Goal: Task Accomplishment & Management: Use online tool/utility

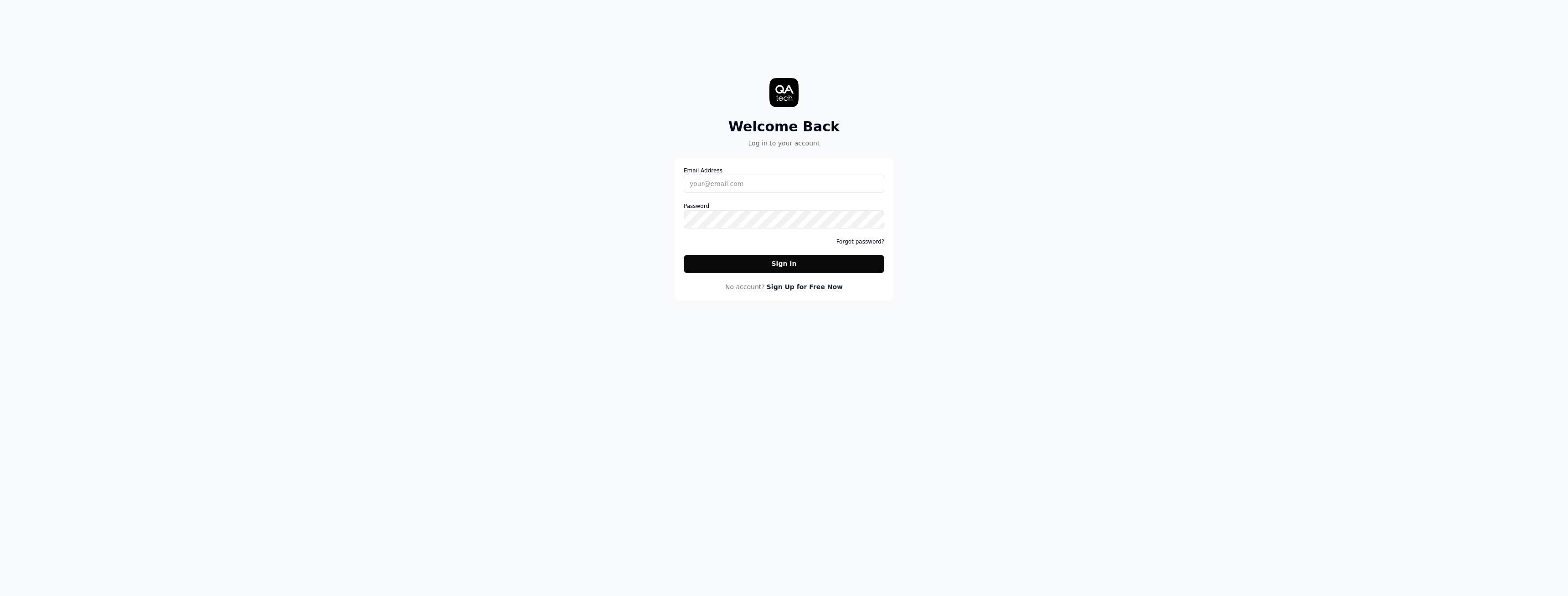
click at [865, 190] on label "Email Address" at bounding box center [783, 179] width 200 height 26
click at [865, 190] on input "Email Address" at bounding box center [783, 184] width 200 height 18
click at [0, 595] on nordpass-autofill-portal at bounding box center [0, 596] width 0 height 0
type input "[PERSON_NAME][EMAIL_ADDRESS][PERSON_NAME][DOMAIN_NAME]"
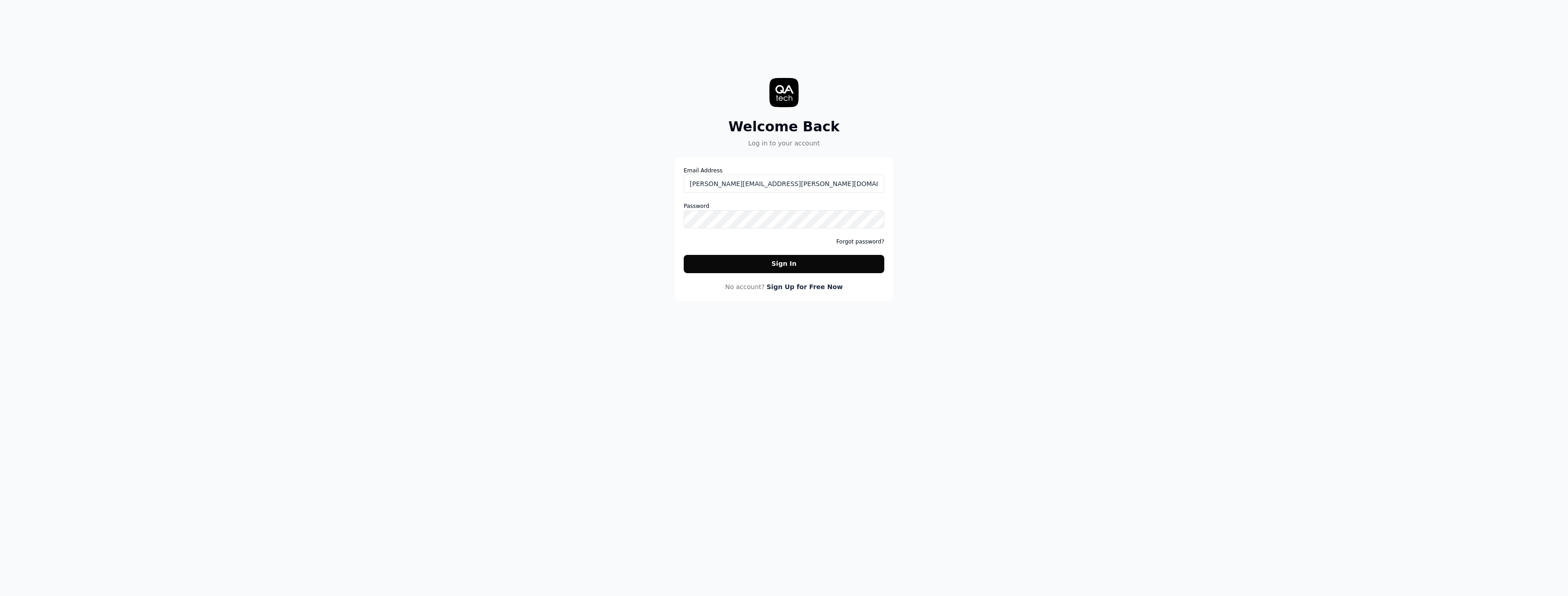
click at [806, 262] on button "Sign In" at bounding box center [783, 264] width 200 height 18
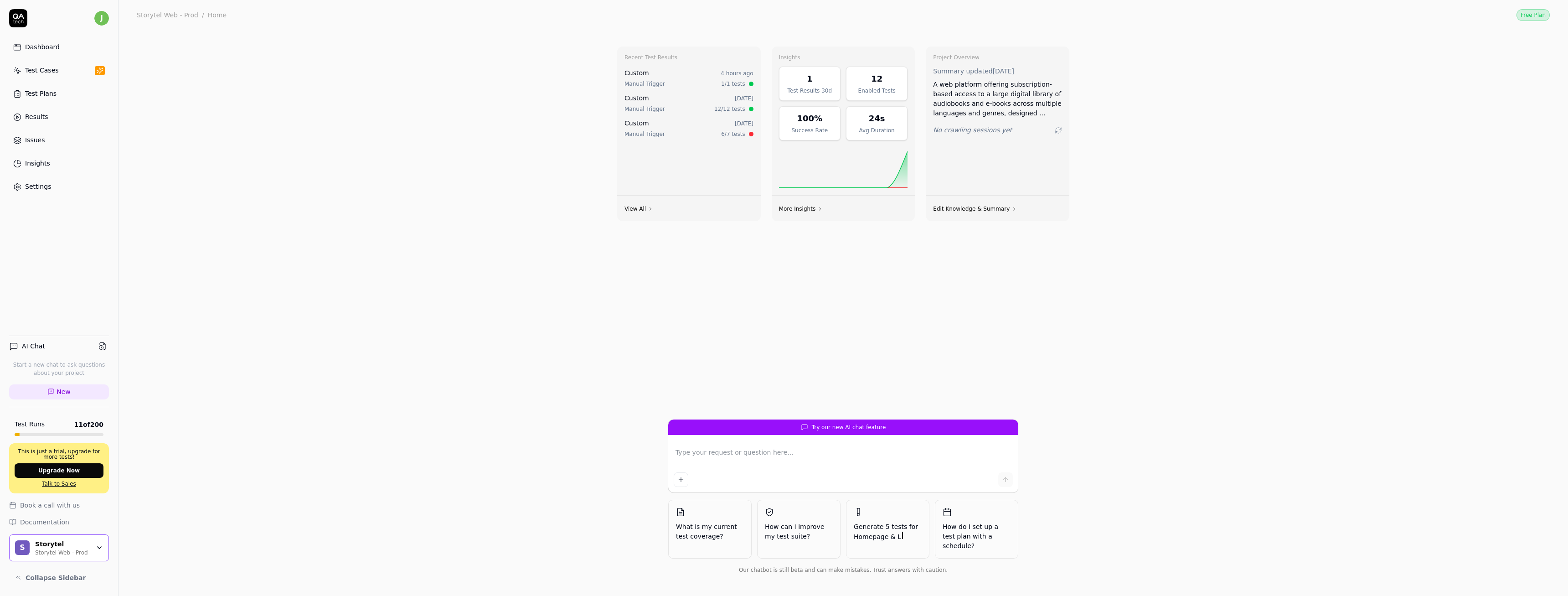
click at [55, 66] on div "Test Cases" at bounding box center [41, 71] width 33 height 10
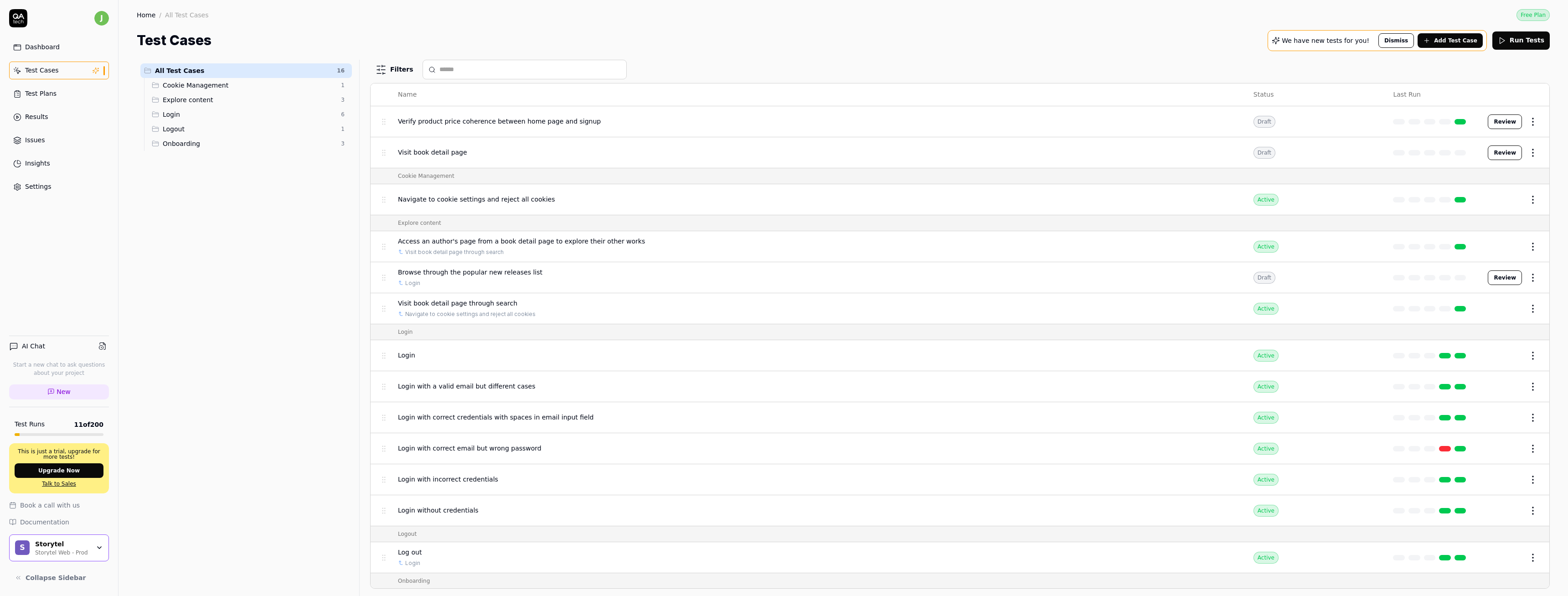
click at [52, 47] on div "Dashboard" at bounding box center [42, 47] width 35 height 10
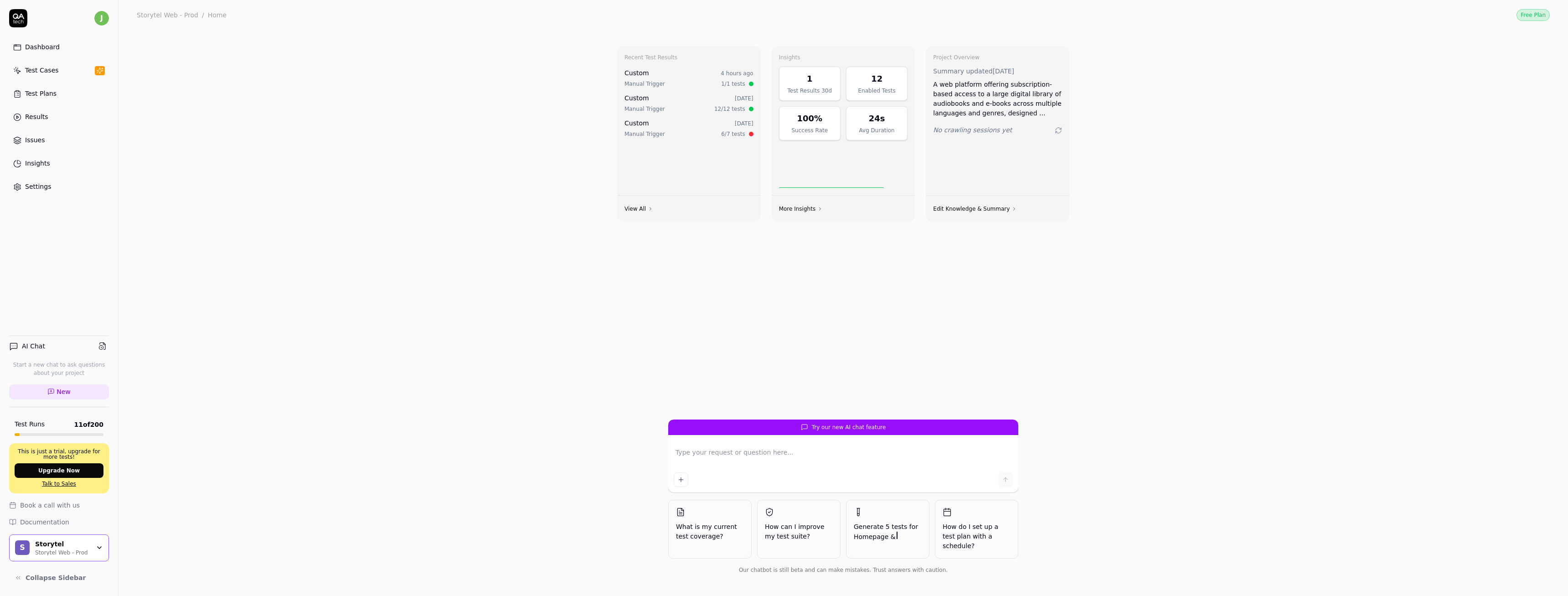
click at [178, 15] on div "Storytel Web - Prod" at bounding box center [167, 15] width 61 height 9
click at [34, 188] on div "Settings" at bounding box center [38, 187] width 26 height 10
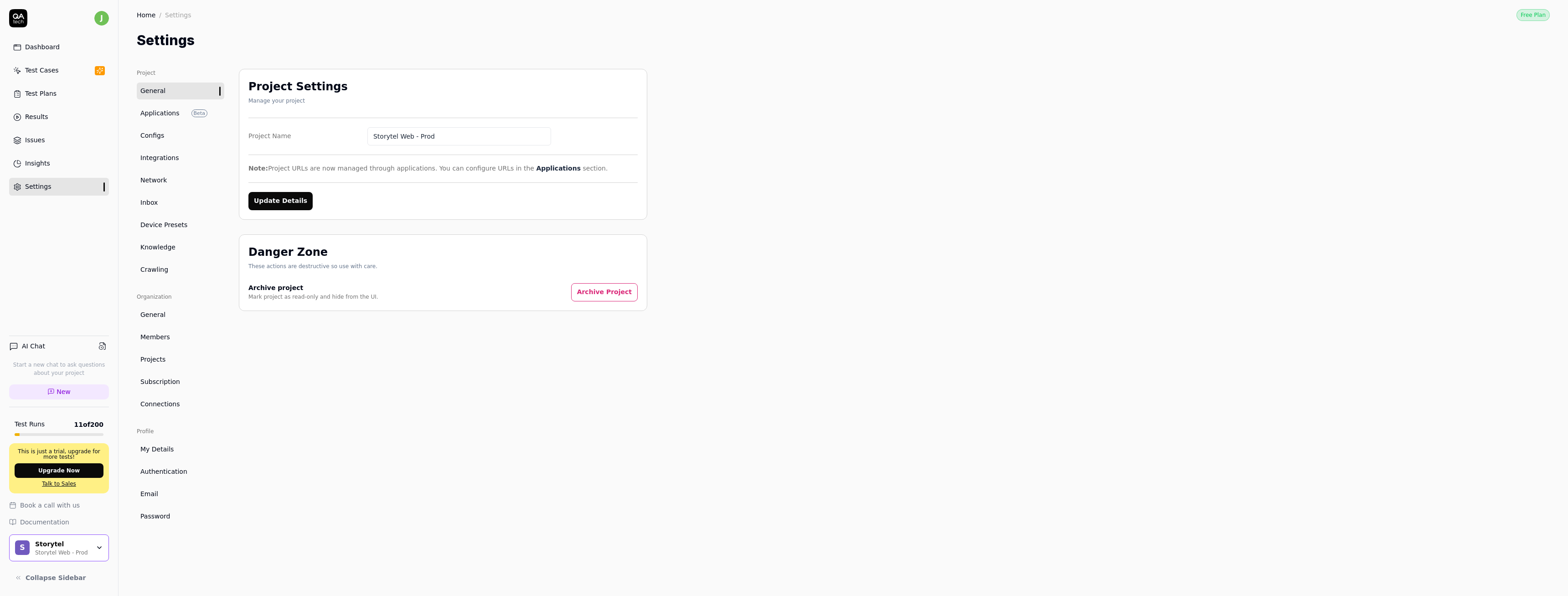
click at [164, 370] on ul "Organization General Members Projects Subscription Connections" at bounding box center [181, 352] width 88 height 120
click at [165, 365] on link "Projects" at bounding box center [181, 360] width 88 height 17
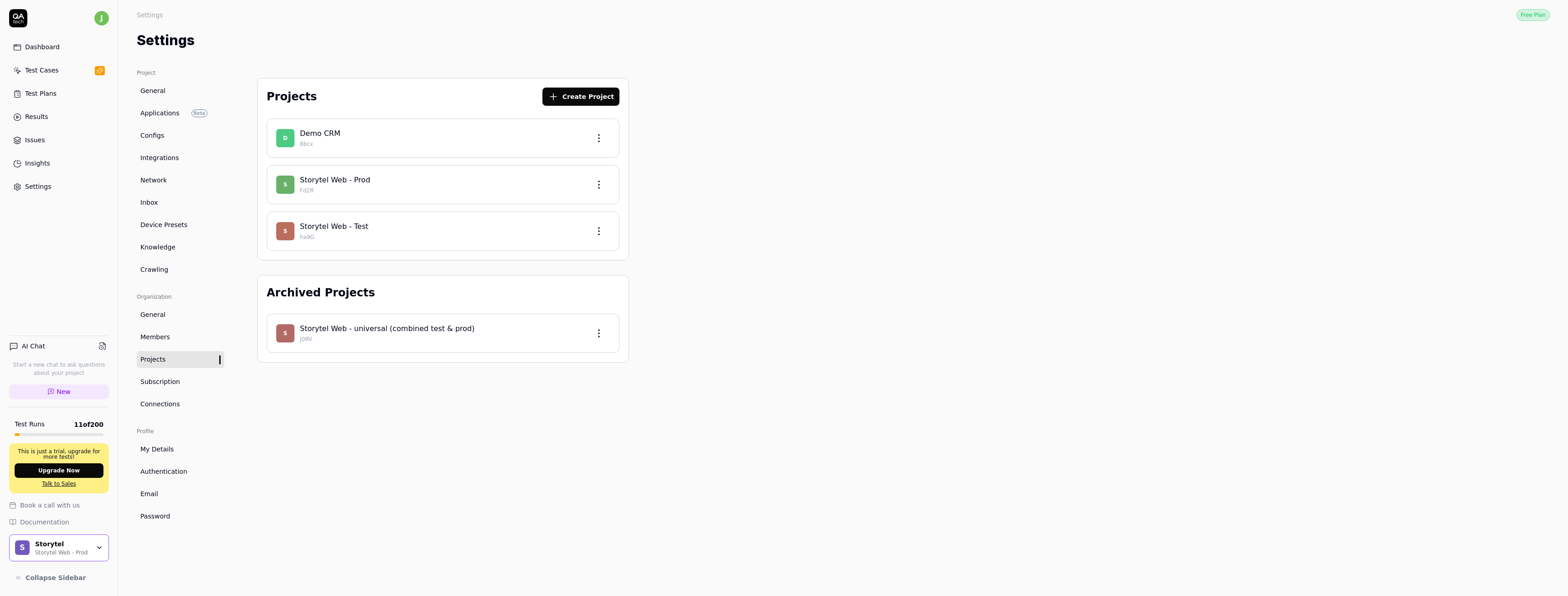
click at [353, 229] on link "Storytel Web - Test" at bounding box center [334, 226] width 68 height 9
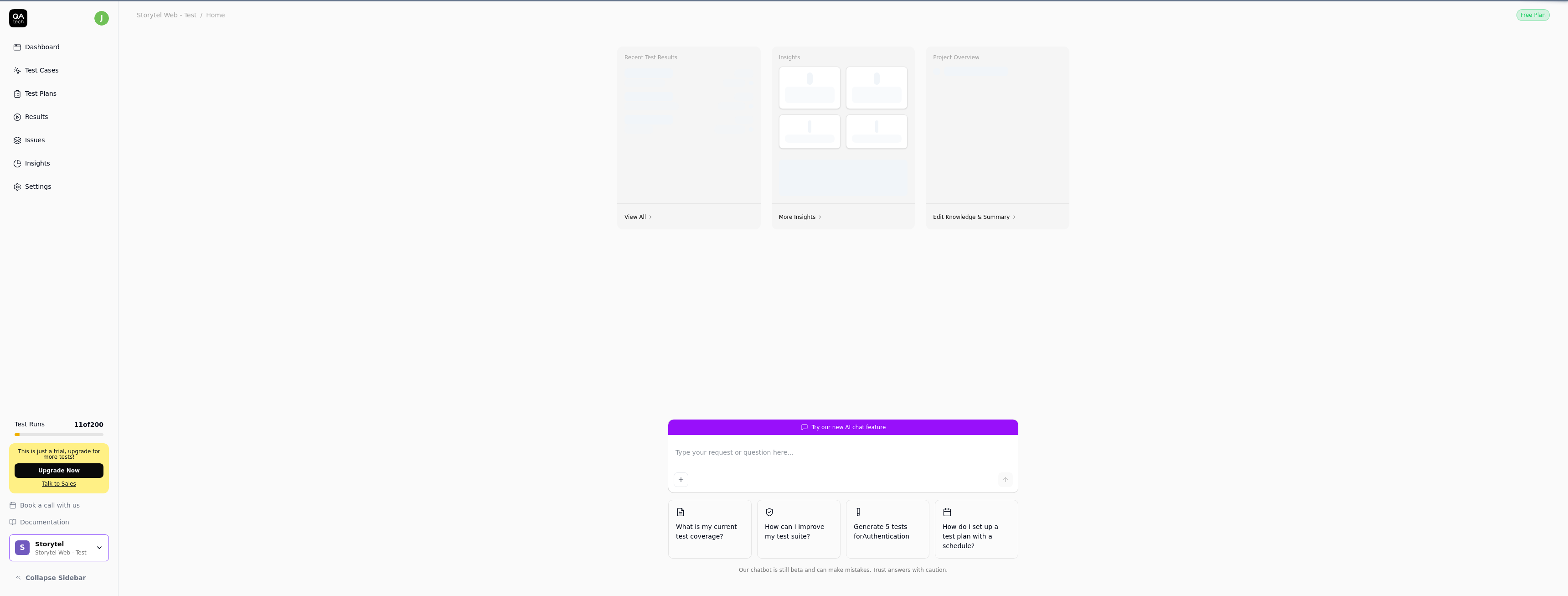
click at [45, 70] on div "Test Cases" at bounding box center [41, 71] width 33 height 10
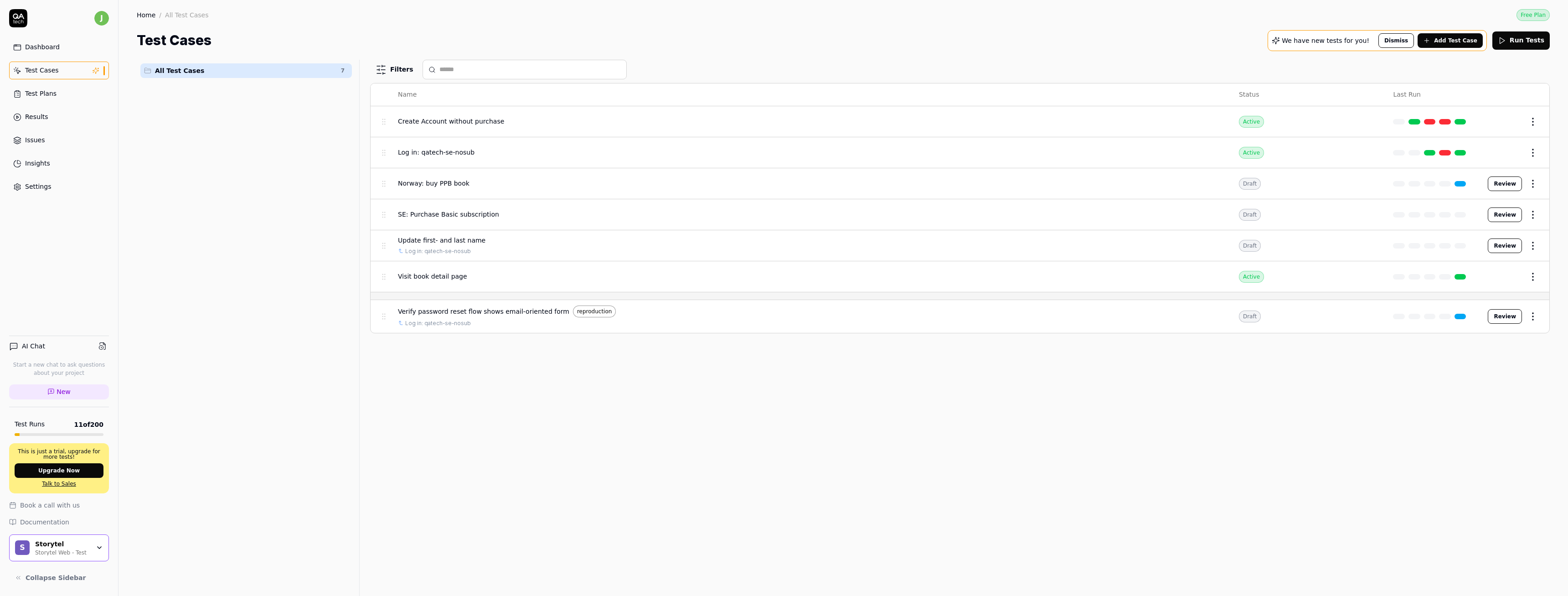
click at [446, 185] on span "Norway: buy PPB book" at bounding box center [434, 184] width 72 height 10
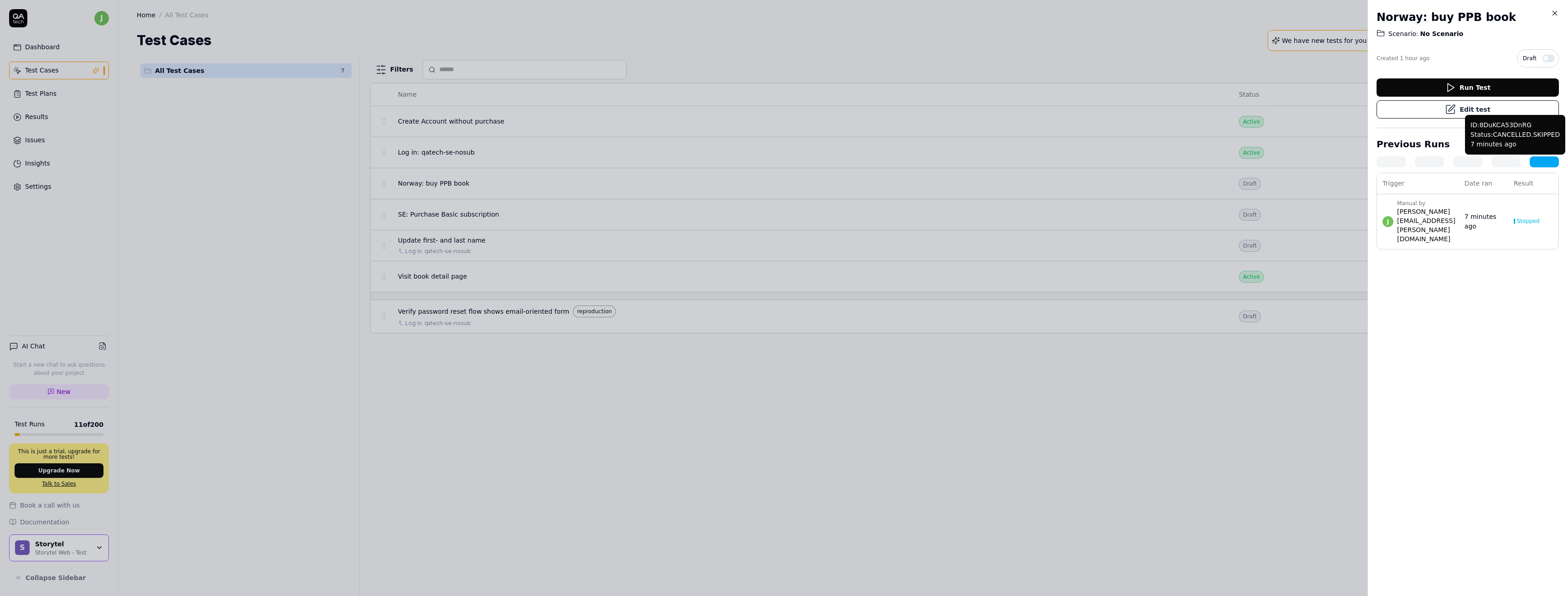
click at [1538, 163] on link at bounding box center [1544, 162] width 29 height 11
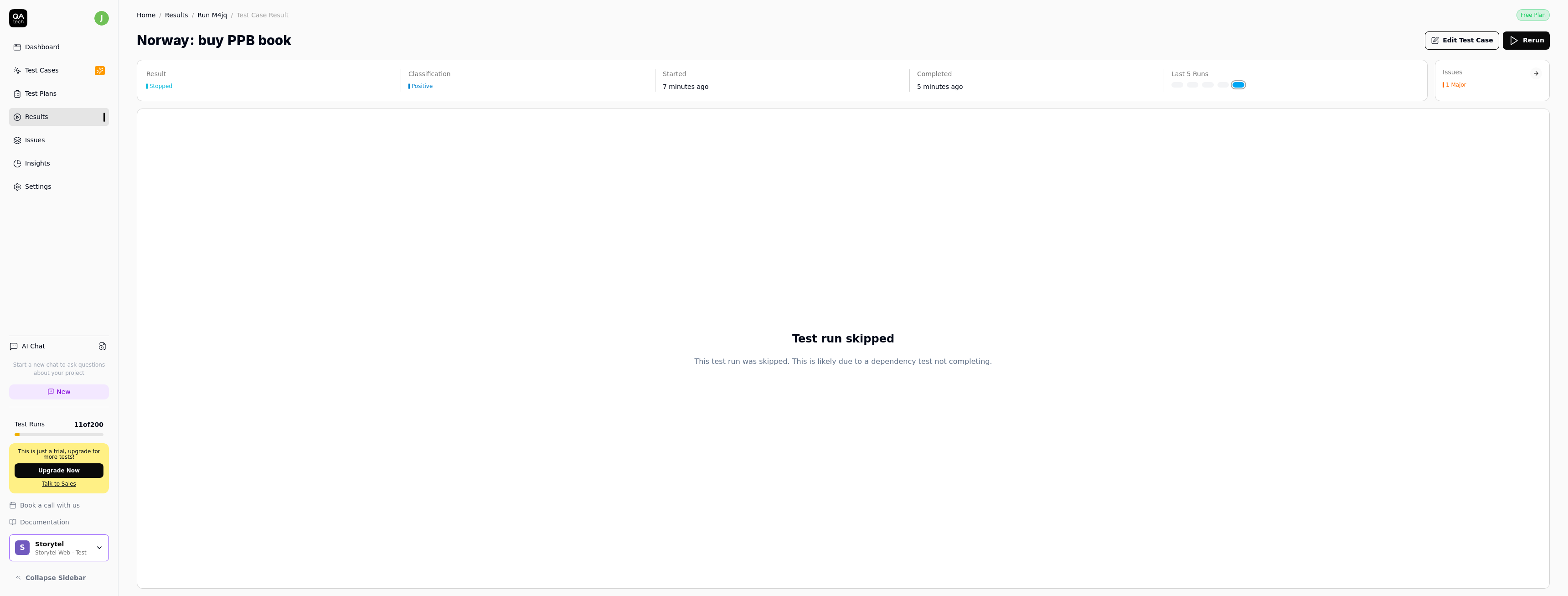
click at [1479, 40] on button "Edit Test Case" at bounding box center [1462, 41] width 74 height 18
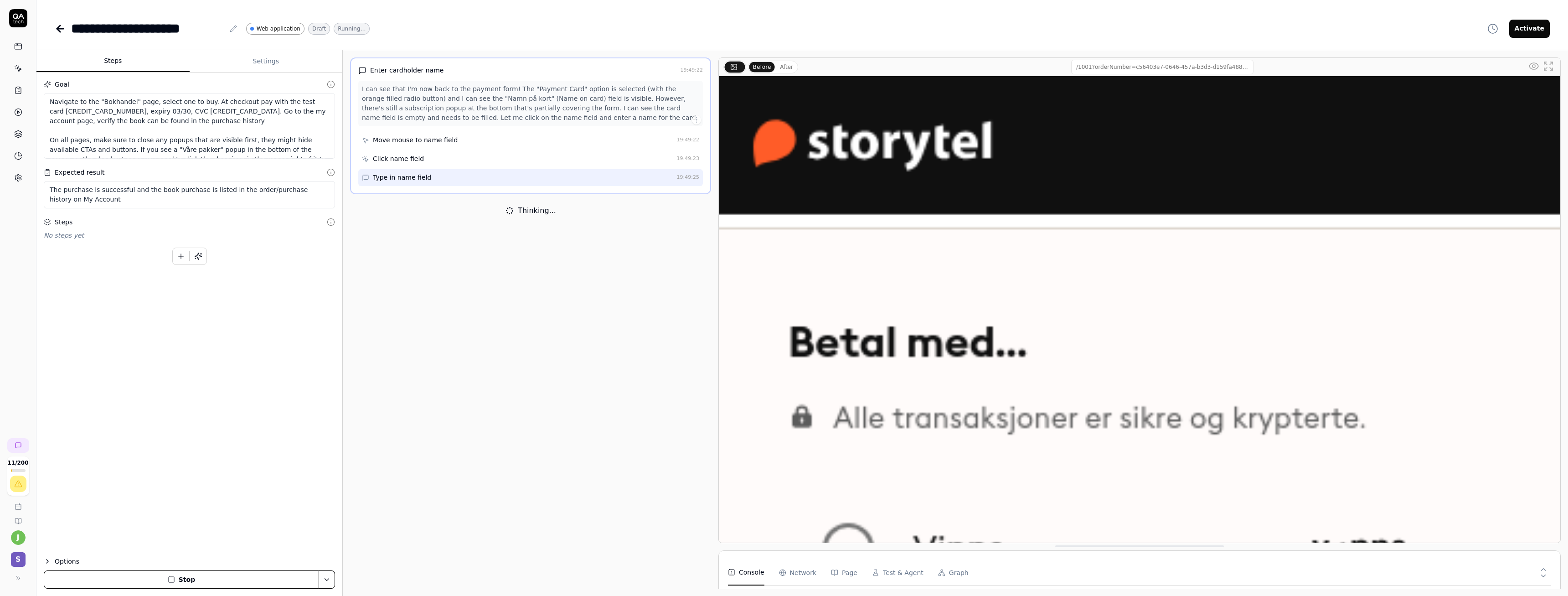
click at [584, 261] on div "Enter cardholder name 19:49:22 I can see that I'm now back to the payment form!…" at bounding box center [530, 323] width 361 height 531
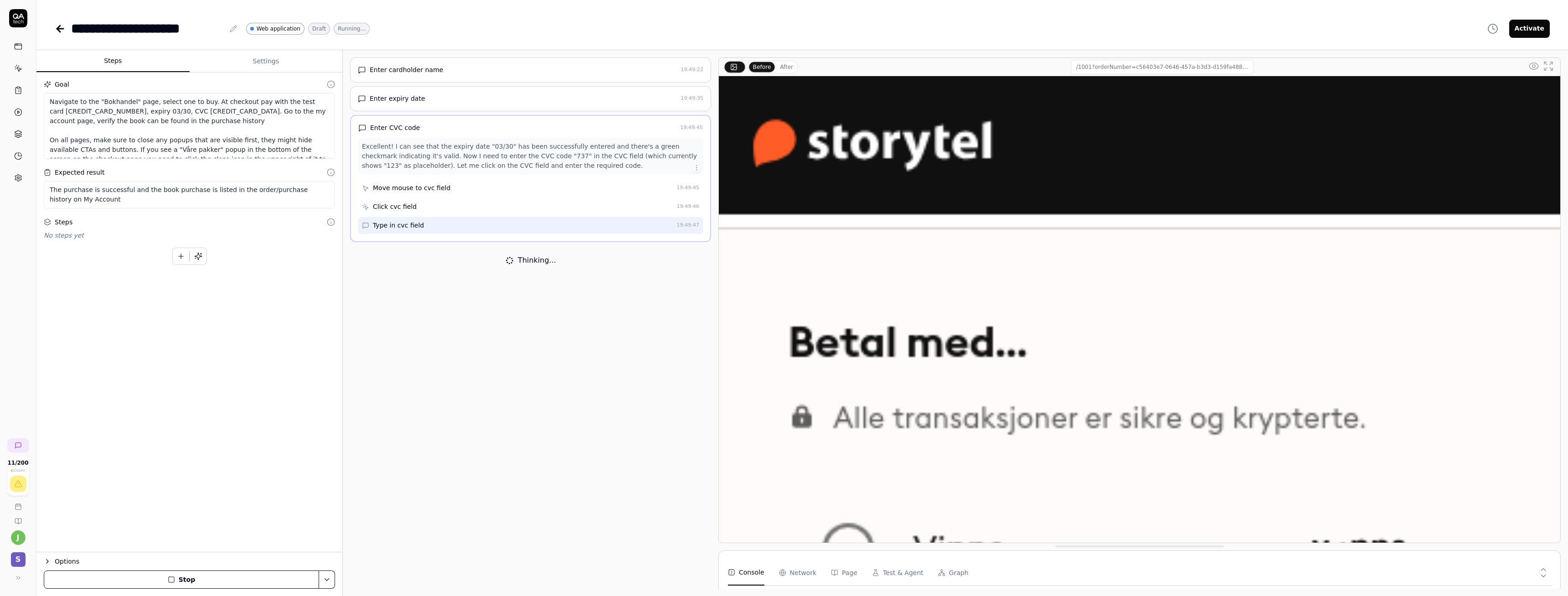
type textarea "*"
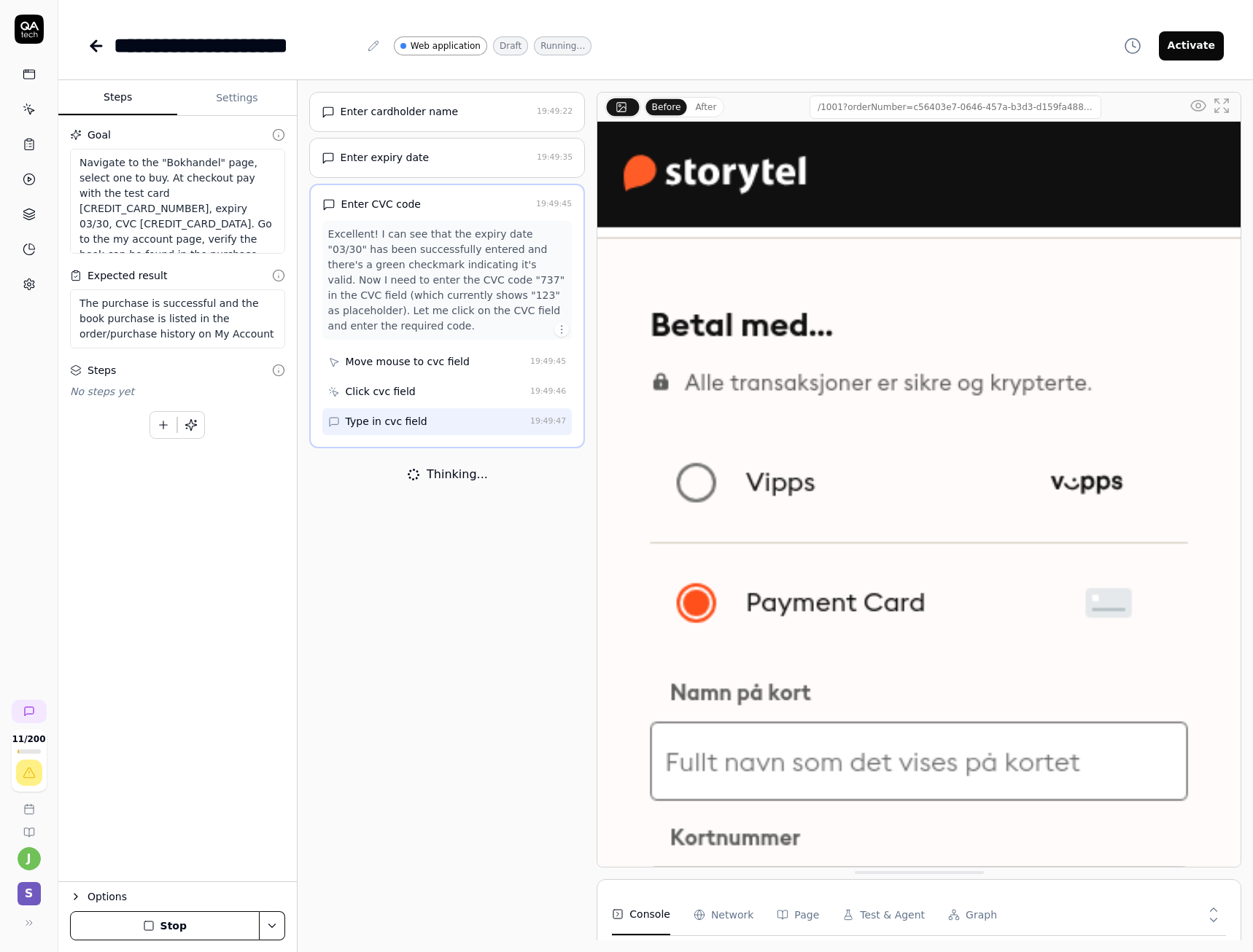
click at [420, 393] on div "Click cvc field" at bounding box center [425, 392] width 196 height 27
click at [443, 358] on div "Move mouse to cvc field" at bounding box center [407, 362] width 124 height 16
click at [428, 156] on div "Enter expiry date" at bounding box center [425, 158] width 209 height 16
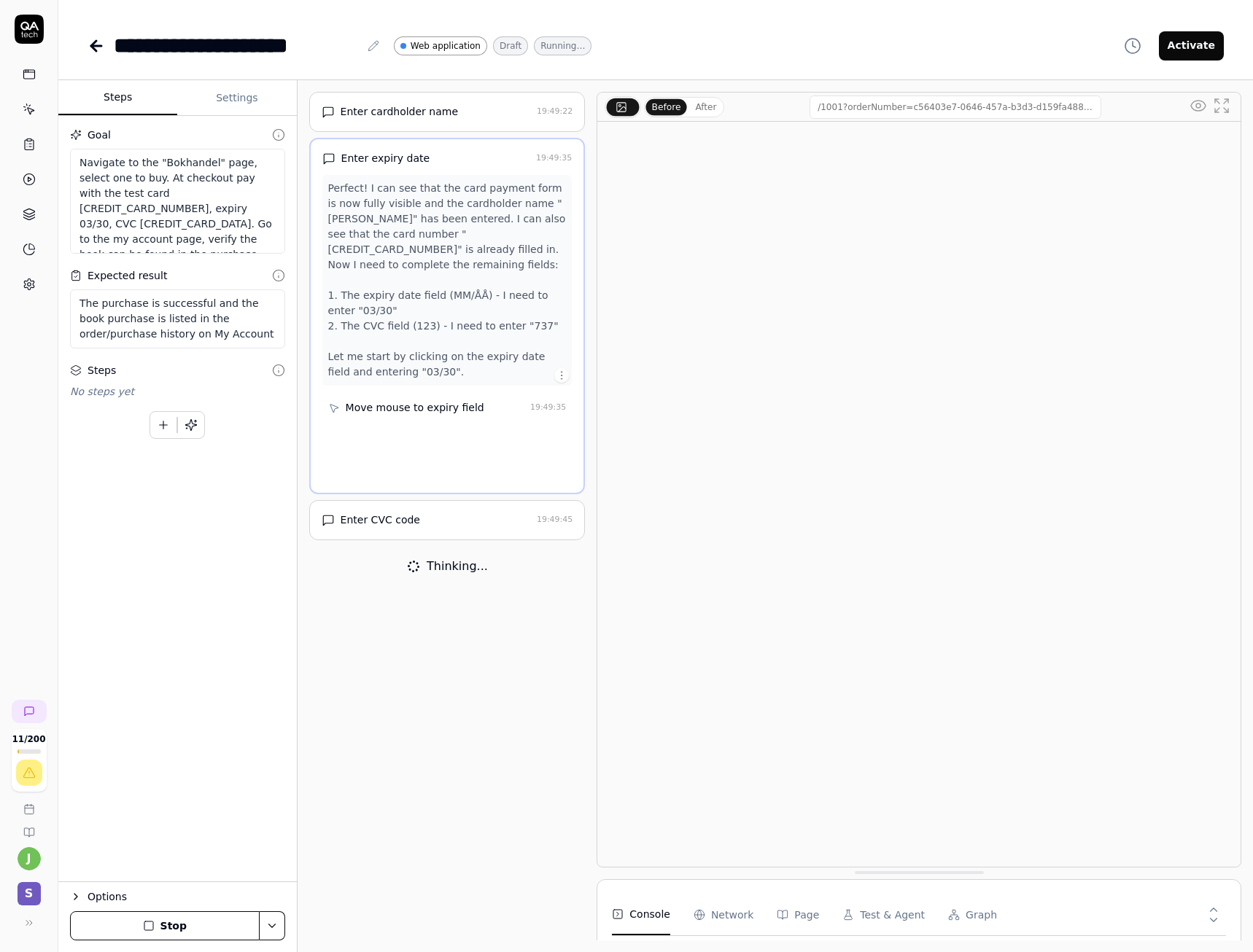
click at [428, 158] on div "Enter expiry date" at bounding box center [425, 159] width 207 height 16
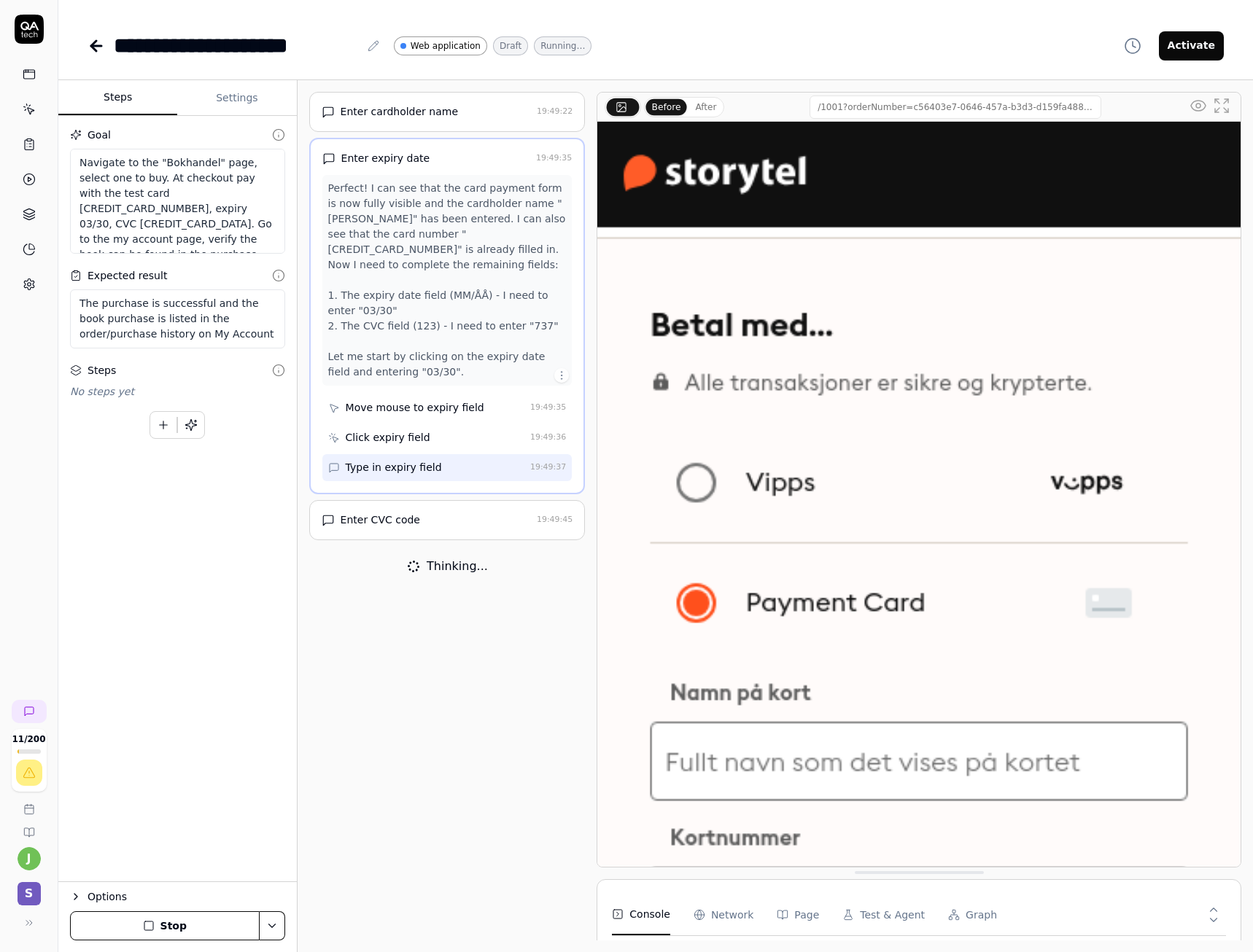
click at [405, 529] on div "Enter CVC code 19:49:45" at bounding box center [448, 520] width 276 height 40
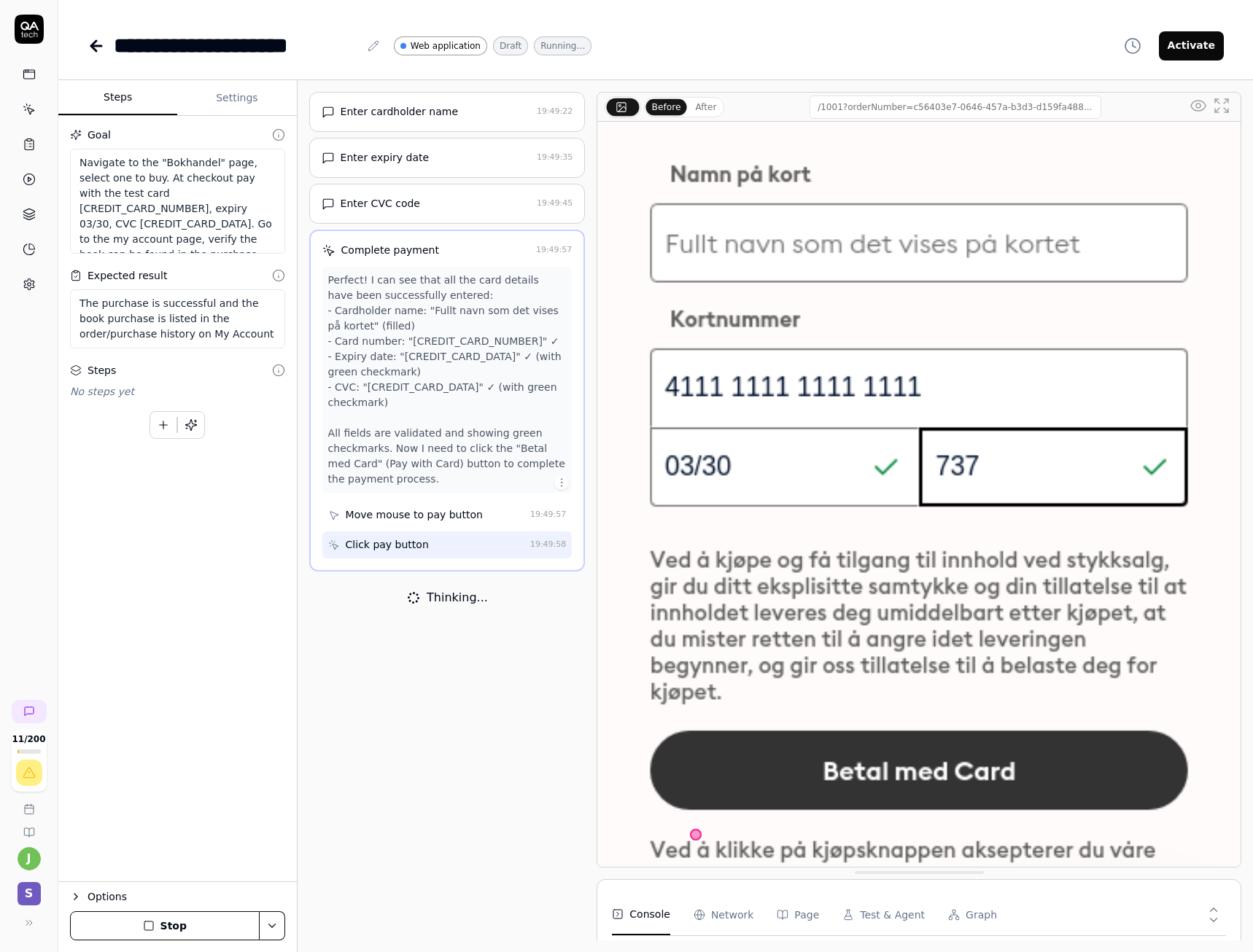
scroll to position [645, 0]
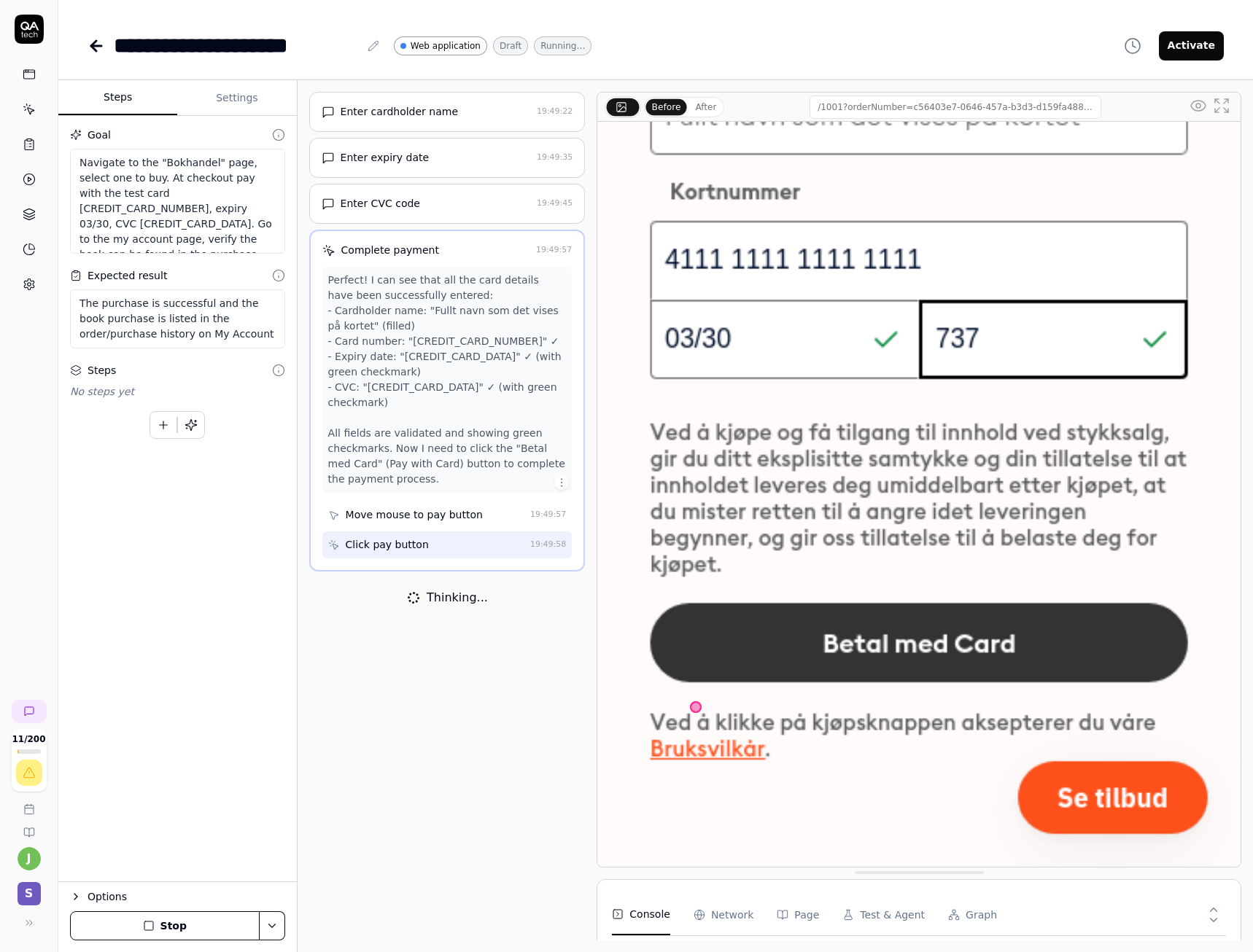
click at [1206, 111] on button at bounding box center [1198, 106] width 23 height 23
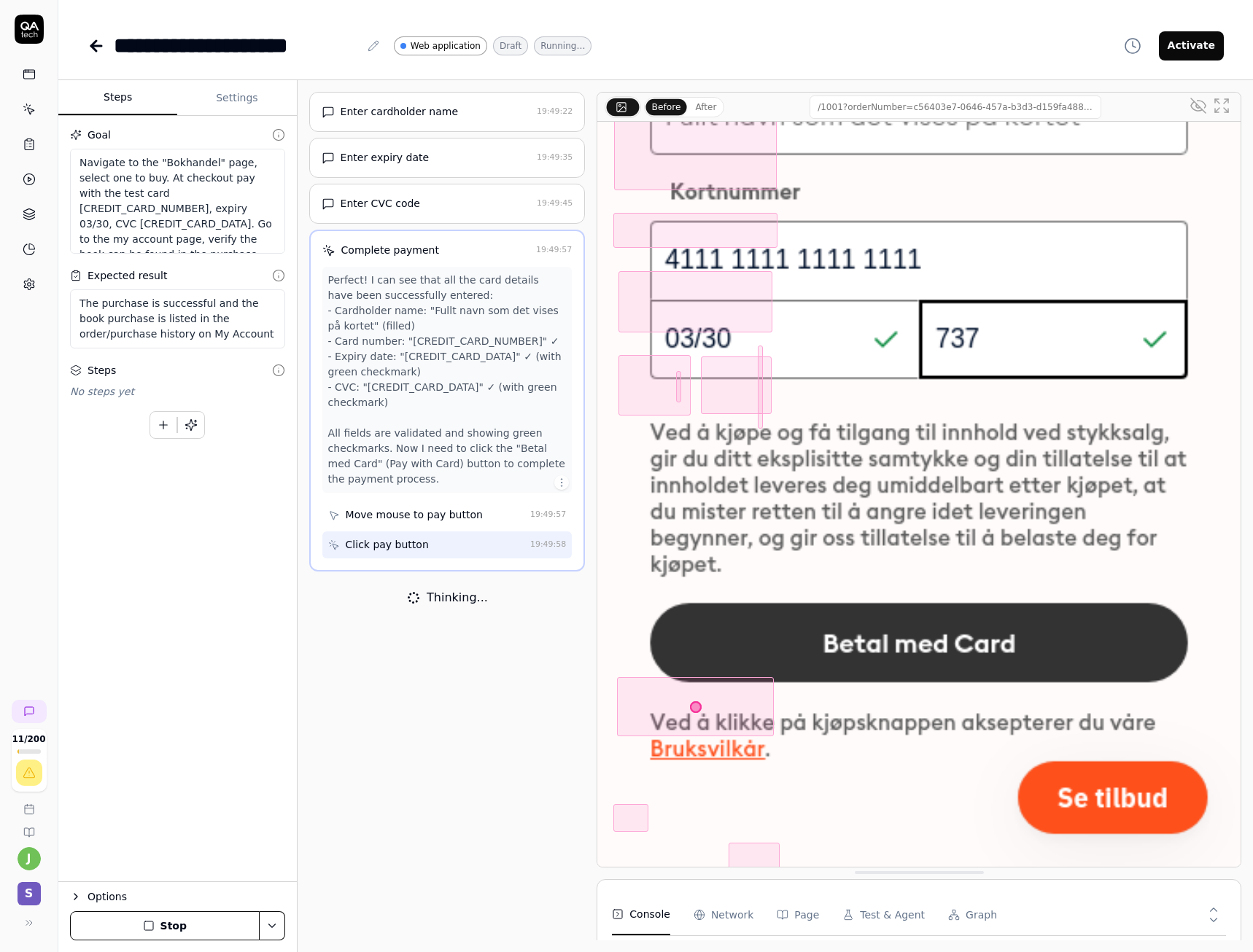
click at [1203, 107] on icon at bounding box center [1198, 106] width 18 height 18
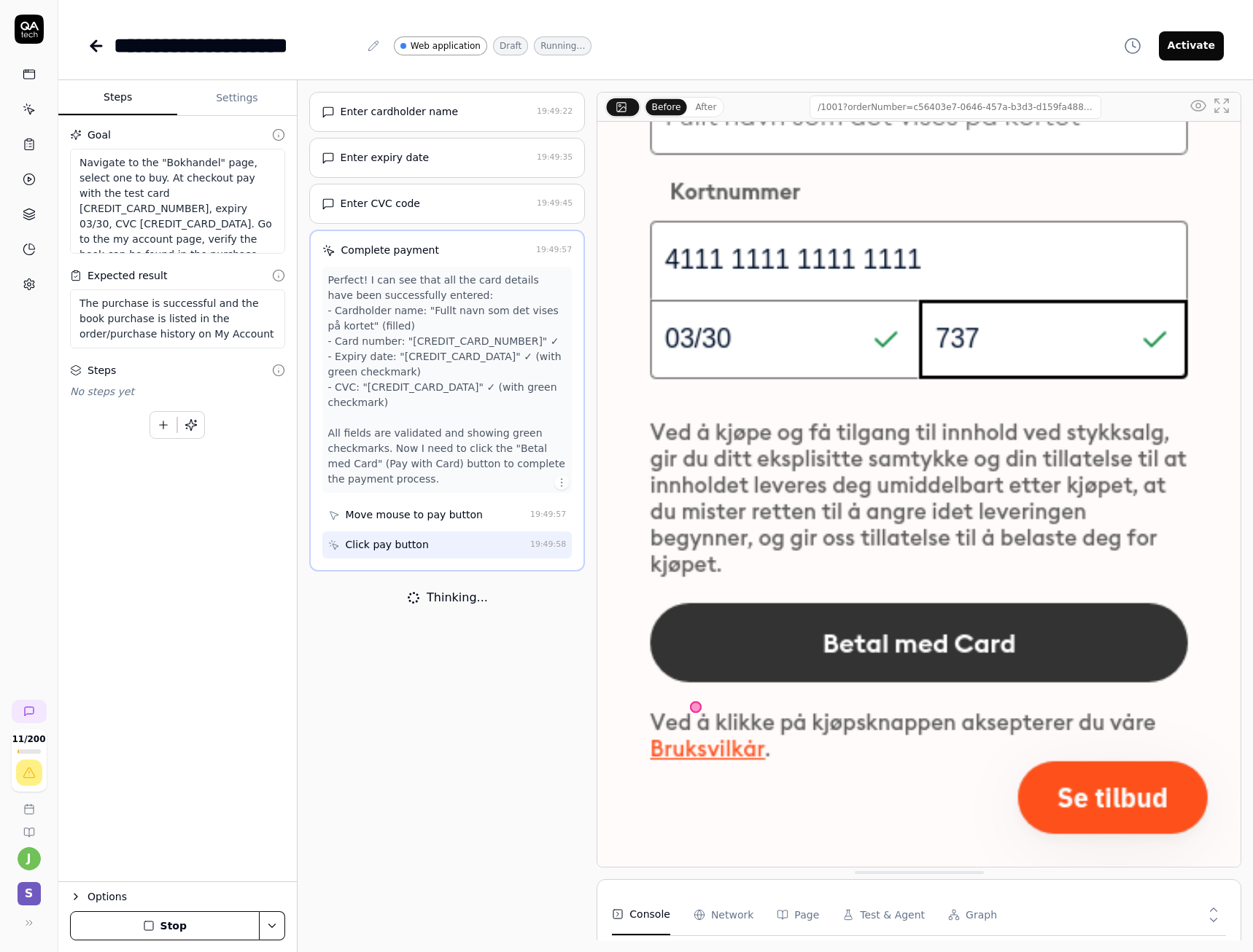
scroll to position [0, 0]
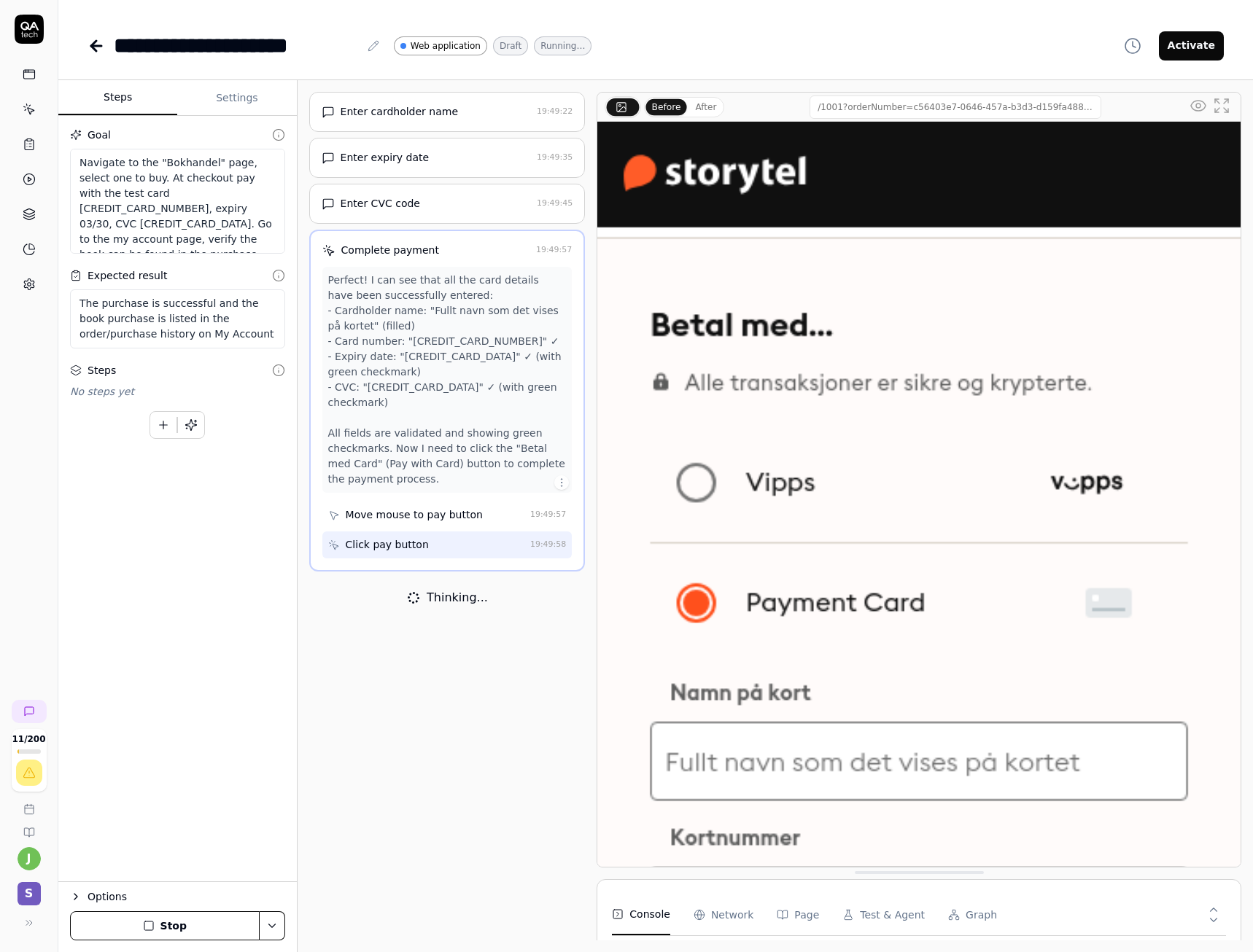
click at [1224, 100] on icon at bounding box center [1221, 106] width 18 height 18
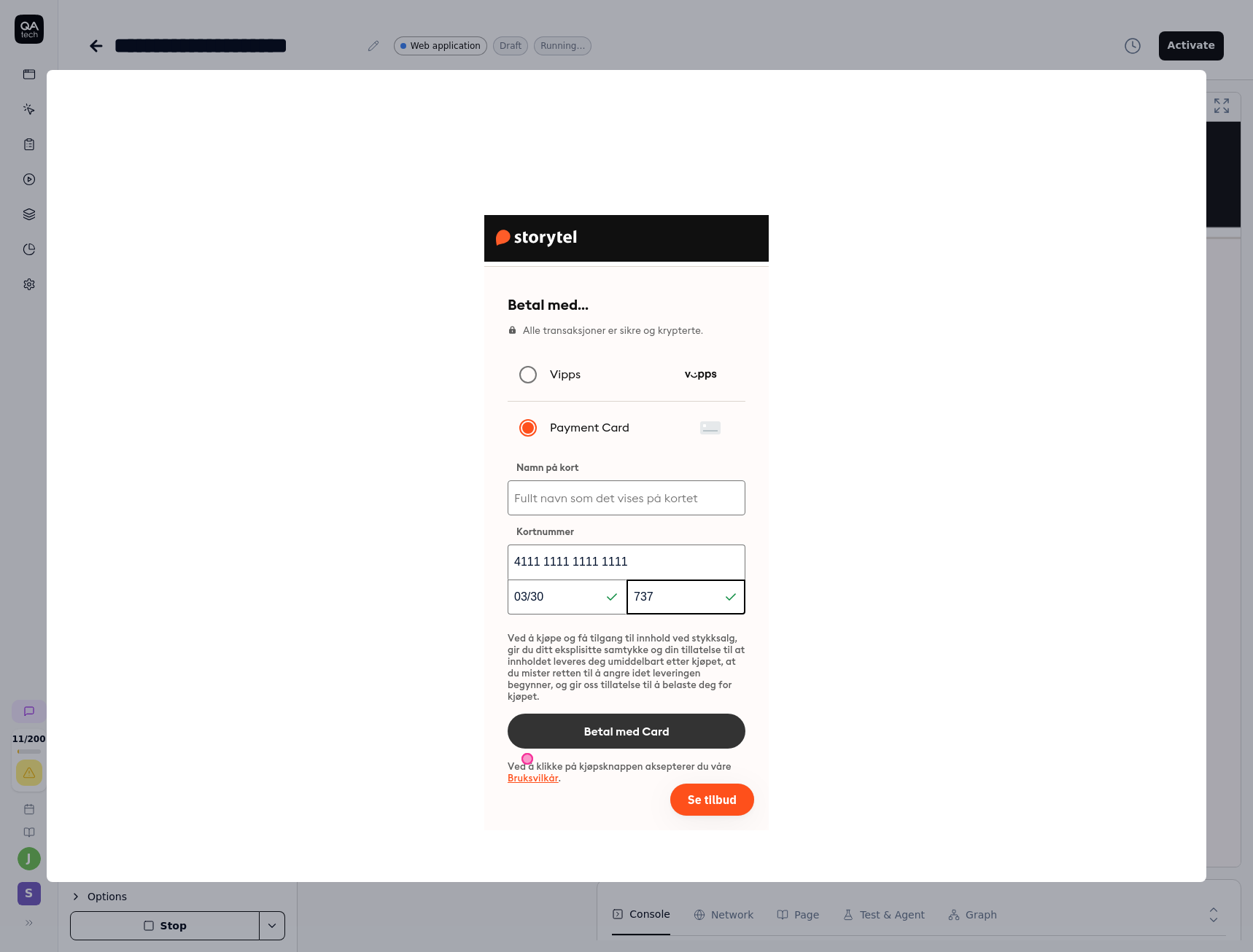
drag, startPoint x: 991, startPoint y: 436, endPoint x: 982, endPoint y: 445, distance: 12.7
click at [982, 447] on div at bounding box center [626, 476] width 1160 height 812
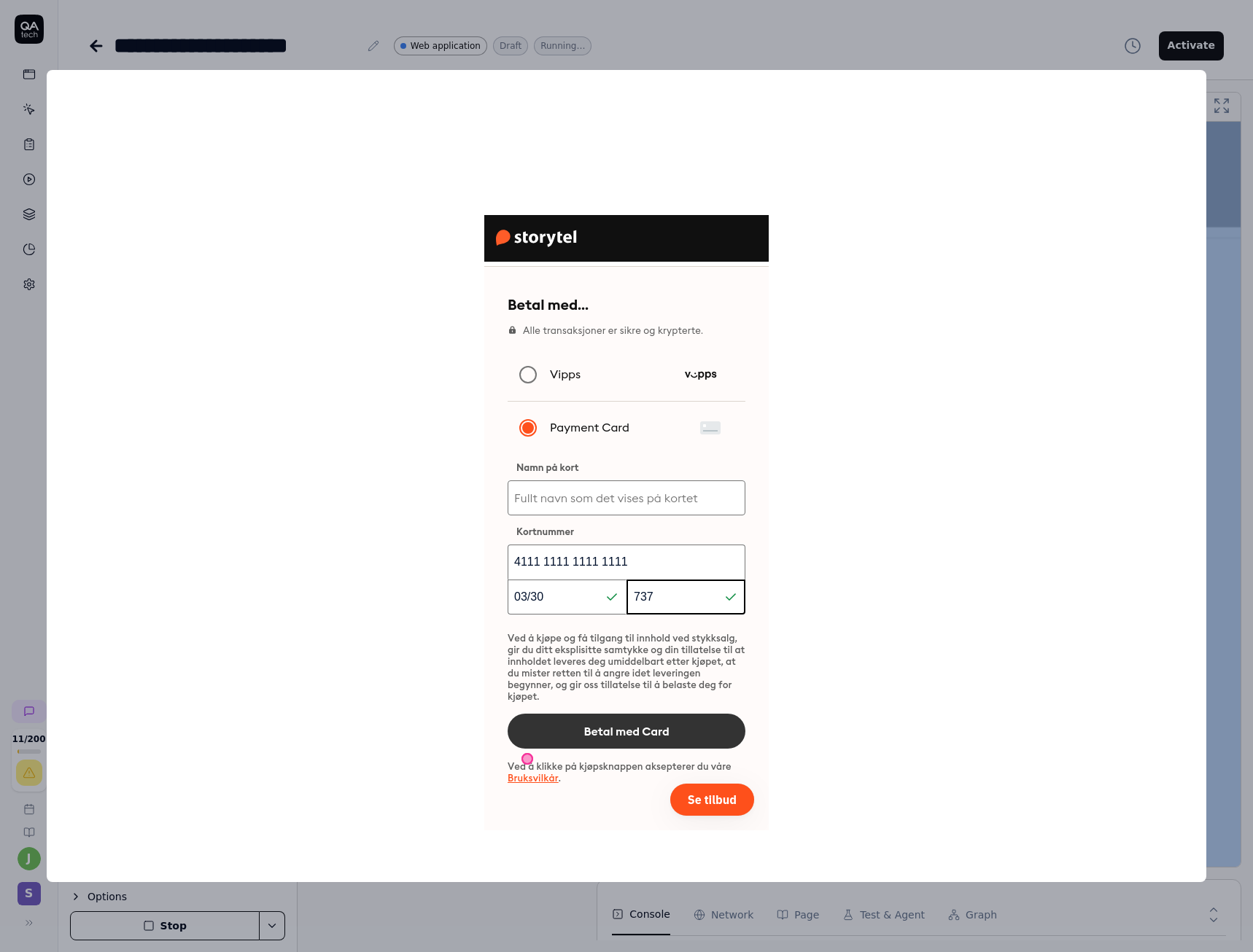
drag, startPoint x: 1212, startPoint y: 333, endPoint x: 1226, endPoint y: 323, distance: 17.2
click at [1220, 328] on body "**********" at bounding box center [626, 476] width 1253 height 952
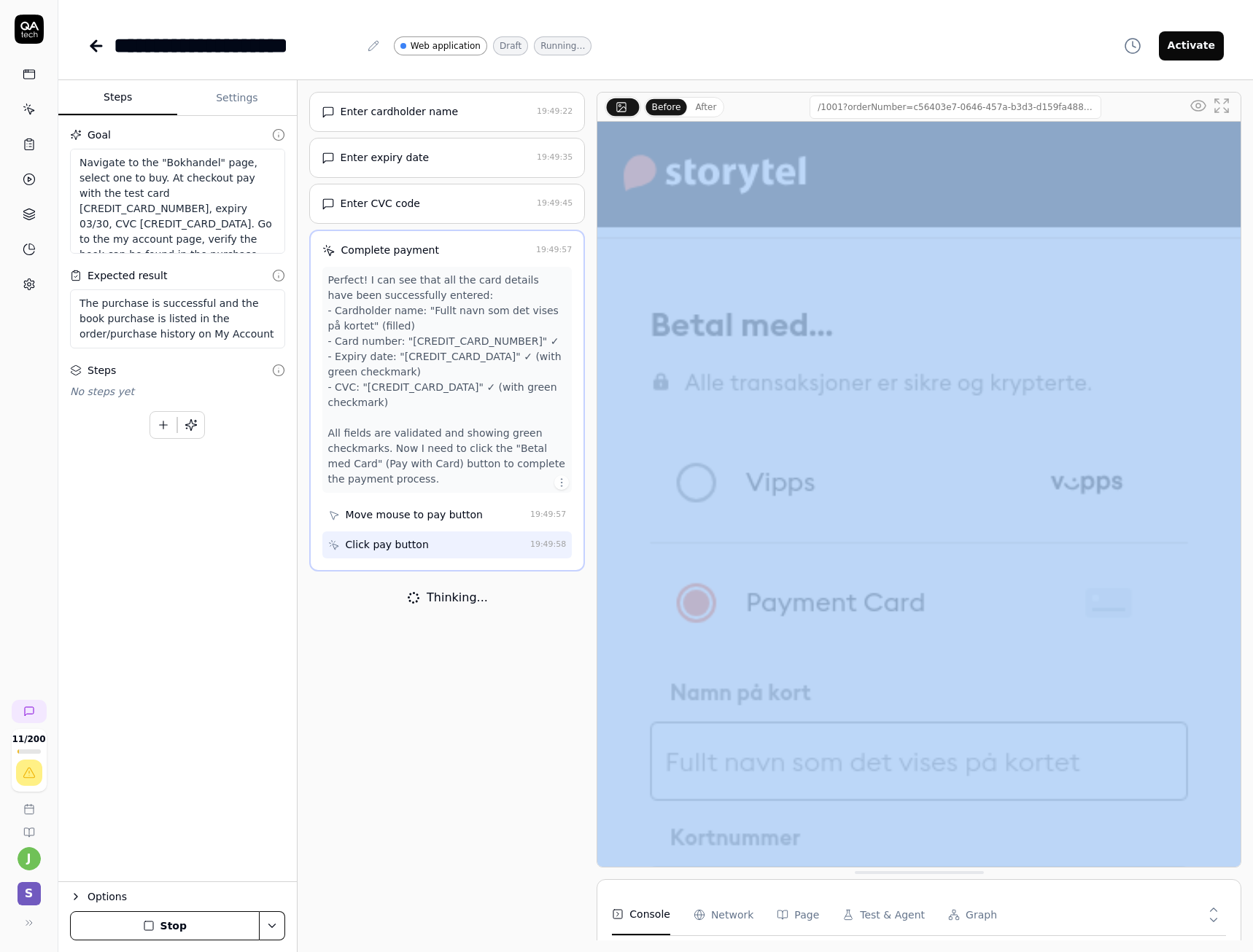
click at [1115, 103] on div "/1001?orderNumber=c56403e7-0646-457a-b3d3-d159fa4882e1&origin=[DOMAIN_NAME]" at bounding box center [955, 107] width 462 height 23
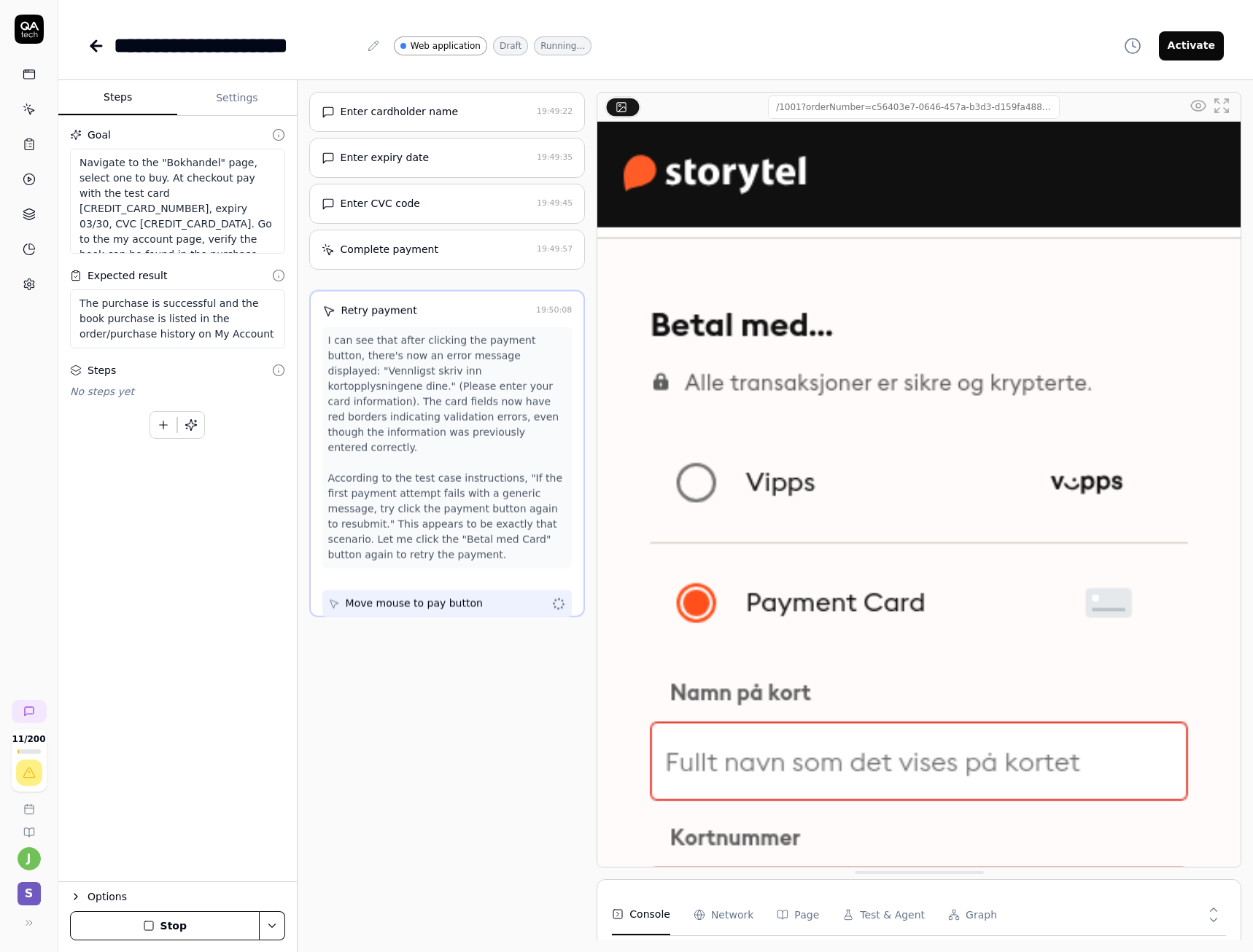
scroll to position [657, 0]
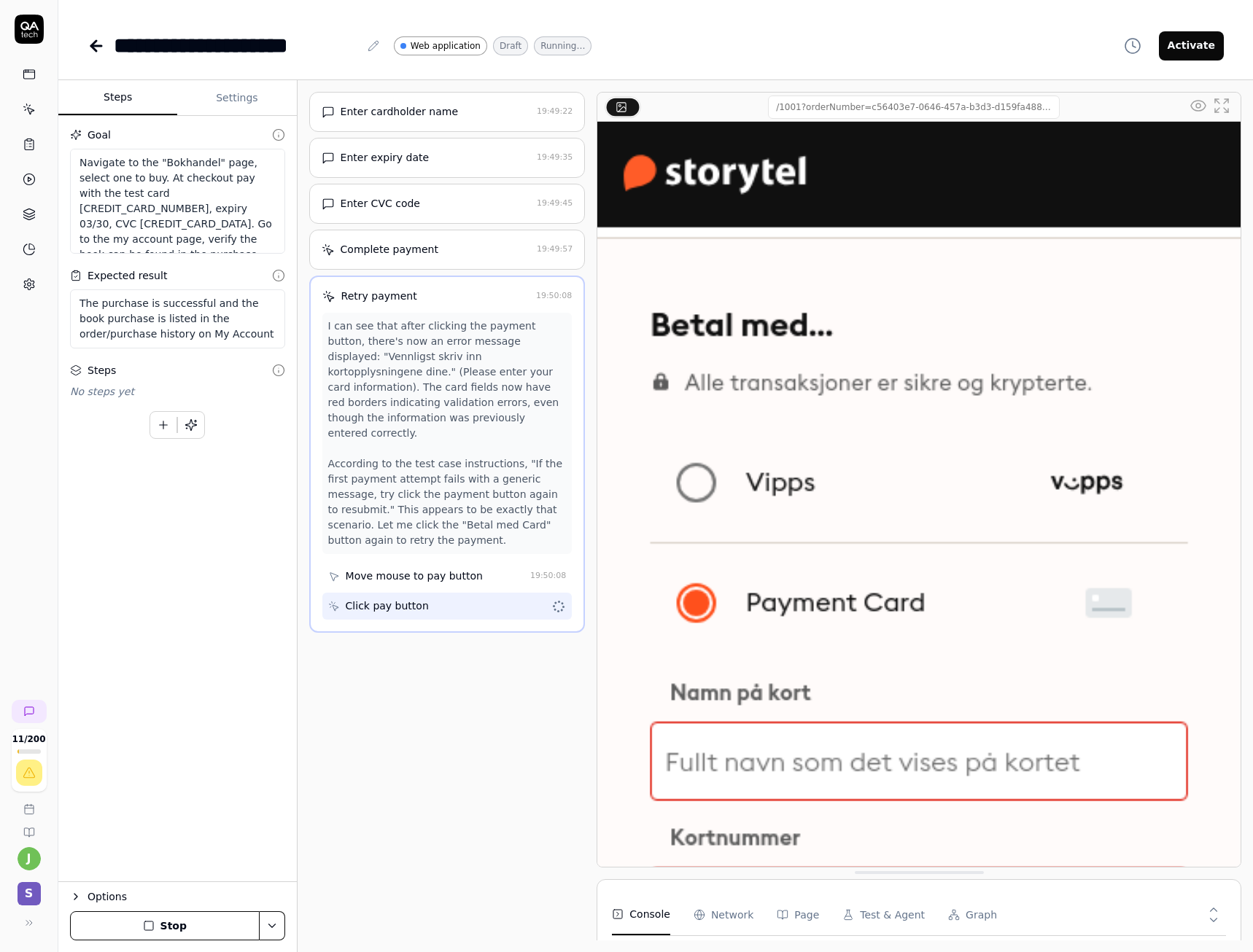
click at [481, 682] on div "Enter cardholder name 19:49:22 Enter expiry date 19:49:35 Enter CVC code 19:49:…" at bounding box center [448, 516] width 276 height 849
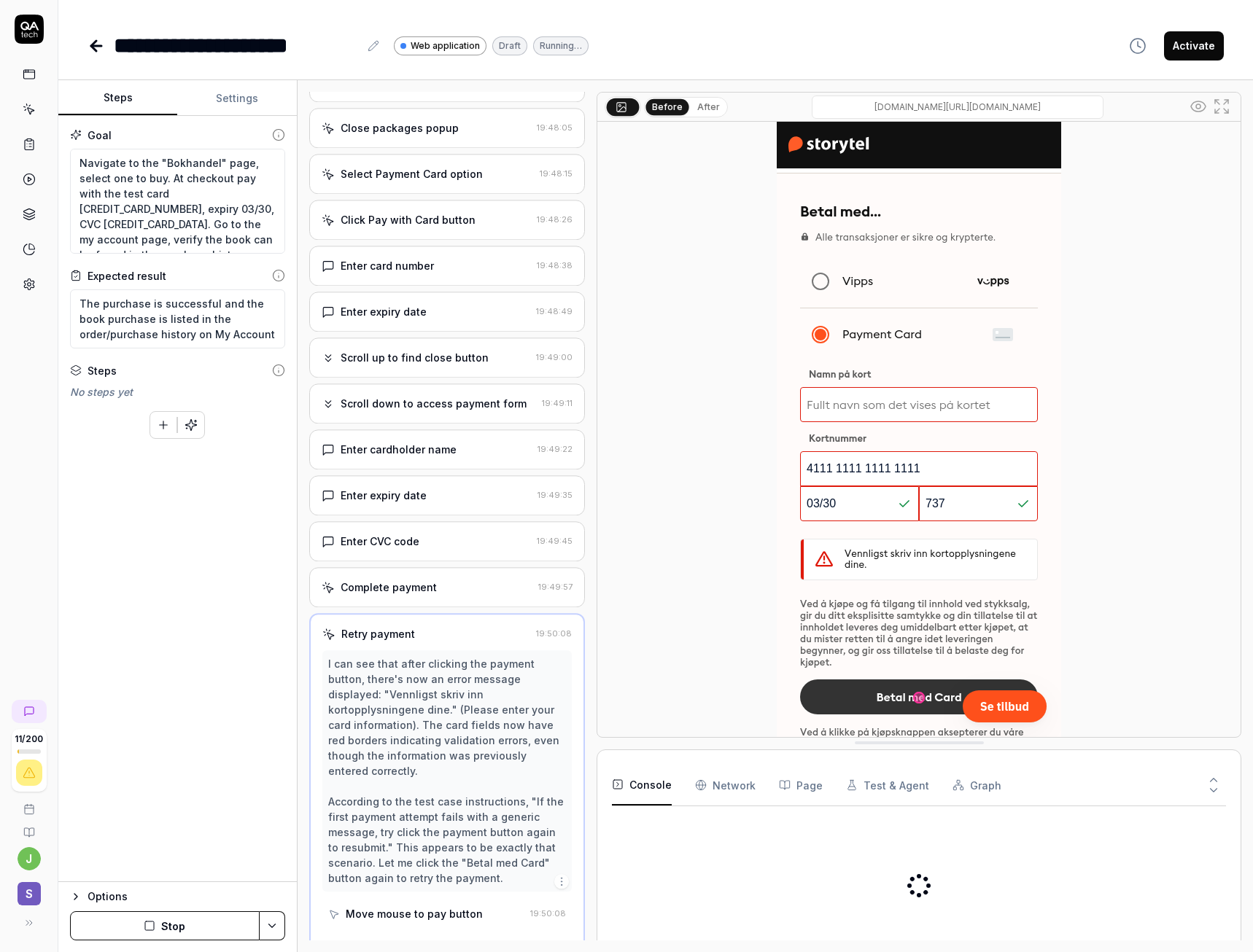
type textarea "*"
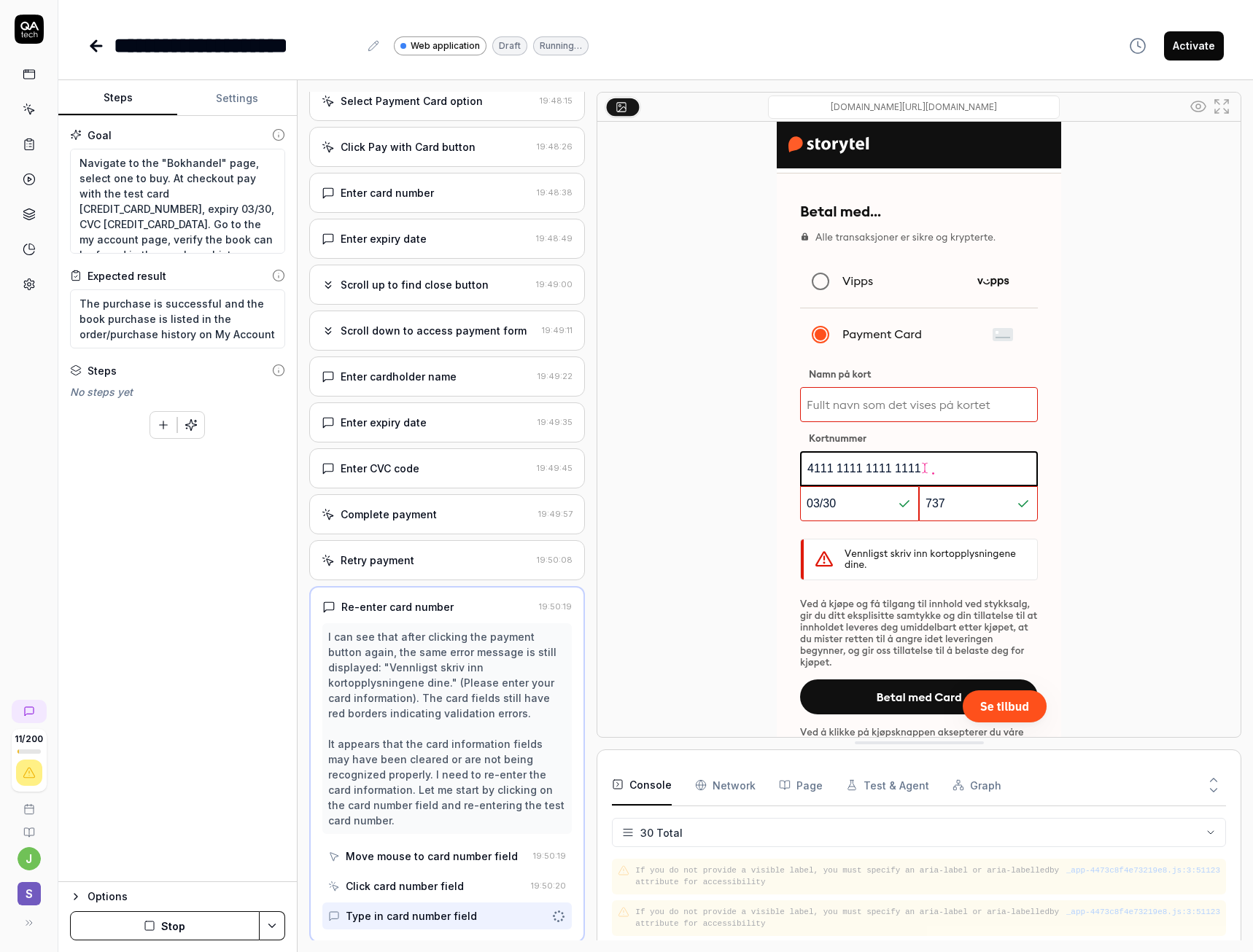
scroll to position [1008, 0]
click at [431, 384] on div "Enter cardholder name" at bounding box center [398, 377] width 116 height 16
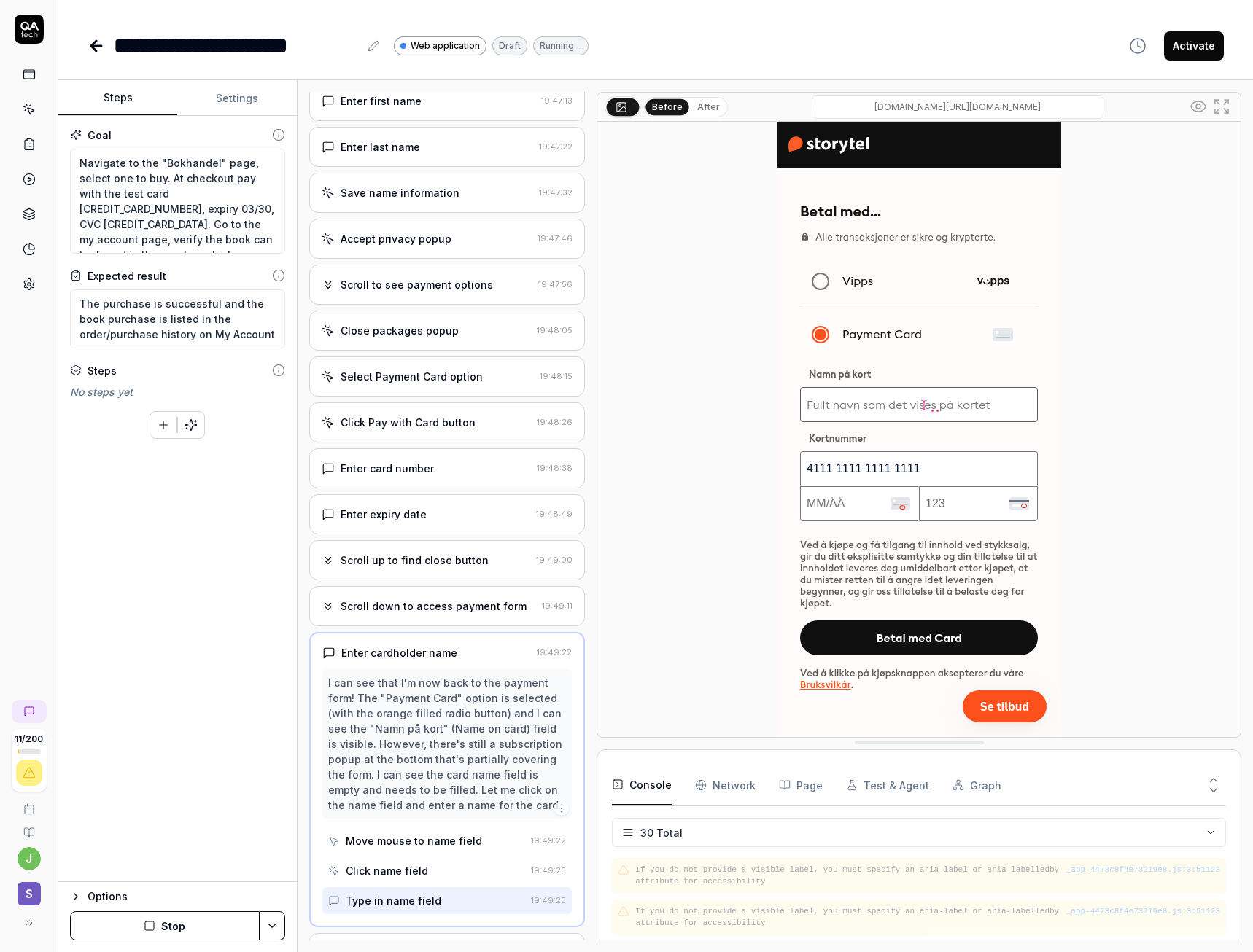
scroll to position [1227, 0]
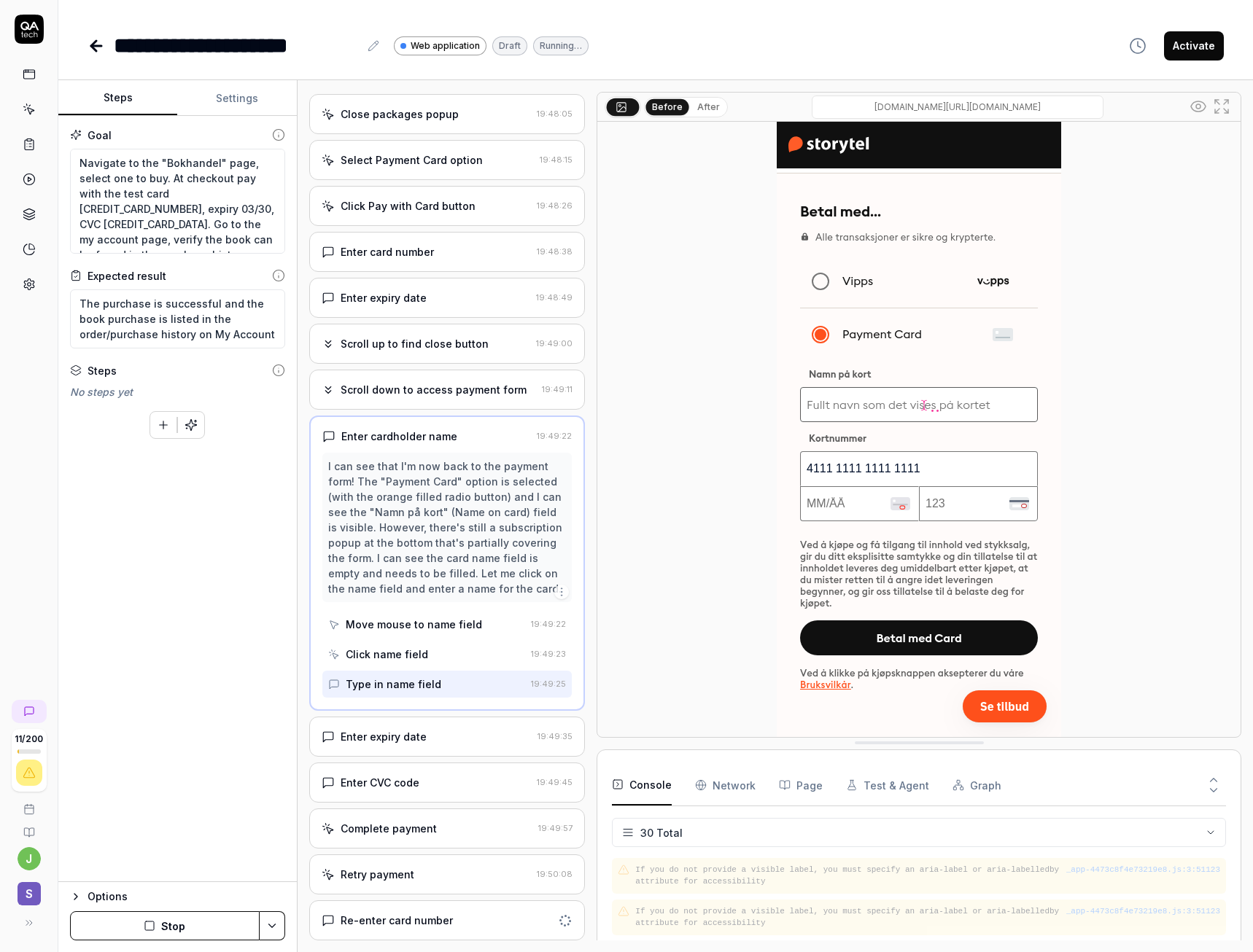
click at [430, 925] on div "Re-enter card number" at bounding box center [396, 921] width 112 height 16
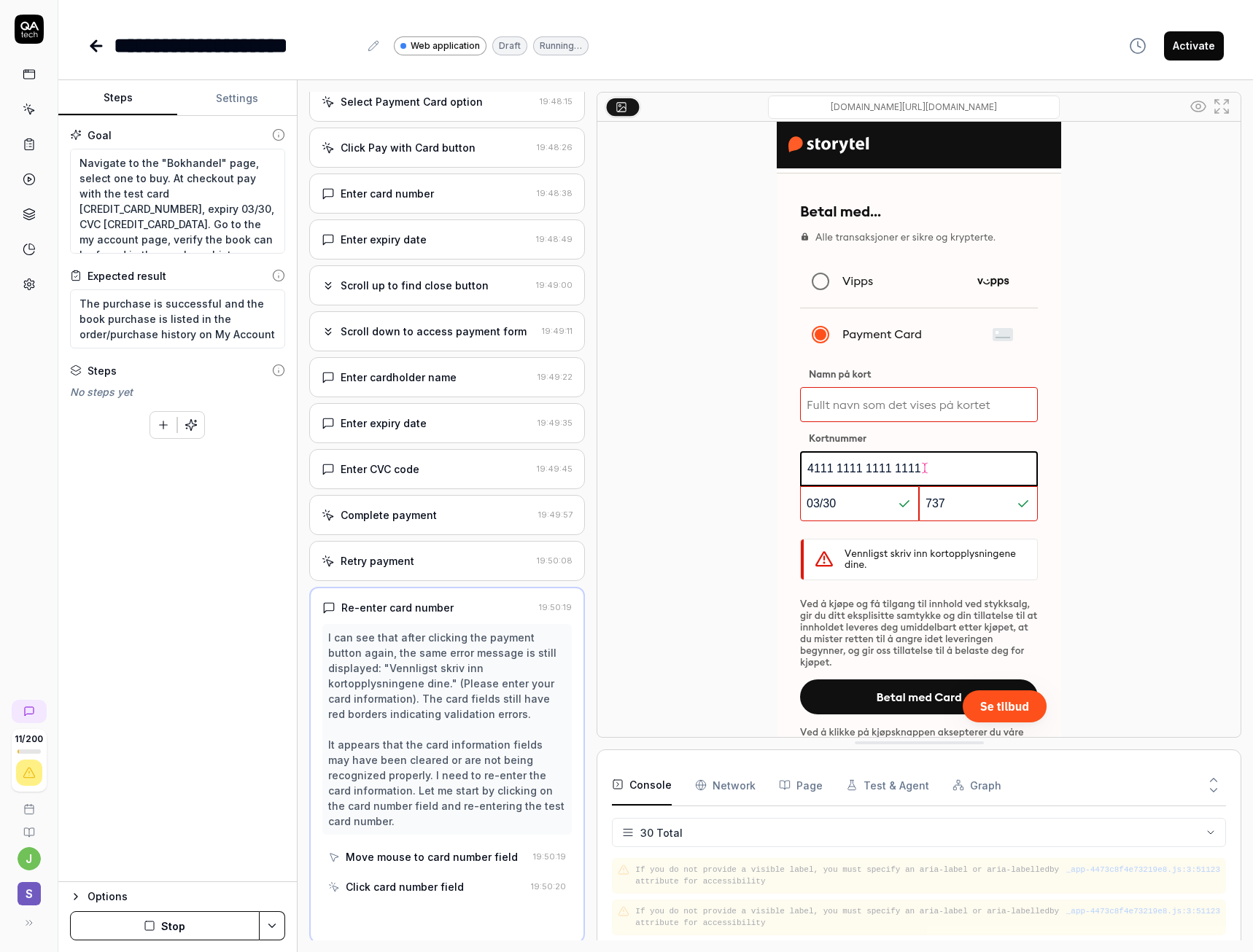
scroll to position [1272, 0]
click at [202, 192] on textarea "Navigate to the "Bokhandel" page, select one to buy. At checkout pay with the t…" at bounding box center [177, 201] width 215 height 105
drag, startPoint x: 161, startPoint y: 200, endPoint x: 173, endPoint y: 196, distance: 12.6
click at [161, 200] on textarea "Navigate to the "Bokhandel" page, select one to buy. At checkout pay with the t…" at bounding box center [177, 201] width 215 height 105
click at [146, 194] on textarea "Navigate to the "Bokhandel" page, select one to buy. At checkout pay with the t…" at bounding box center [177, 201] width 215 height 105
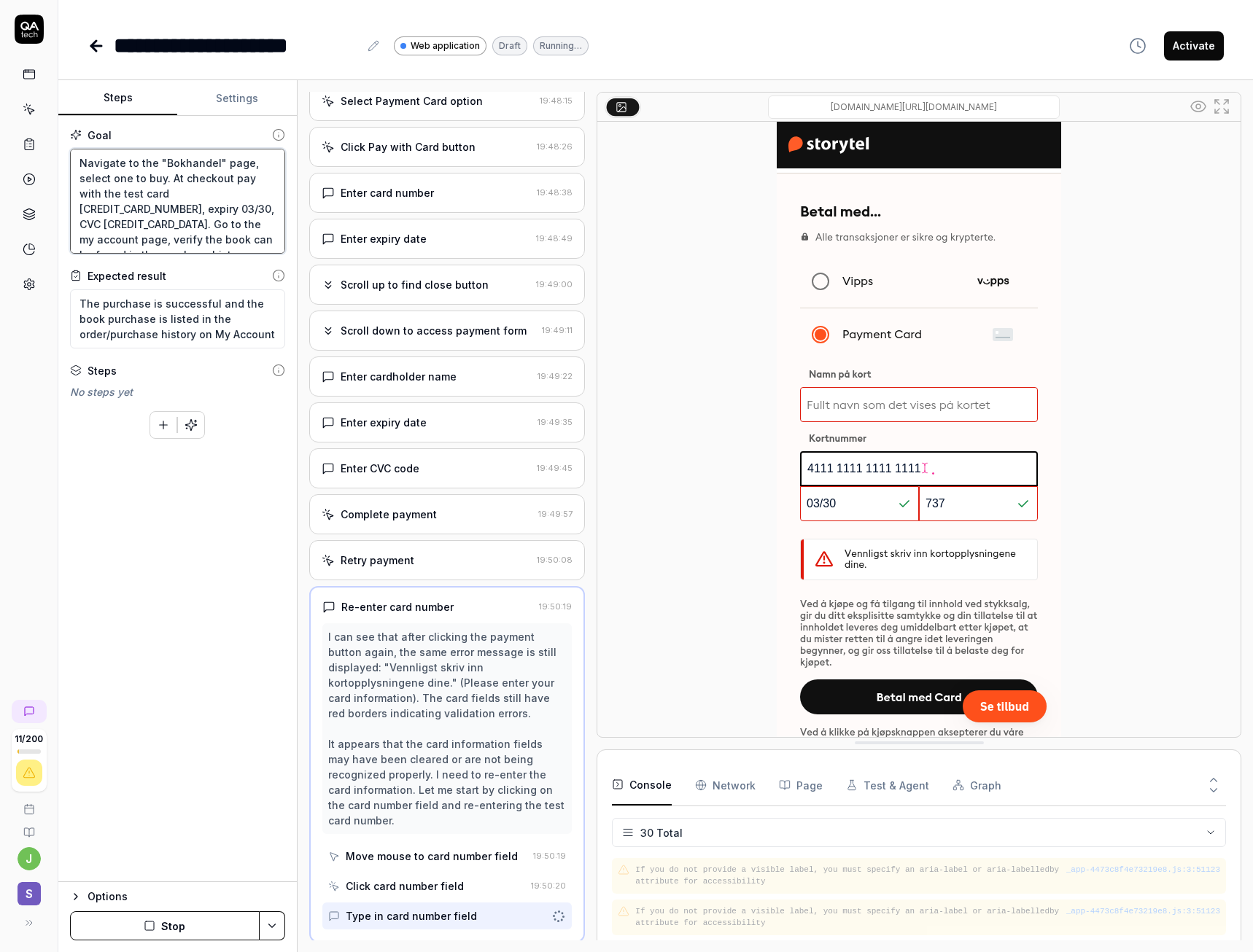
click at [138, 195] on textarea "Navigate to the "Bokhandel" page, select one to buy. At checkout pay with the t…" at bounding box center [177, 201] width 215 height 105
click at [167, 205] on textarea "Navigate to the "Bokhandel" page, select one to buy. At checkout pay with the t…" at bounding box center [177, 201] width 215 height 105
click at [161, 205] on textarea "Navigate to the "Bokhandel" page, select one to buy. At checkout pay with the t…" at bounding box center [177, 201] width 215 height 105
type textarea "Navigate to the "Bokhandel" page, select one to buy. At checkout pay with the t…"
type textarea "*"
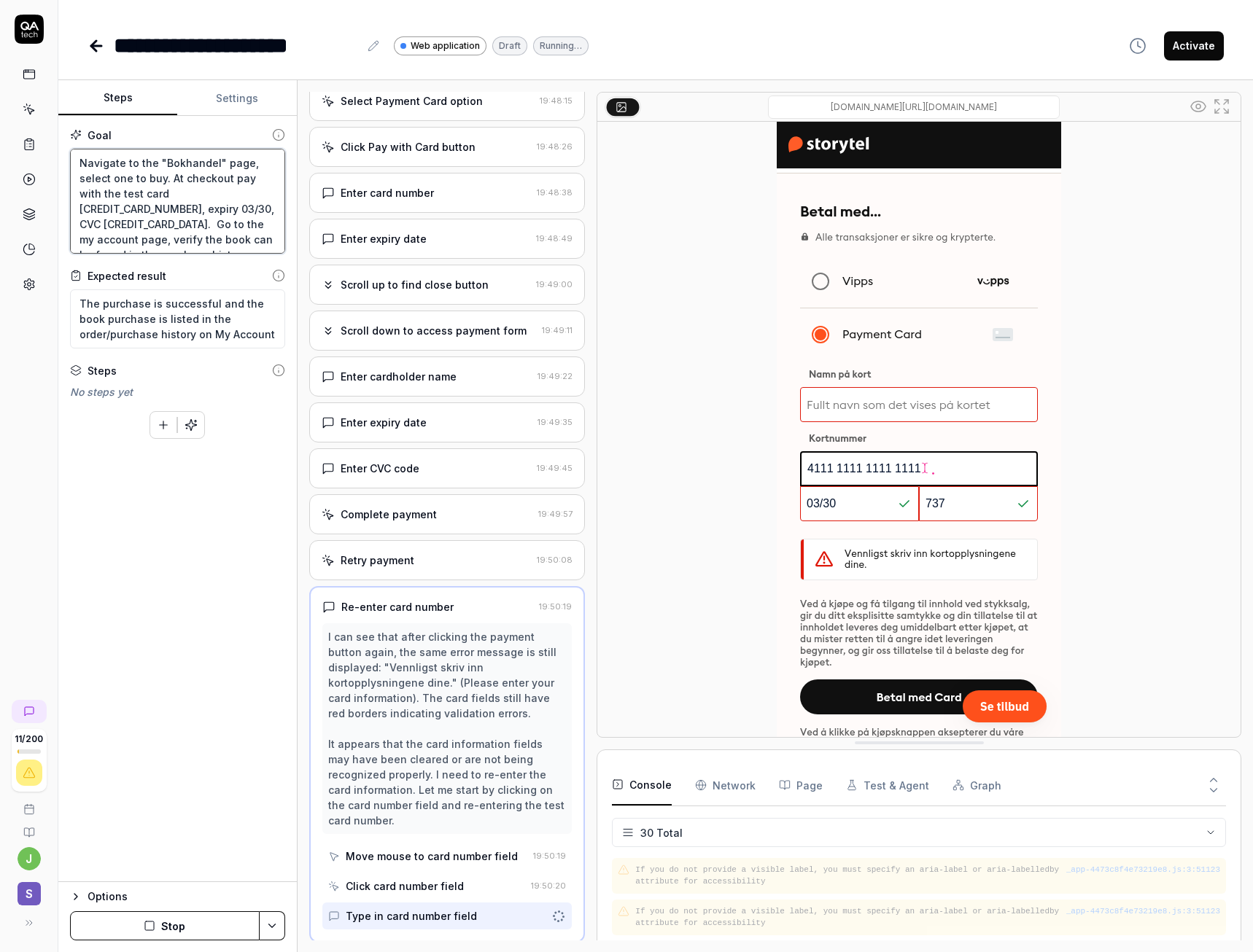
type textarea "Navigate to the "Bokhandel" page, select one to buy. At checkout pay with the t…"
type textarea "*"
type textarea "Navigate to the "Bokhandel" page, select one to buy. At checkout pay with the t…"
type textarea "*"
type textarea "Navigate to the "Bokhandel" page, select one to buy. At checkout pay with the t…"
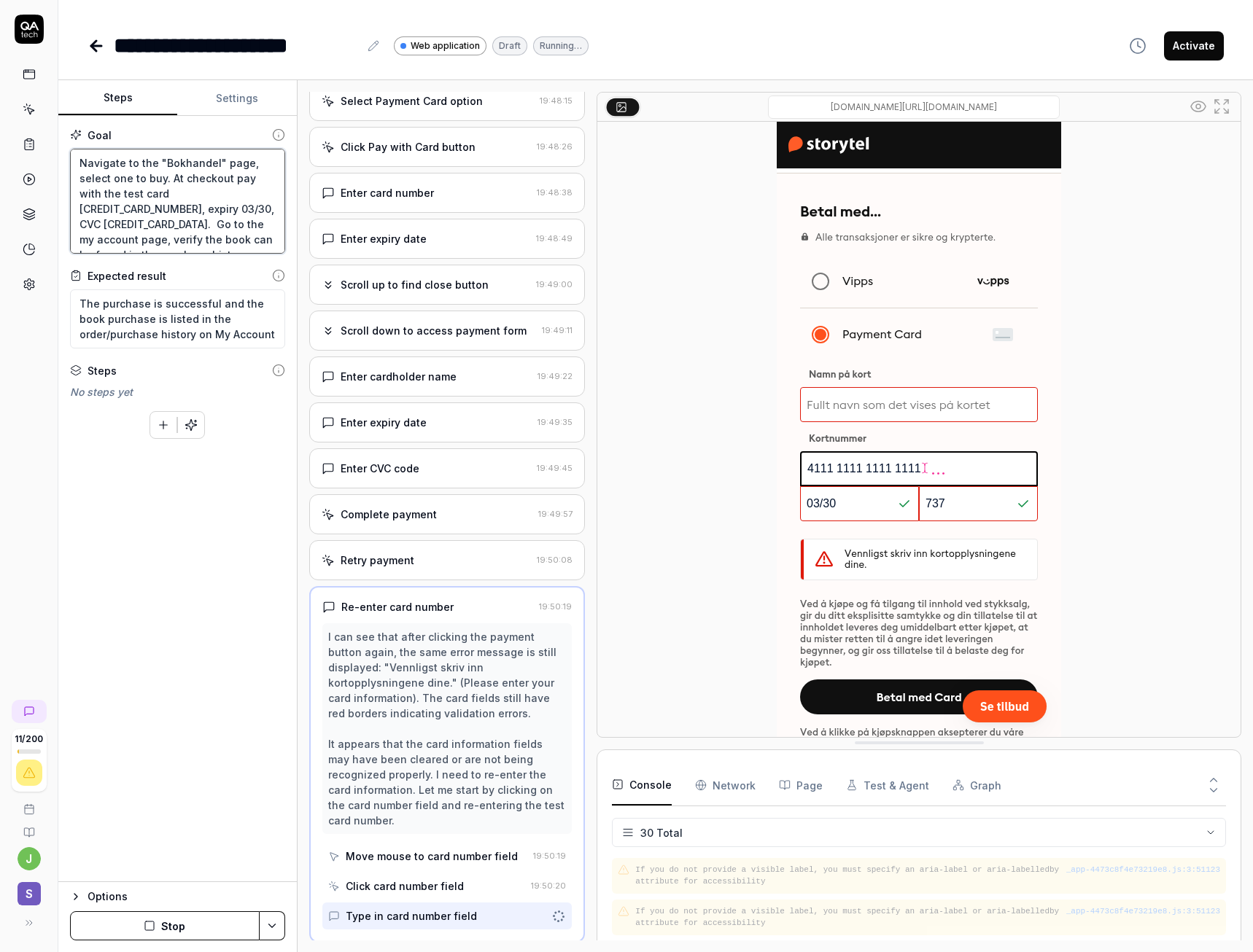
type textarea "*"
type textarea "Navigate to the "Bokhandel" page, select one to buy. At checkout pay with the t…"
type textarea "*"
type textarea "Navigate to the "Bokhandel" page, select one to buy. At checkout pay with the t…"
type textarea "*"
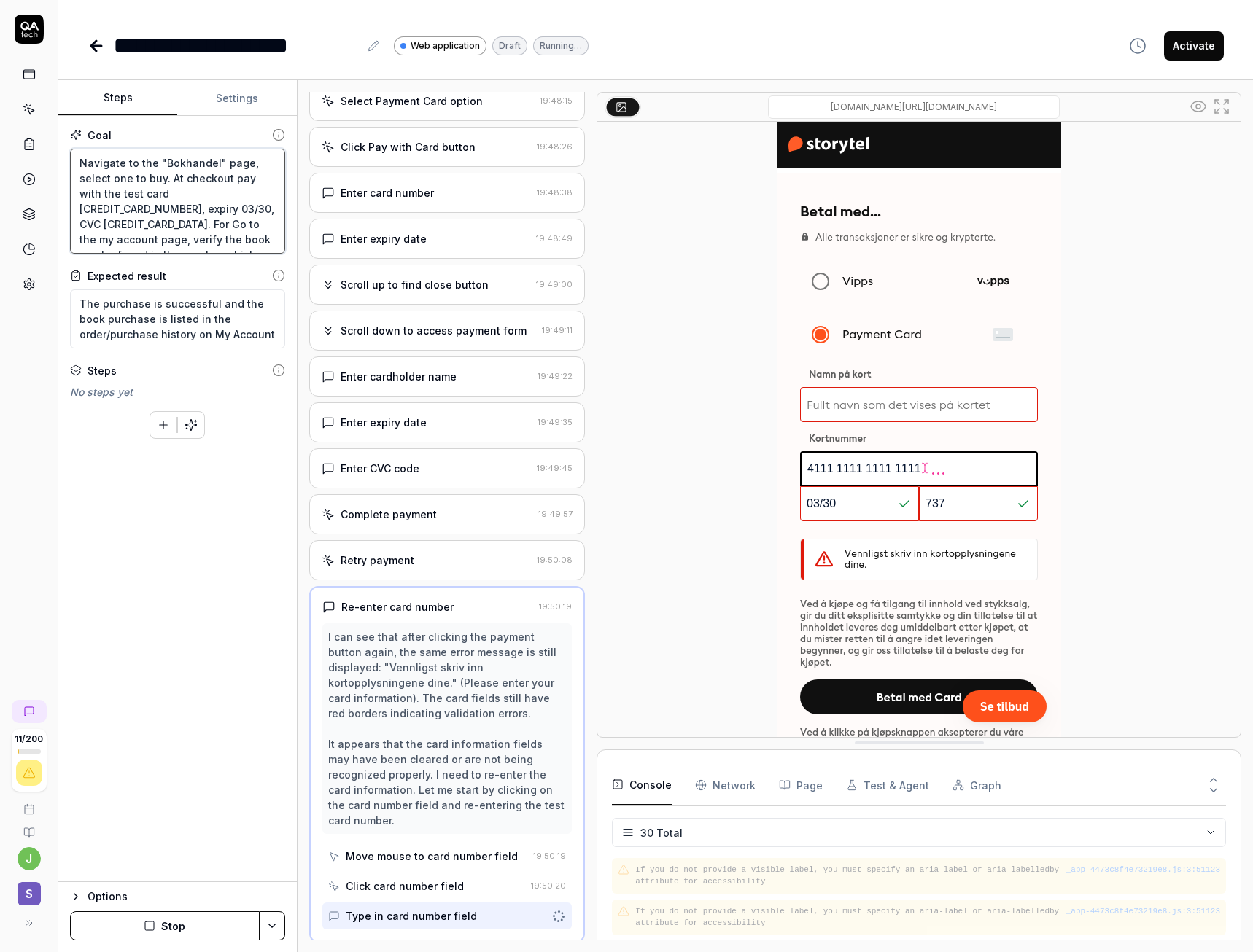
type textarea "Navigate to the "Bokhandel" page, select one to buy. At checkout pay with the t…"
type textarea "*"
type textarea "Navigate to the "Bokhandel" page, select one to buy. At checkout pay with the t…"
type textarea "*"
type textarea "Navigate to the "Bokhandel" page, select one to buy. At checkout pay with the t…"
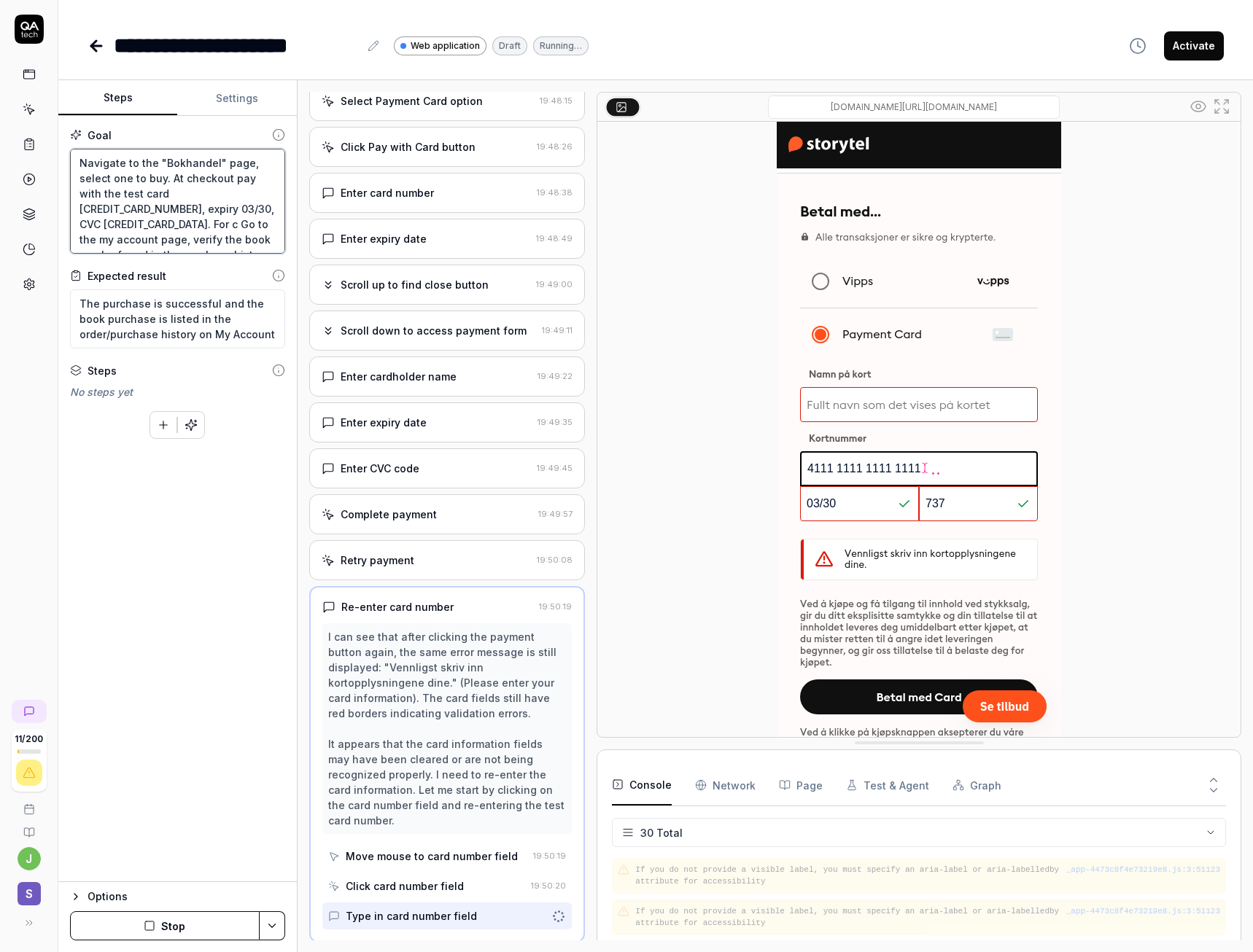
type textarea "*"
type textarea "Navigate to the "Bokhandel" page, select one to buy. At checkout pay with the t…"
type textarea "*"
type textarea "Navigate to the "Bokhandel" page, select one to buy. At checkout pay with the t…"
type textarea "*"
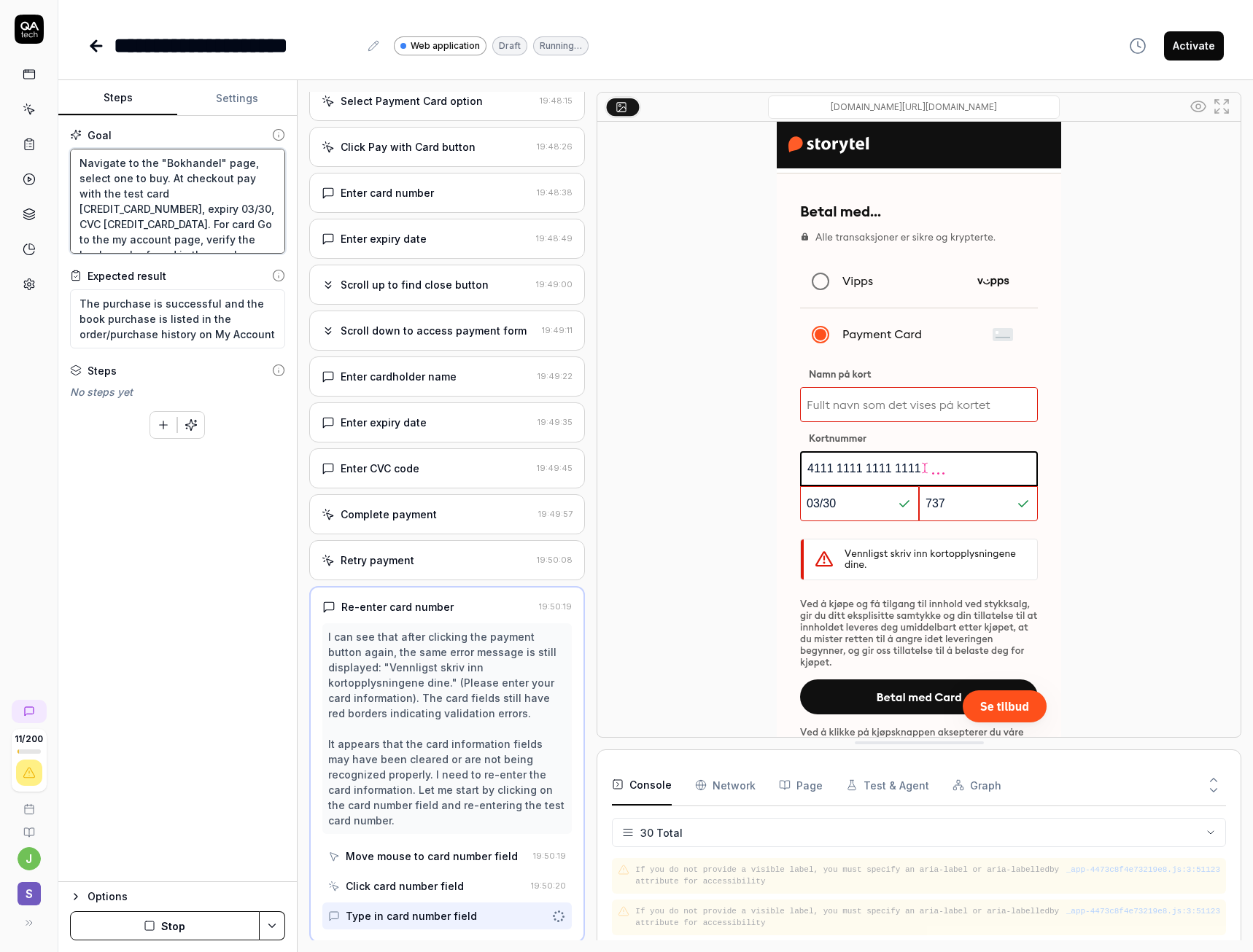
type textarea "Navigate to the "Bokhandel" page, select one to buy. At checkout pay with the t…"
type textarea "*"
type textarea "Navigate to the "Bokhandel" page, select one to buy. At checkout pay with the t…"
type textarea "*"
type textarea "Navigate to the "Bokhandel" page, select one to buy. At checkout pay with the t…"
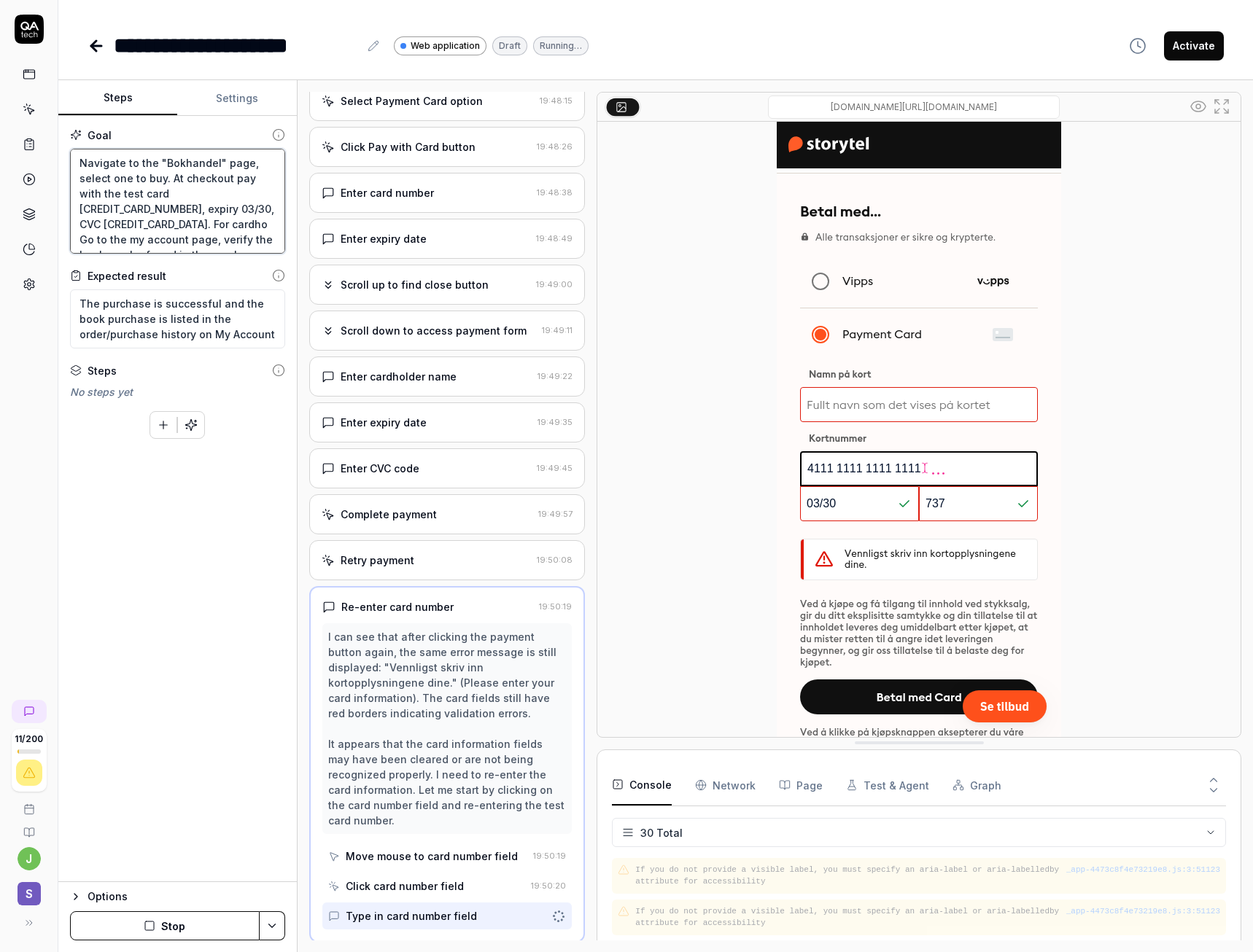
type textarea "*"
type textarea "Navigate to the "Bokhandel" page, select one to buy. At checkout pay with the t…"
type textarea "*"
type textarea "Navigate to the "Bokhandel" page, select one to buy. At checkout pay with the t…"
type textarea "*"
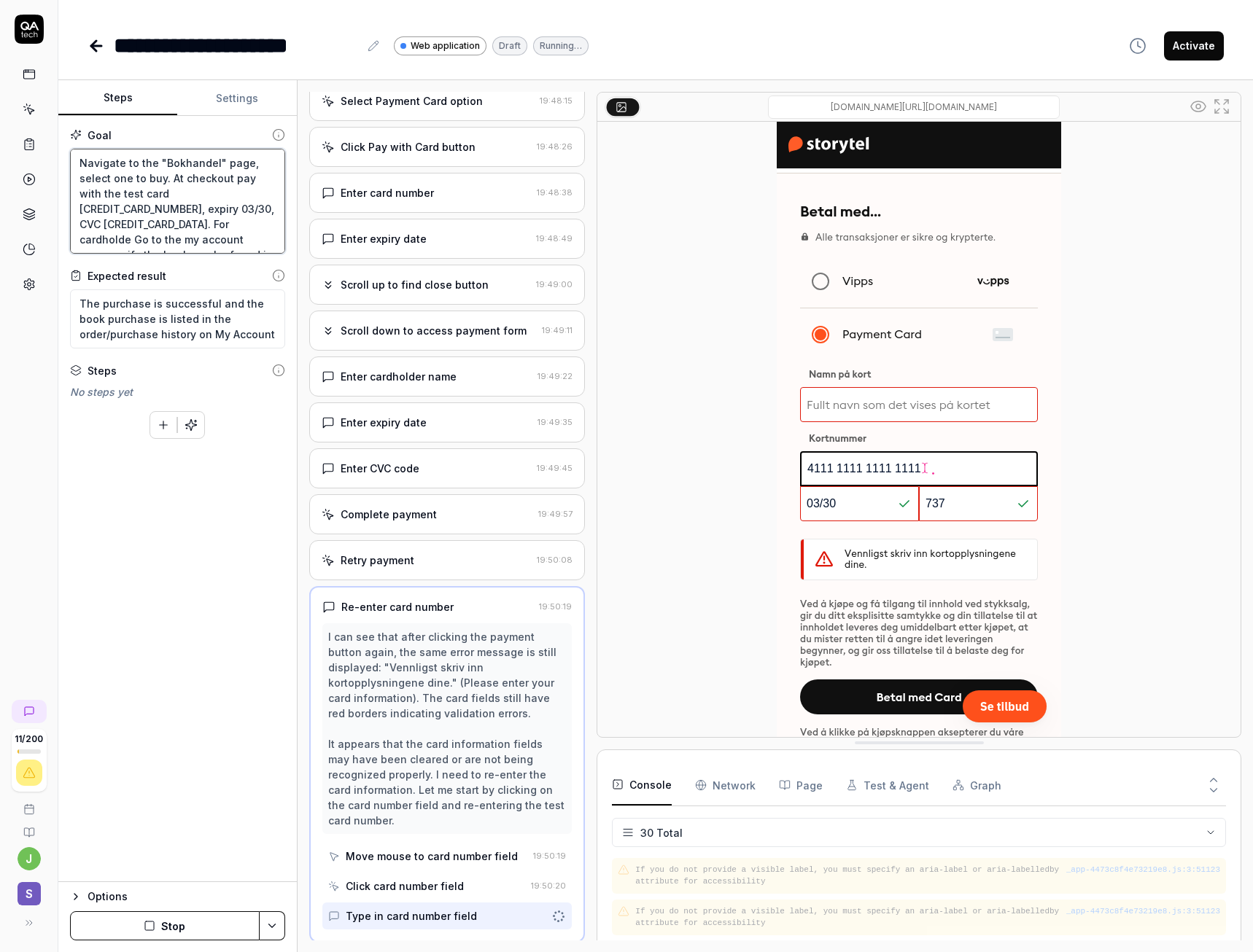
type textarea "Navigate to the "Bokhandel" page, select one to buy. At checkout pay with the t…"
type textarea "*"
type textarea "Navigate to the "Bokhandel" page, select one to buy. At checkout pay with the t…"
type textarea "*"
type textarea "Navigate to the "Bokhandel" page, select one to buy. At checkout pay with the t…"
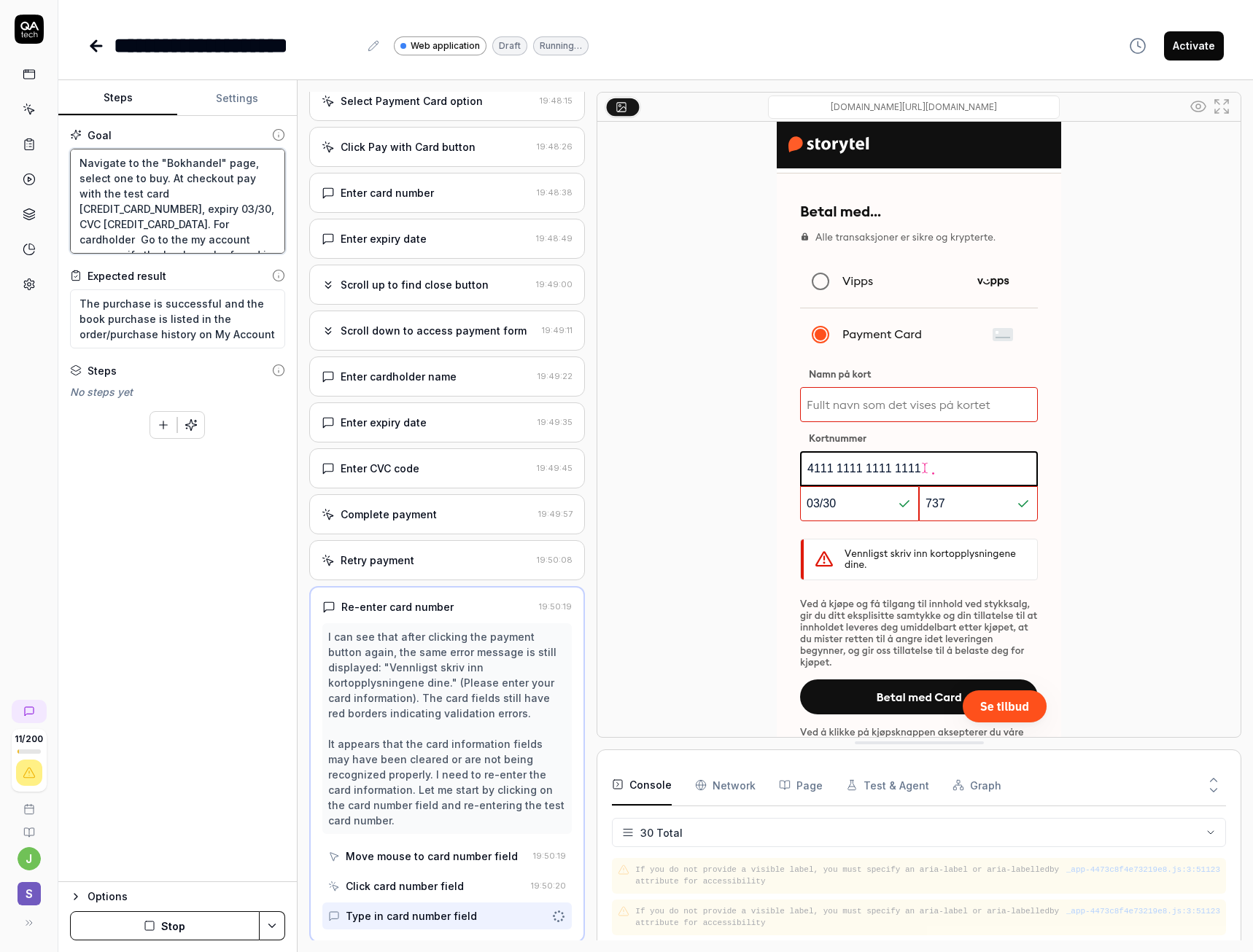
type textarea "*"
type textarea "Navigate to the "Bokhandel" page, select one to buy. At checkout pay with the t…"
type textarea "*"
type textarea "Navigate to the "Bokhandel" page, select one to buy. At checkout pay with the t…"
type textarea "*"
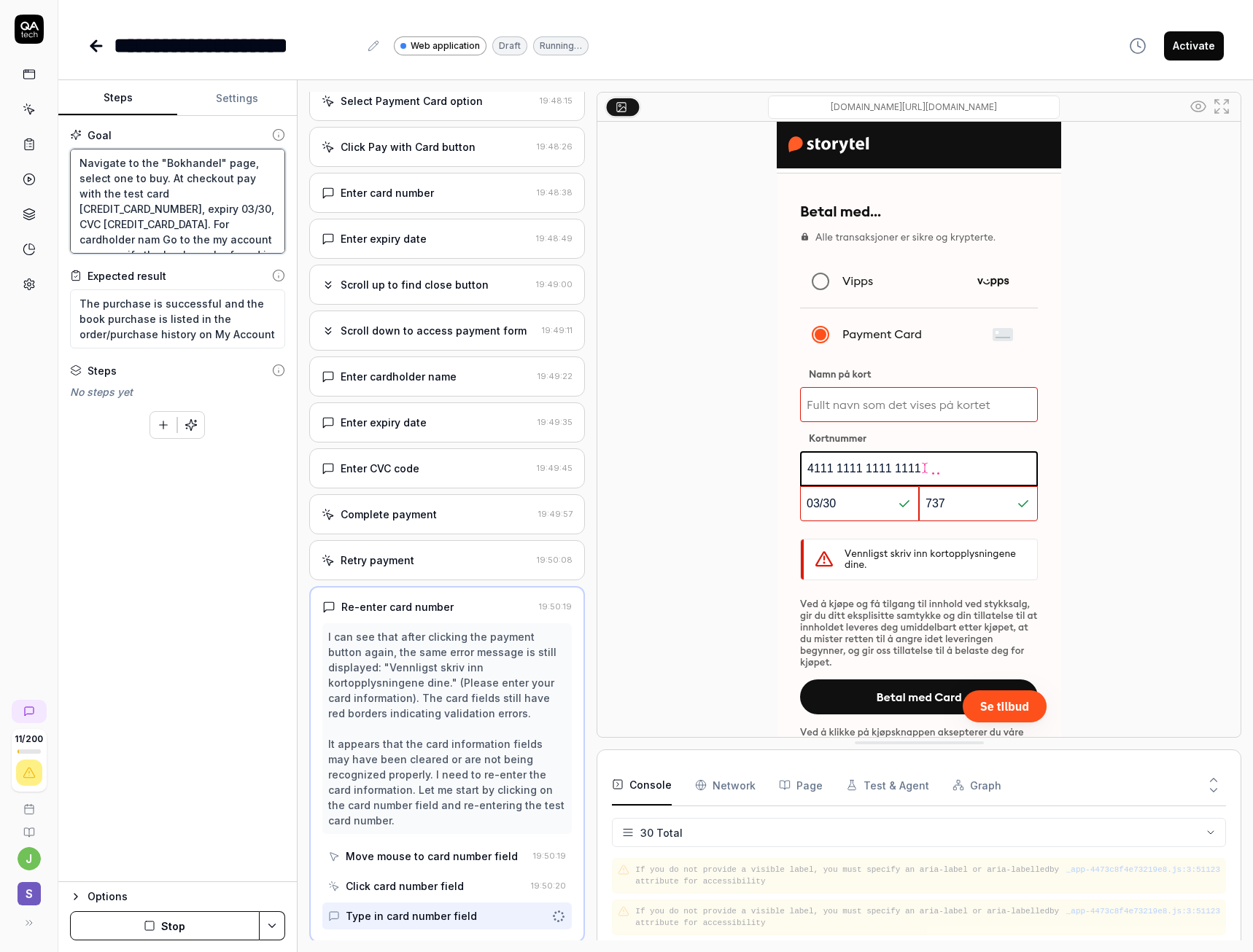
type textarea "Navigate to the "Bokhandel" page, select one to buy. At checkout pay with the t…"
type textarea "*"
type textarea "Navigate to the "Bokhandel" page, select one to buy. At checkout pay with the t…"
type textarea "*"
type textarea "Navigate to the "Bokhandel" page, select one to buy. At checkout pay with the t…"
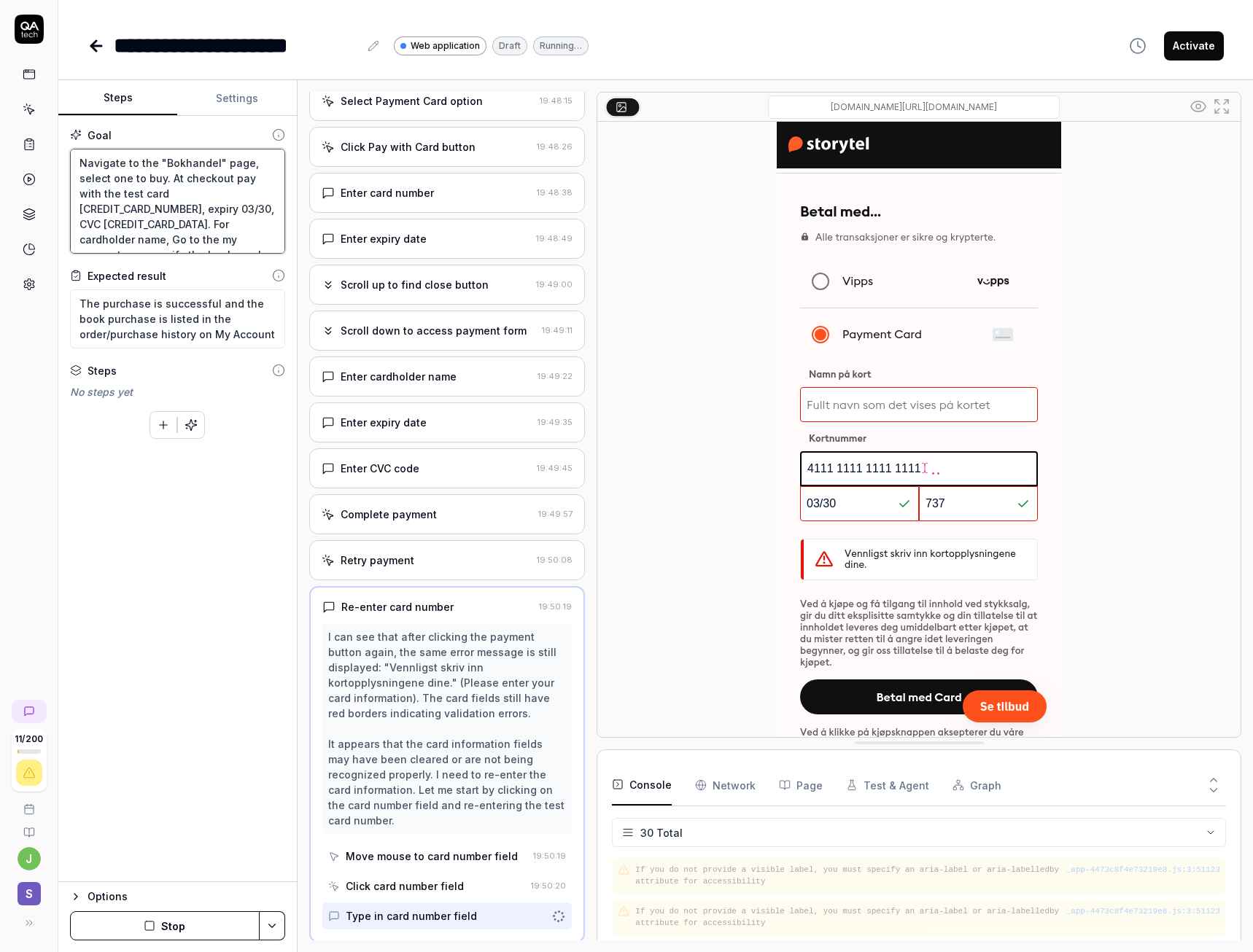
type textarea "*"
type textarea "Navigate to the "Bokhandel" page, select one to buy. At checkout pay with the t…"
type textarea "*"
type textarea "Navigate to the "Bokhandel" page, select one to buy. At checkout pay with the t…"
type textarea "*"
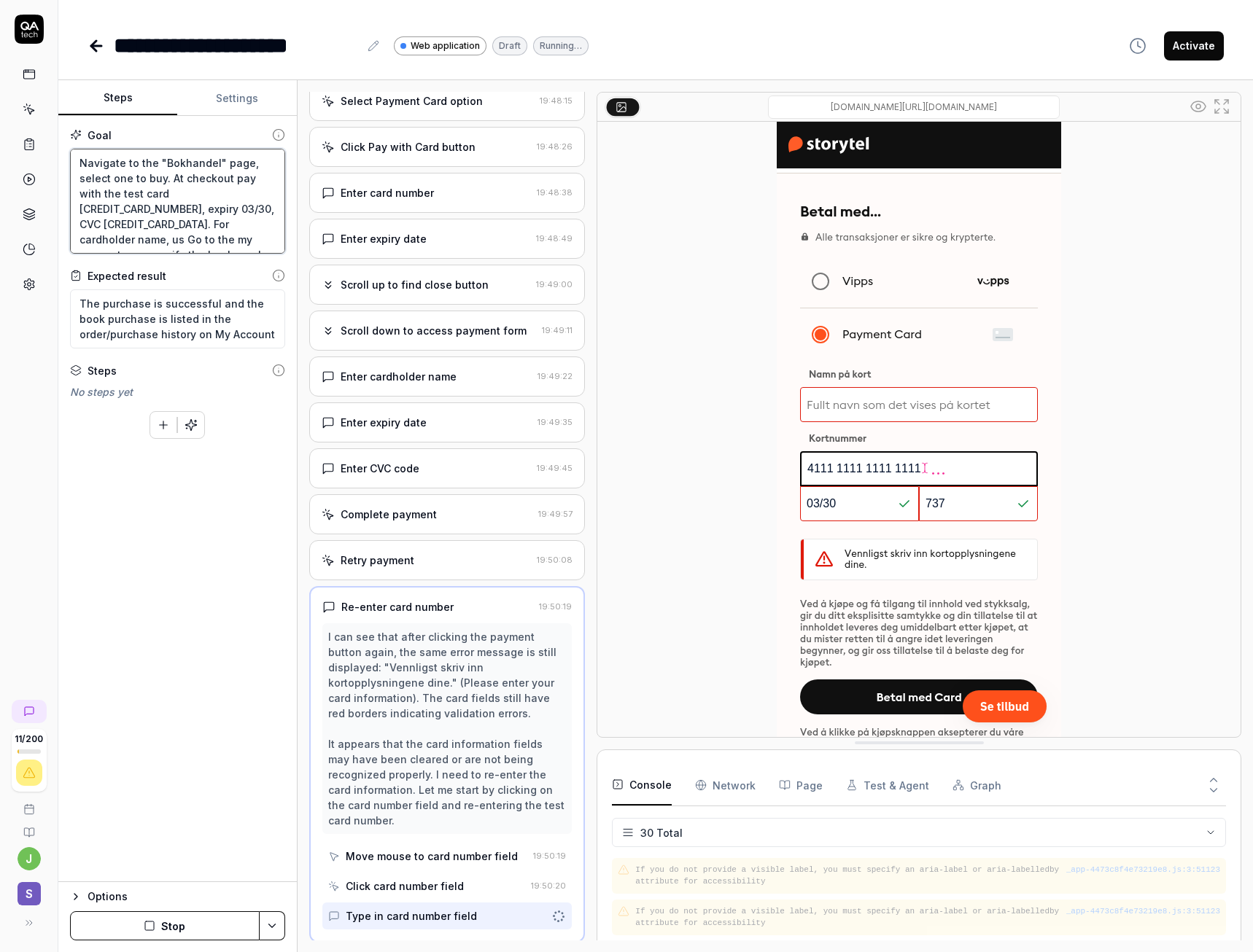
type textarea "Navigate to the "Bokhandel" page, select one to buy. At checkout pay with the t…"
type textarea "*"
type textarea "Navigate to the "Bokhandel" page, select one to buy. At checkout pay with the t…"
type textarea "*"
type textarea "Navigate to the "Bokhandel" page, select one to buy. At checkout pay with the t…"
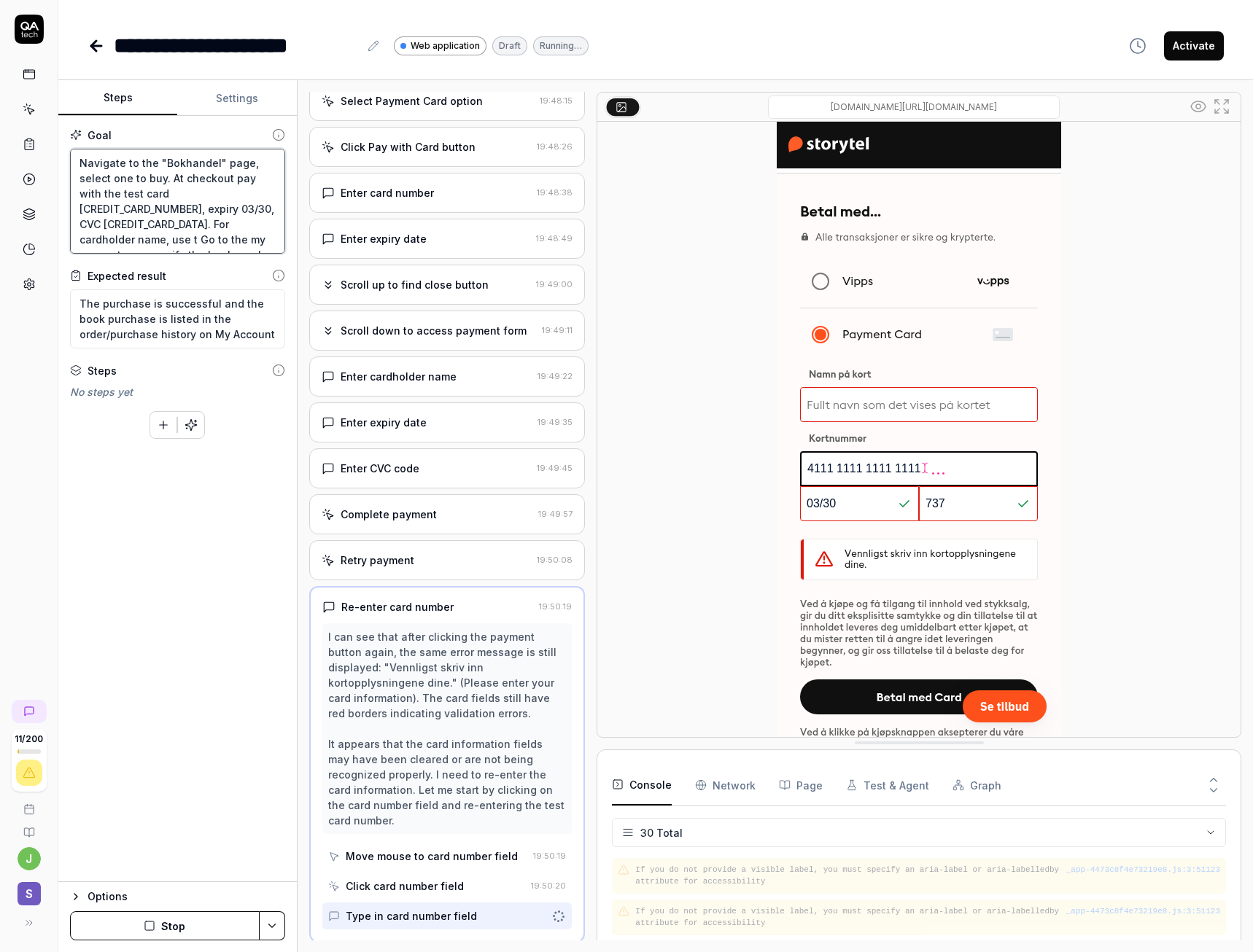
type textarea "*"
type textarea "Navigate to the "Bokhandel" page, select one to buy. At checkout pay with the t…"
type textarea "*"
type textarea "Navigate to the "Bokhandel" page, select one to buy. At checkout pay with the t…"
type textarea "*"
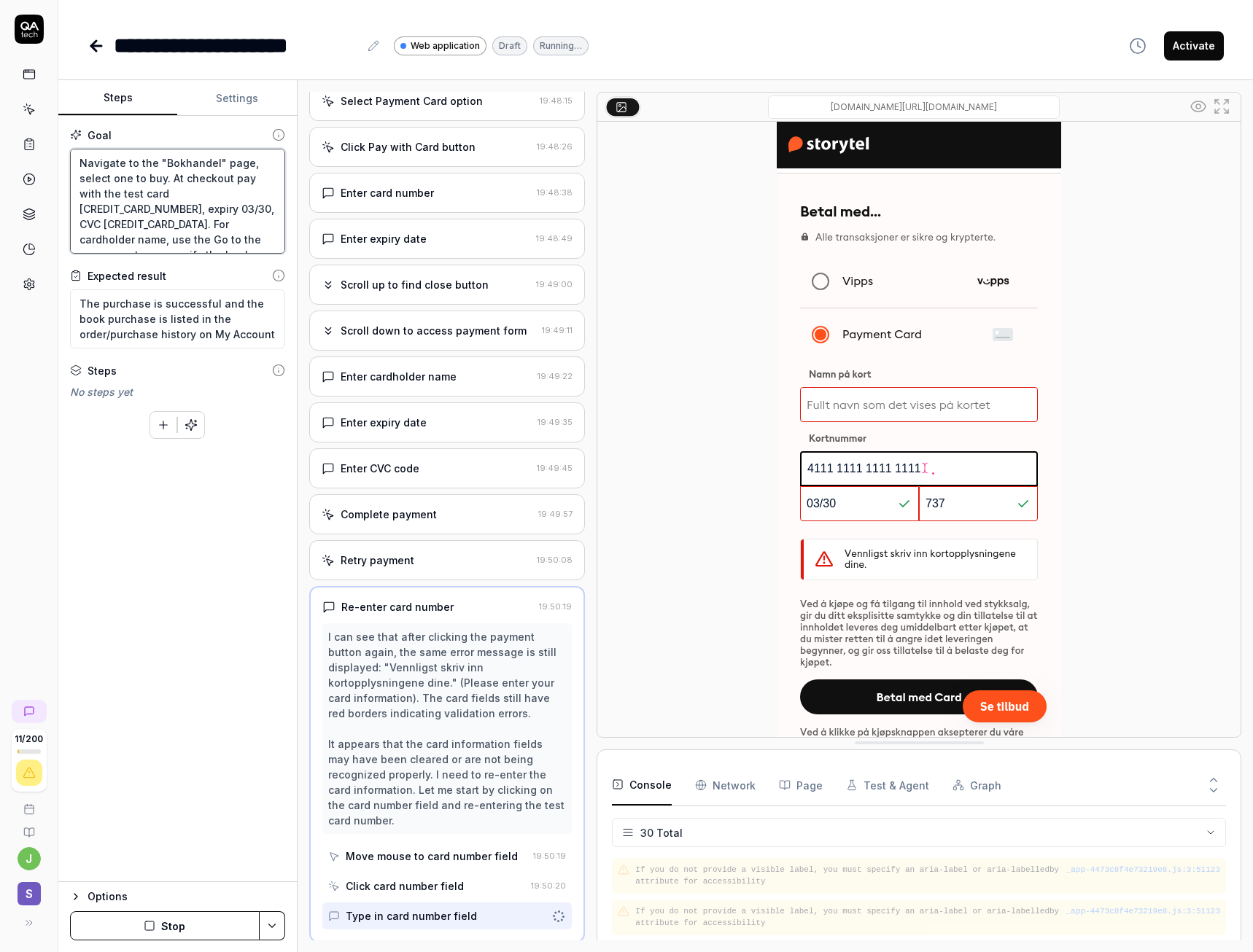
type textarea "Navigate to the "Bokhandel" page, select one to buy. At checkout pay with the t…"
type textarea "*"
type textarea "Navigate to the "Bokhandel" page, select one to buy. At checkout pay with the t…"
type textarea "*"
type textarea "Navigate to the "Bokhandel" page, select one to buy. At checkout pay with the t…"
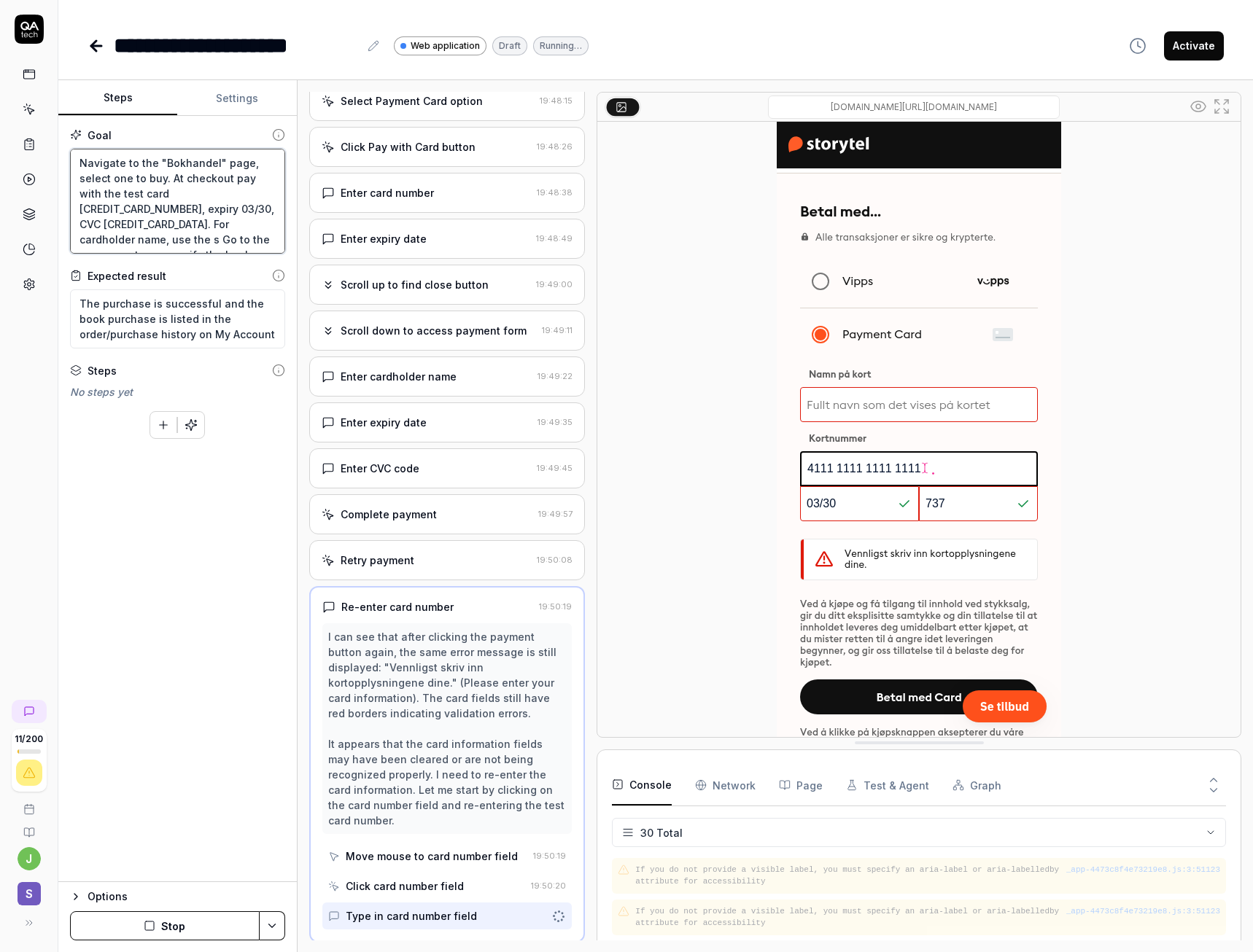
type textarea "*"
type textarea "Navigate to the "Bokhandel" page, select one to buy. At checkout pay with the t…"
type textarea "*"
type textarea "Navigate to the "Bokhandel" page, select one to buy. At checkout pay with the t…"
type textarea "*"
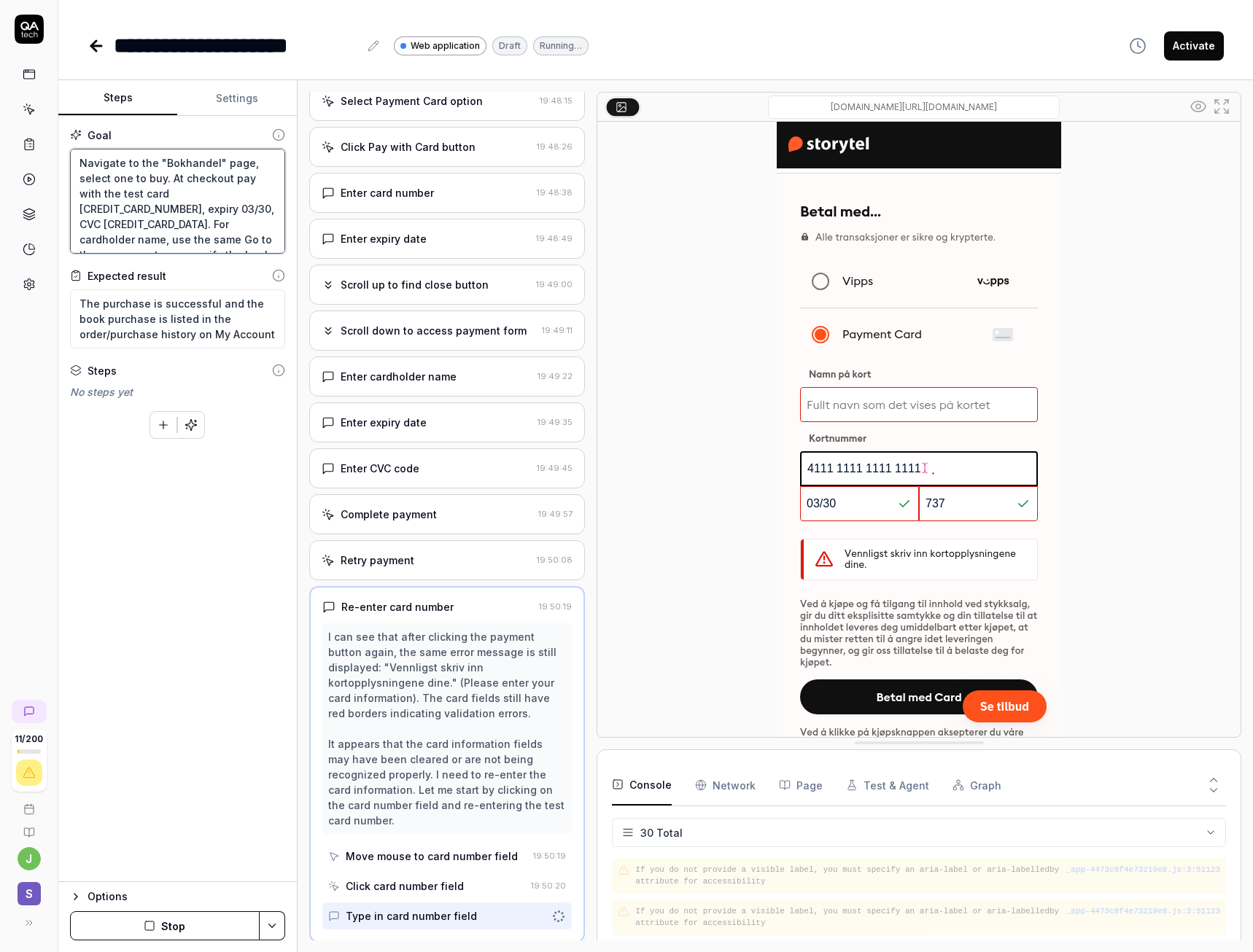
type textarea "Navigate to the "Bokhandel" page, select one to buy. At checkout pay with the t…"
type textarea "*"
type textarea "Navigate to the "Bokhandel" page, select one to buy. At checkout pay with the t…"
type textarea "*"
type textarea "Navigate to the "Bokhandel" page, select one to buy. At checkout pay with the t…"
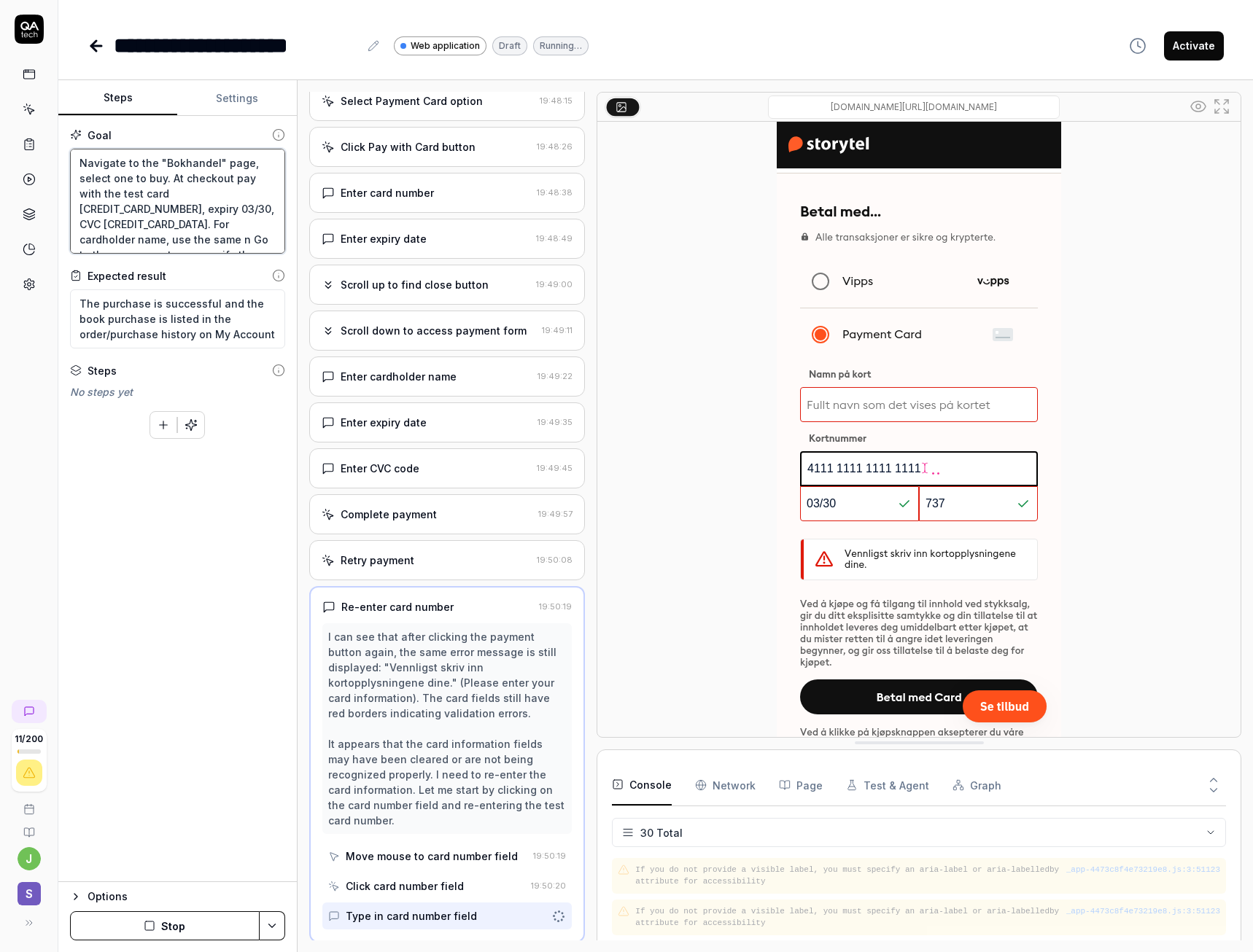
type textarea "*"
type textarea "Navigate to the "Bokhandel" page, select one to buy. At checkout pay with the t…"
type textarea "*"
type textarea "Navigate to the "Bokhandel" page, select one to buy. At checkout pay with the t…"
type textarea "*"
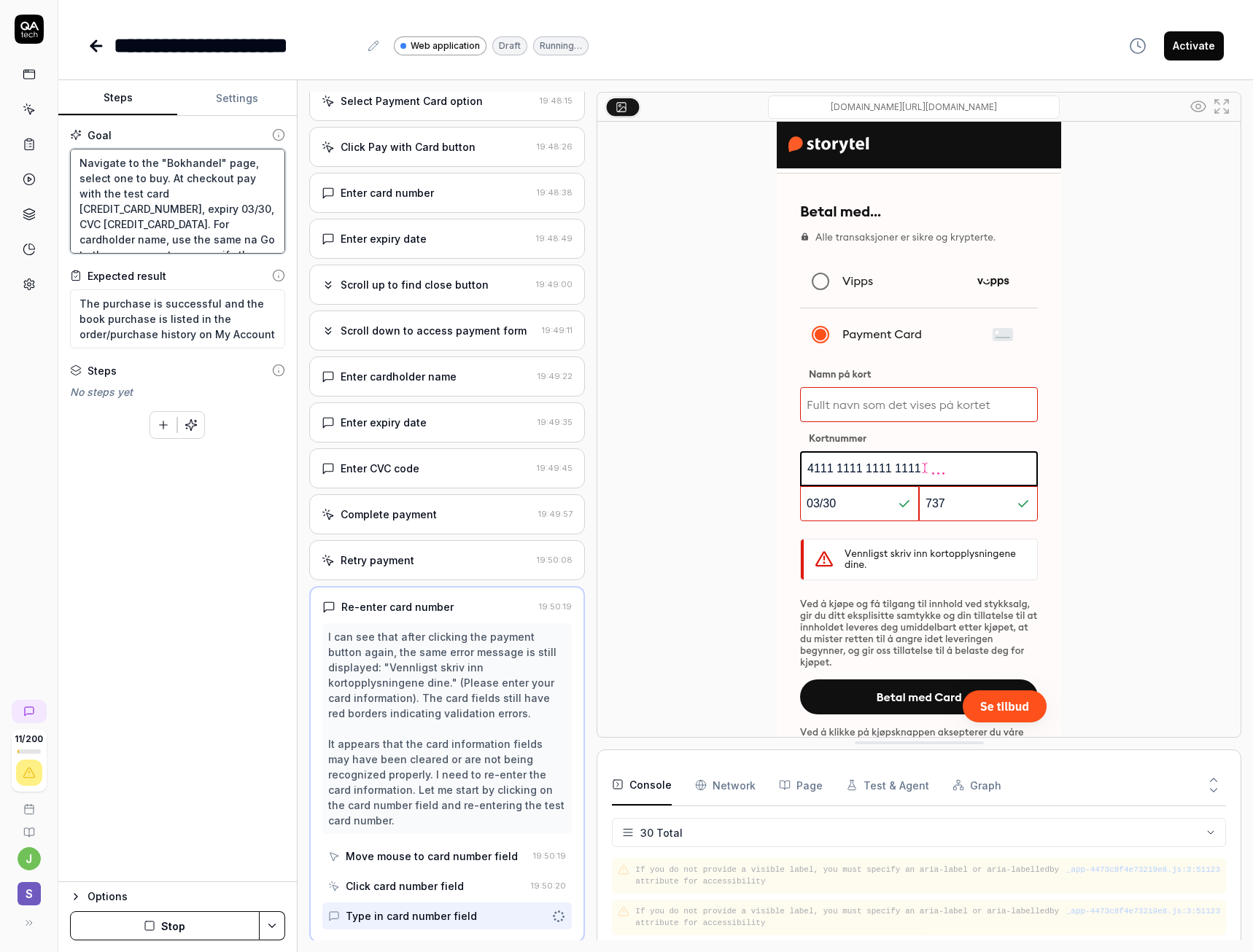
type textarea "Navigate to the "Bokhandel" page, select one to buy. At checkout pay with the t…"
type textarea "*"
type textarea "Navigate to the "Bokhandel" page, select one to buy. At checkout pay with the t…"
type textarea "*"
type textarea "Navigate to the "Bokhandel" page, select one to buy. At checkout pay with the t…"
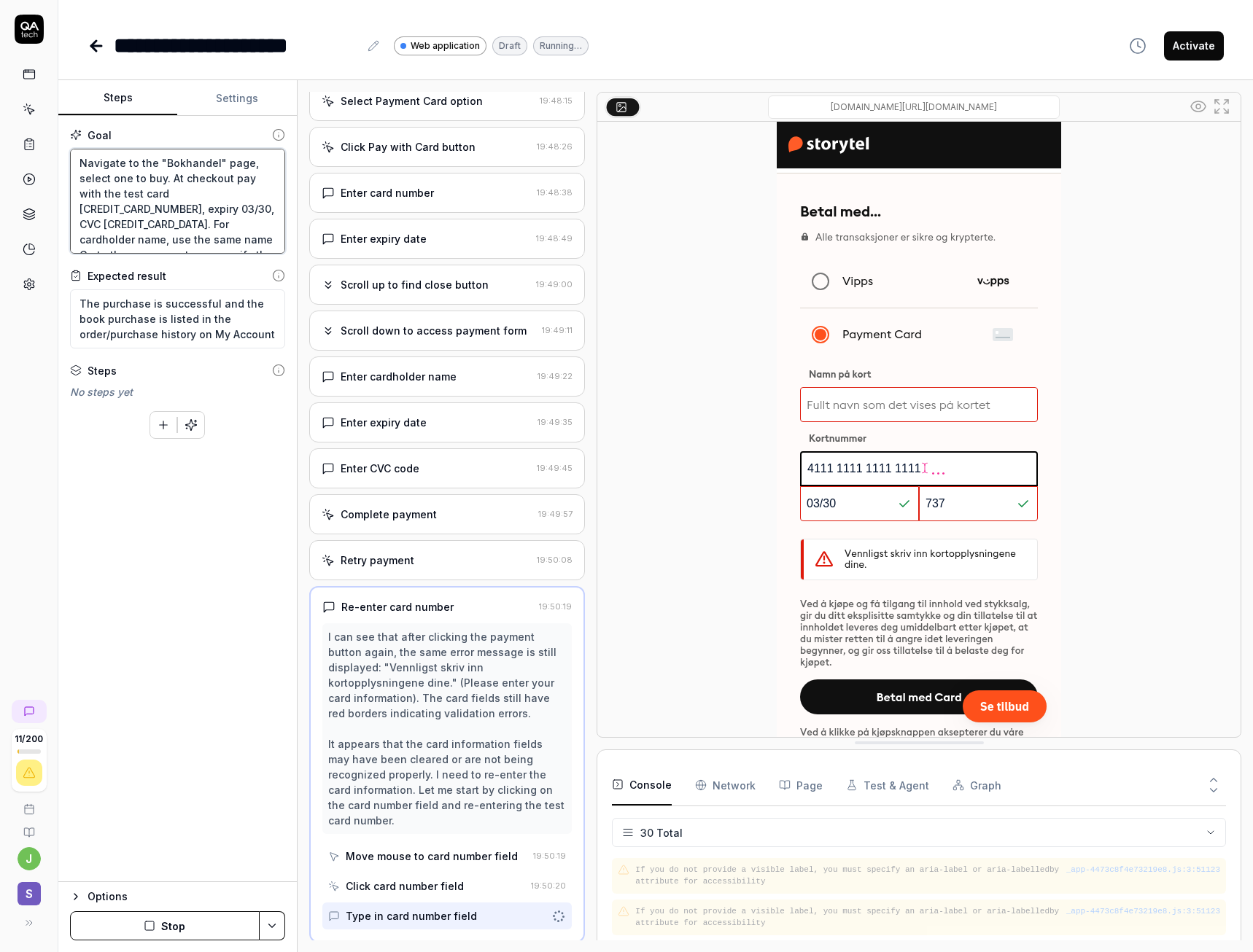
type textarea "*"
type textarea "Navigate to the "Bokhandel" page, select one to buy. At checkout pay with the t…"
type textarea "*"
type textarea "Navigate to the "Bokhandel" page, select one to buy. At checkout pay with the t…"
type textarea "*"
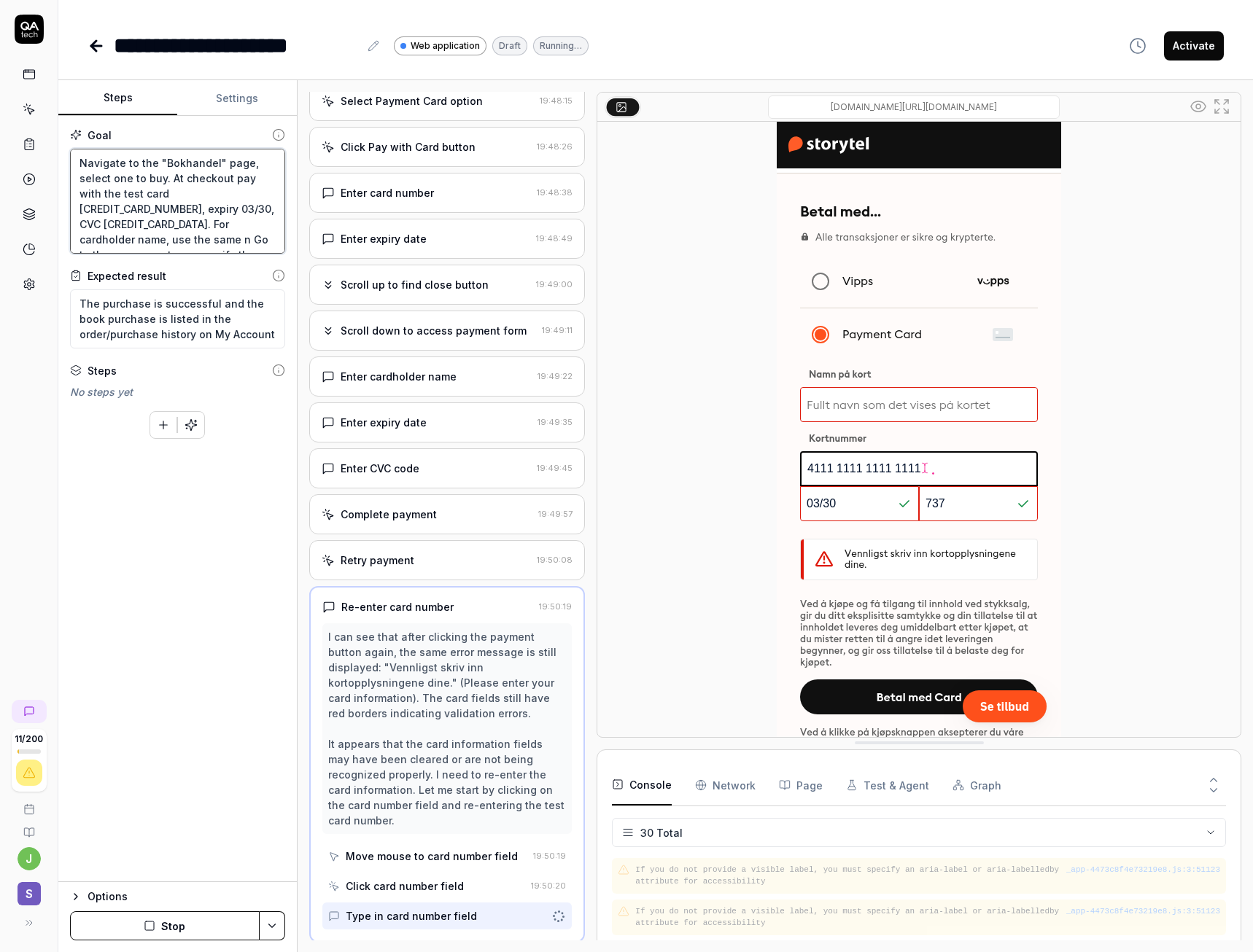
type textarea "Navigate to the "Bokhandel" page, select one to buy. At checkout pay with the t…"
type textarea "*"
type textarea "Navigate to the "Bokhandel" page, select one to buy. At checkout pay with the t…"
type textarea "*"
type textarea "Navigate to the "Bokhandel" page, select one to buy. At checkout pay with the t…"
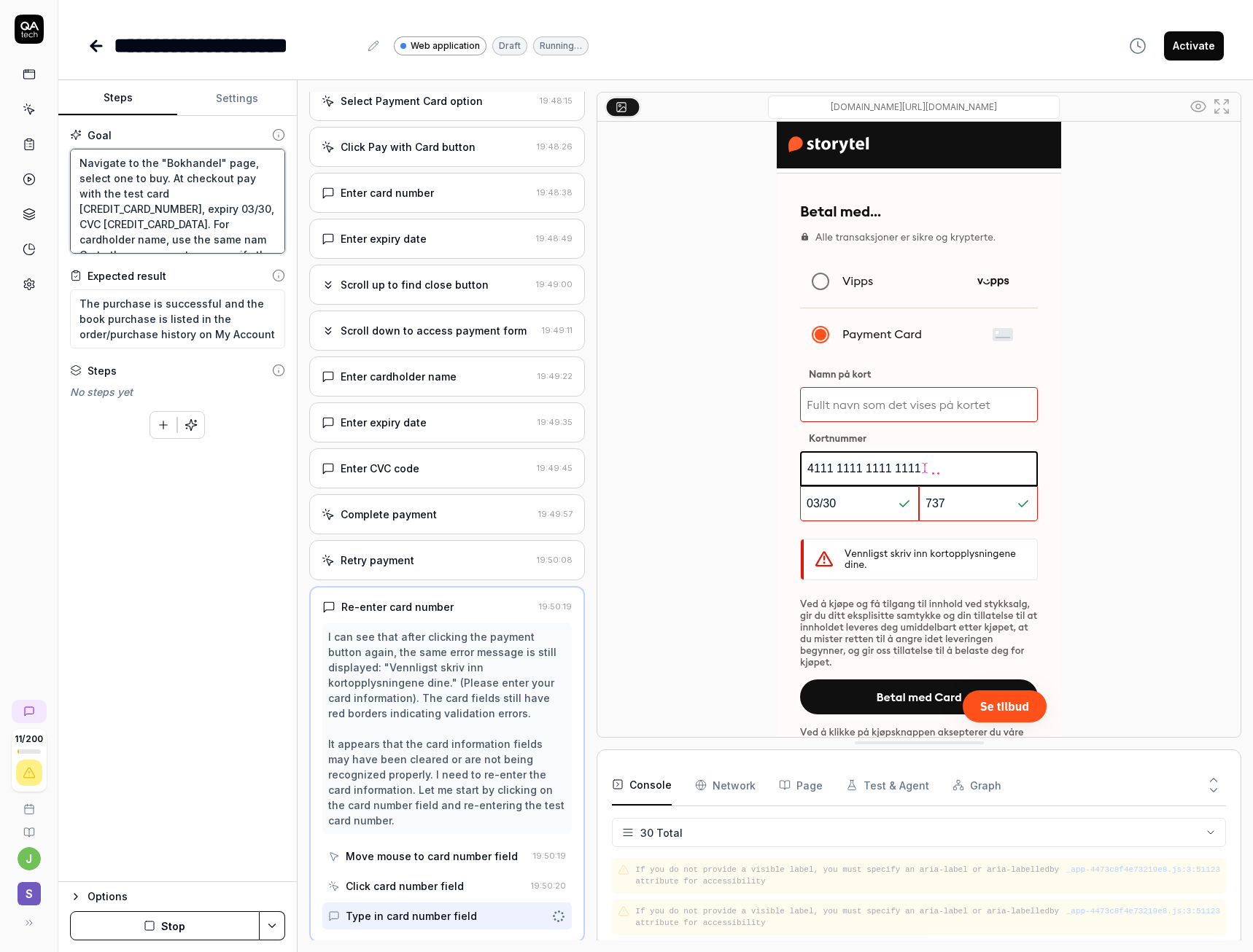
type textarea "*"
type textarea "Navigate to the "Bokhandel" page, select one to buy. At checkout pay with the t…"
type textarea "*"
type textarea "Navigate to the "Bokhandel" page, select one to buy. At checkout pay with the t…"
type textarea "*"
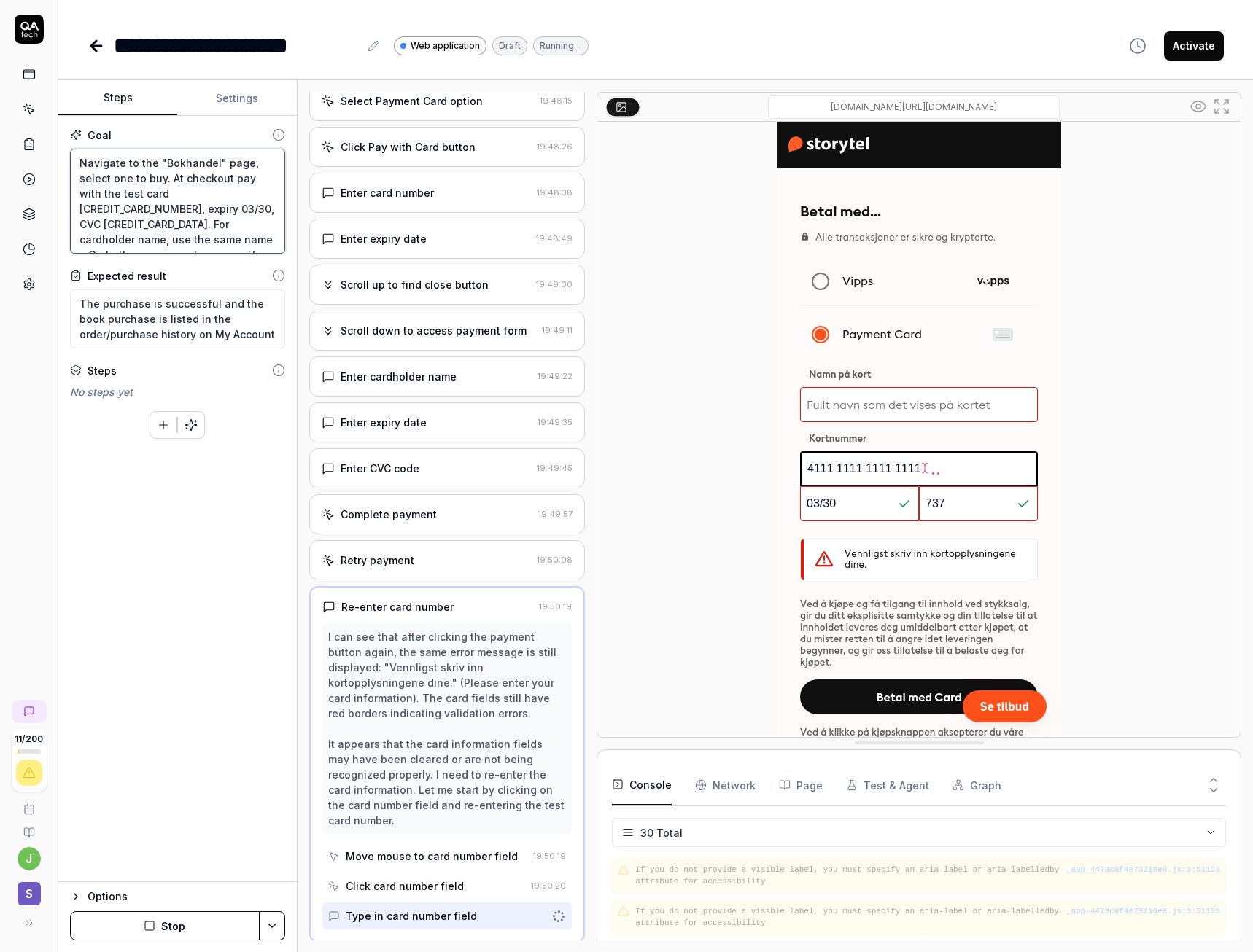
type textarea "Navigate to the "Bokhandel" page, select one to buy. At checkout pay with the t…"
type textarea "*"
type textarea "Navigate to the "Bokhandel" page, select one to buy. At checkout pay with the t…"
type textarea "*"
type textarea "Navigate to the "Bokhandel" page, select one to buy. At checkout pay with the t…"
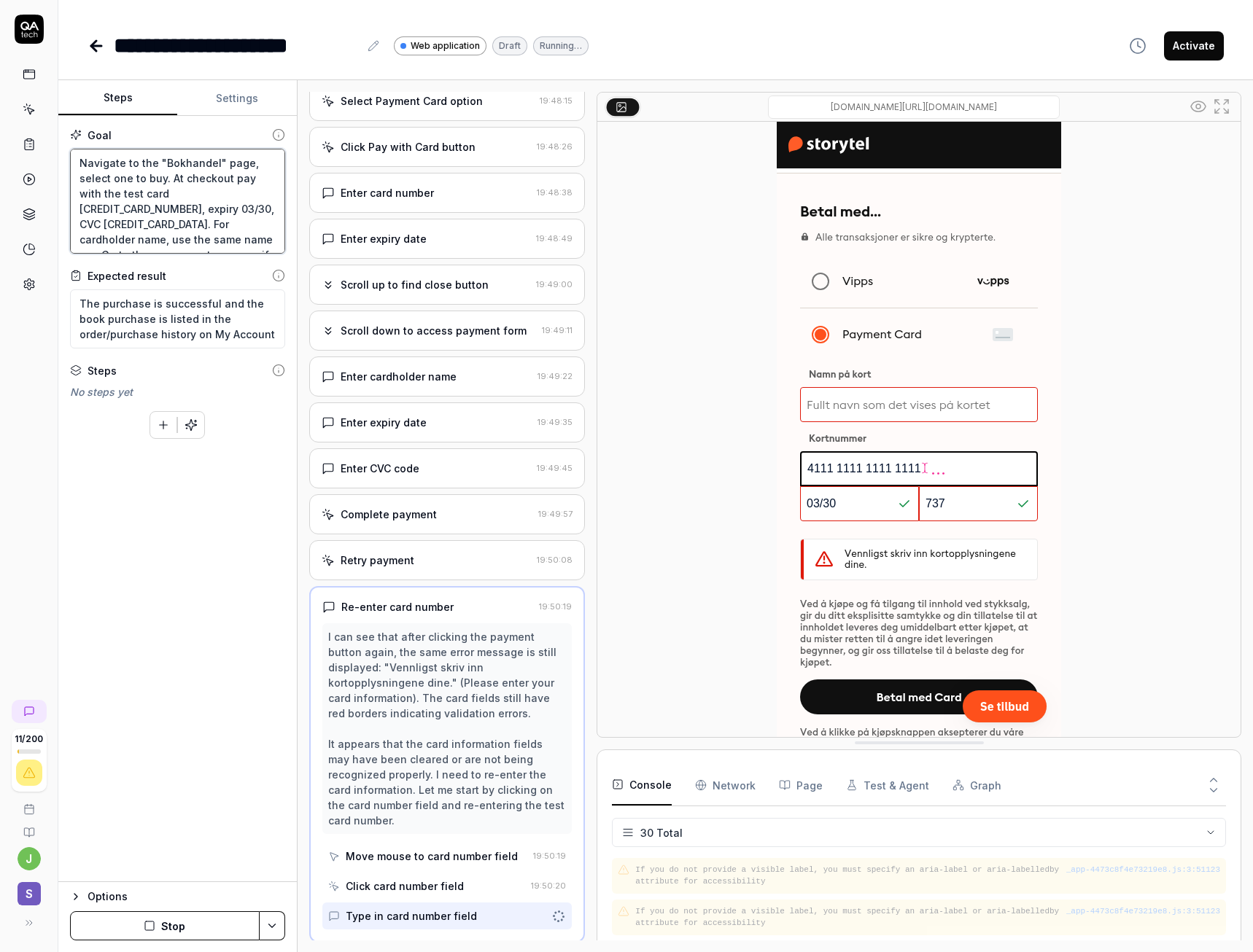
type textarea "*"
type textarea "Navigate to the "Bokhandel" page, select one to buy. At checkout pay with the t…"
type textarea "*"
type textarea "Navigate to the "Bokhandel" page, select one to buy. At checkout pay with the t…"
type textarea "*"
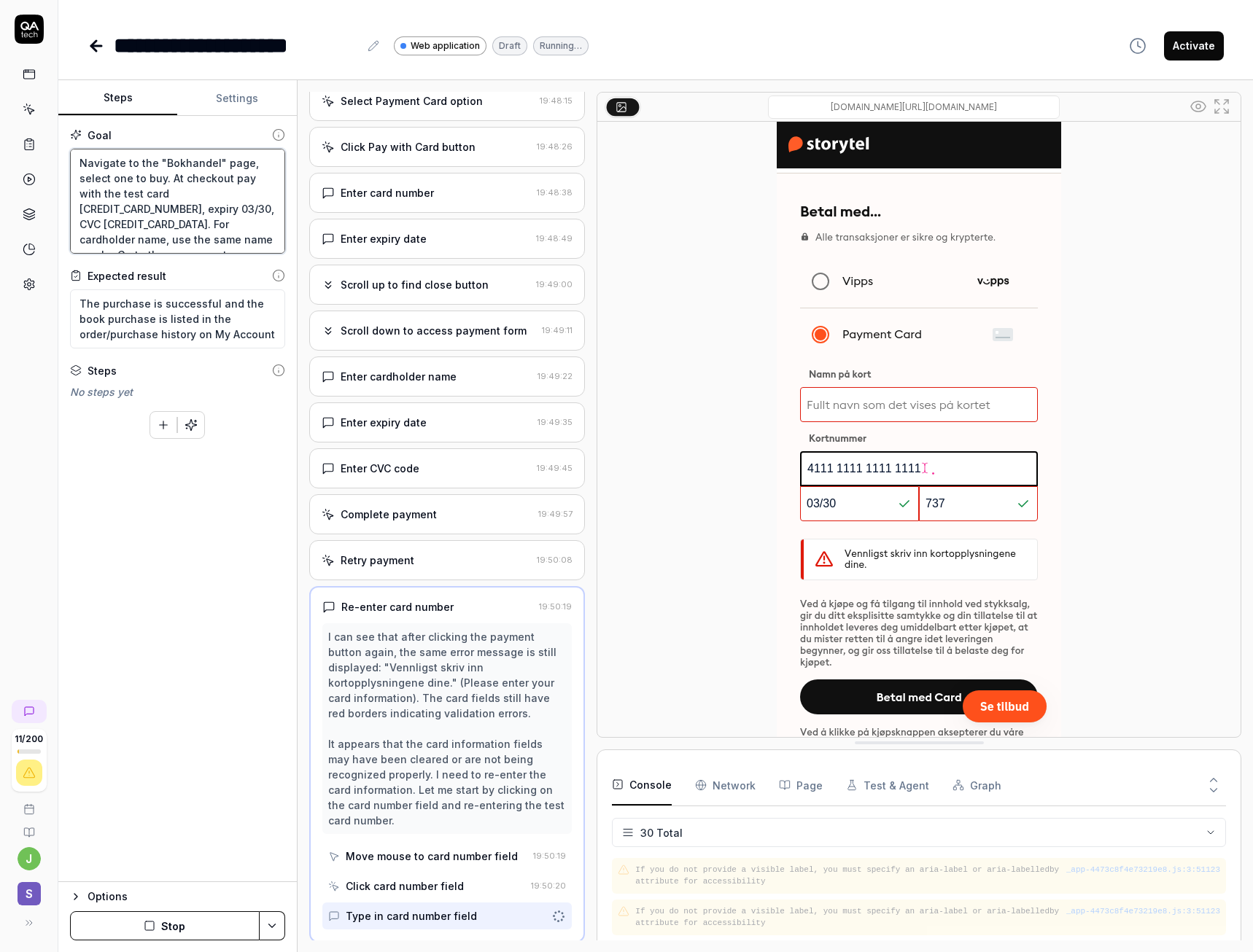
type textarea "Navigate to the "Bokhandel" page, select one to buy. At checkout pay with the t…"
type textarea "*"
type textarea "Navigate to the "Bokhandel" page, select one to buy. At checkout pay with the t…"
type textarea "*"
type textarea "Navigate to the "Bokhandel" page, select one to buy. At checkout pay with the t…"
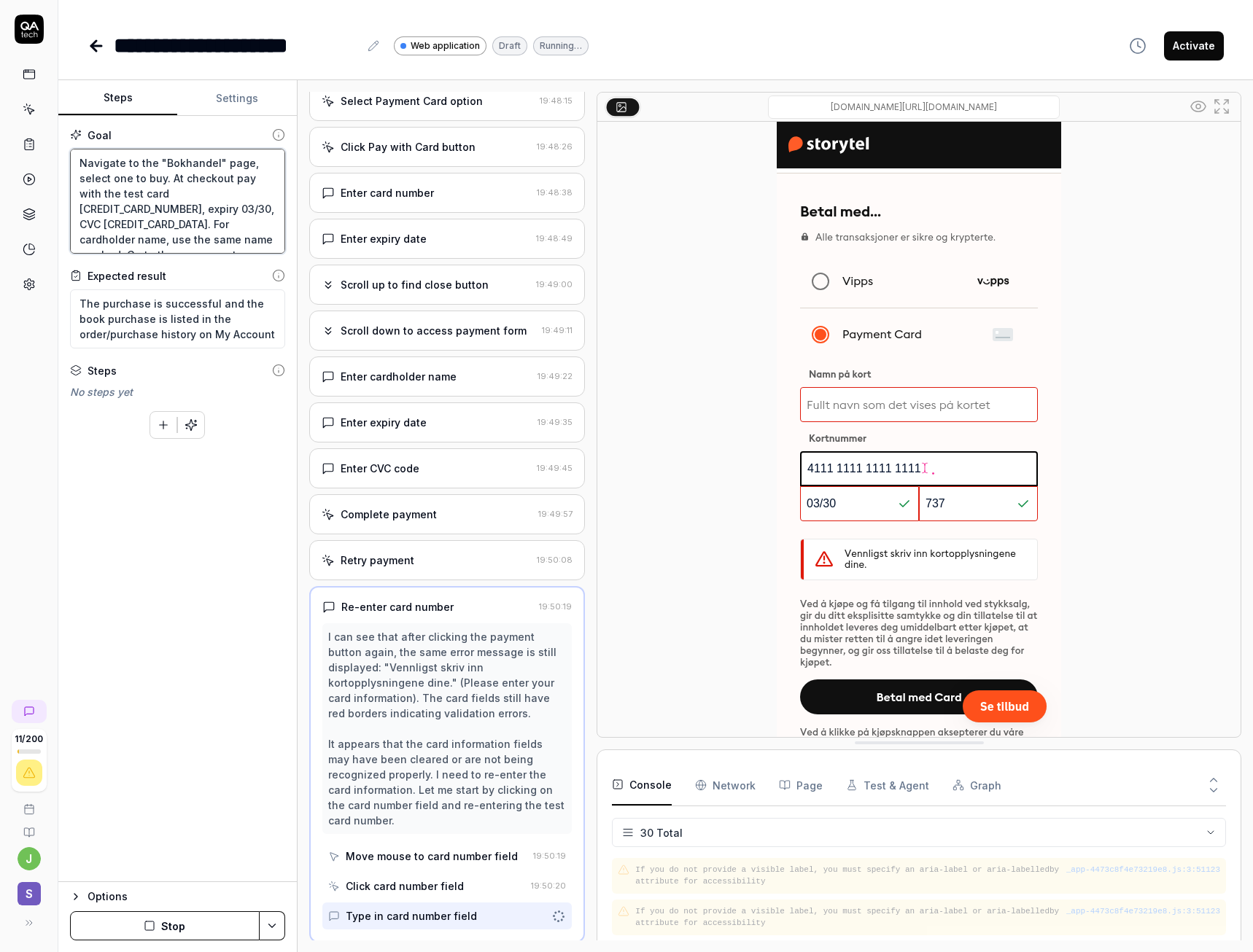
type textarea "*"
type textarea "Navigate to the "Bokhandel" page, select one to buy. At checkout pay with the t…"
type textarea "*"
type textarea "Navigate to the "Bokhandel" page, select one to buy. At checkout pay with the t…"
type textarea "*"
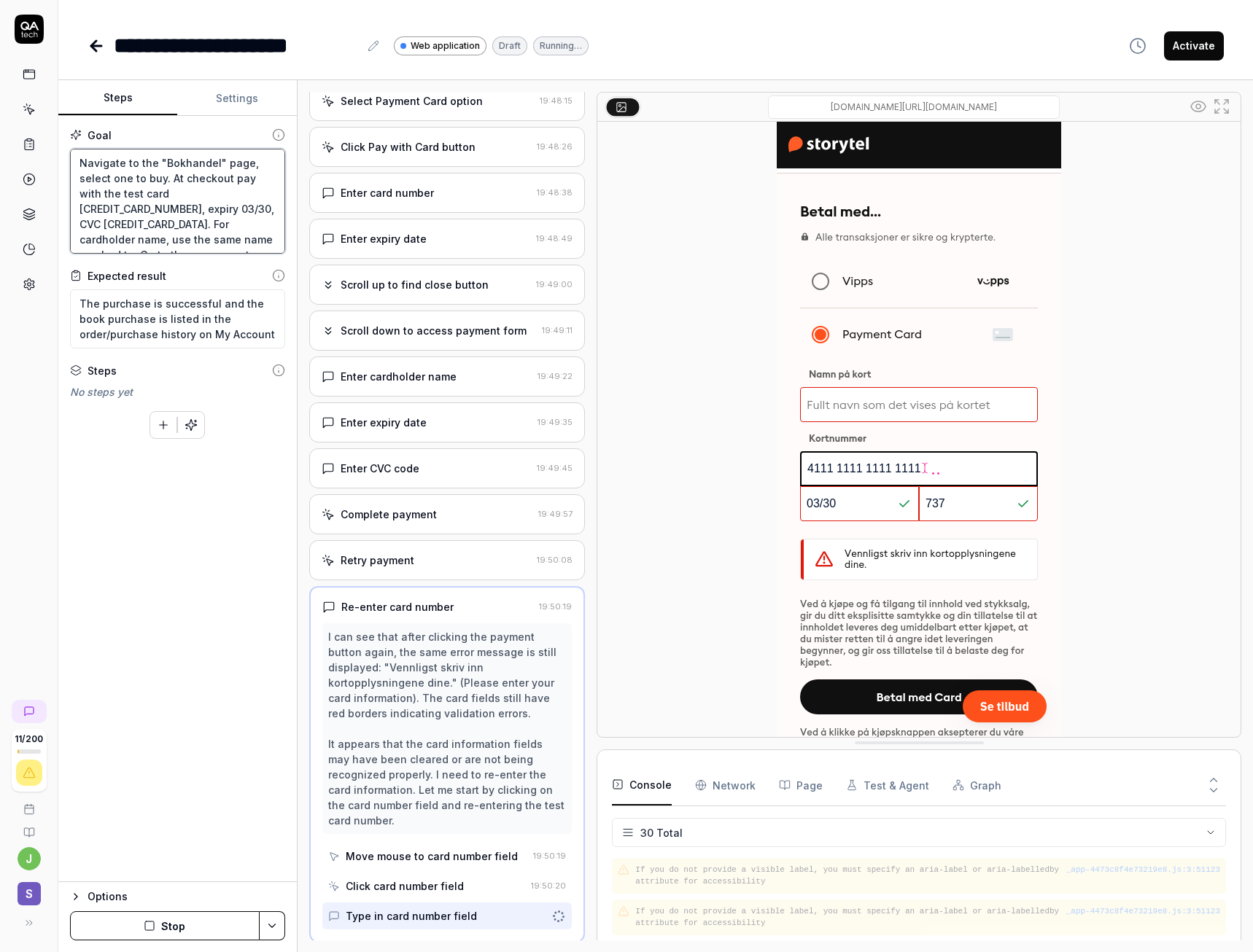
type textarea "Navigate to the "Bokhandel" page, select one to buy. At checkout pay with the t…"
type textarea "*"
type textarea "Navigate to the "Bokhandel" page, select one to buy. At checkout pay with the t…"
type textarea "*"
type textarea "Navigate to the "Bokhandel" page, select one to buy. At checkout pay with the t…"
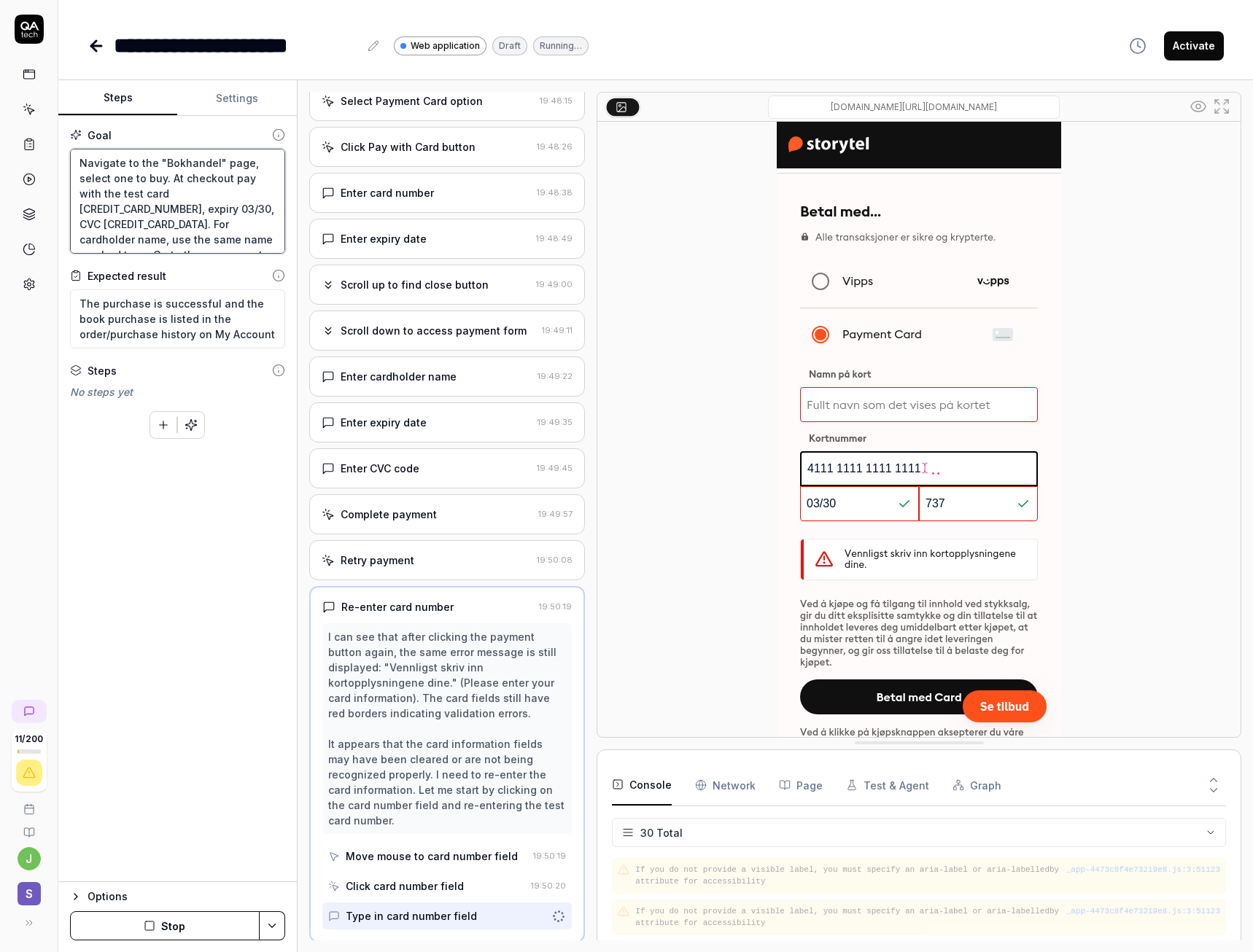
type textarea "*"
type textarea "Navigate to the "Bokhandel" page, select one to buy. At checkout pay with the t…"
type textarea "*"
type textarea "Navigate to the "Bokhandel" page, select one to buy. At checkout pay with the t…"
type textarea "*"
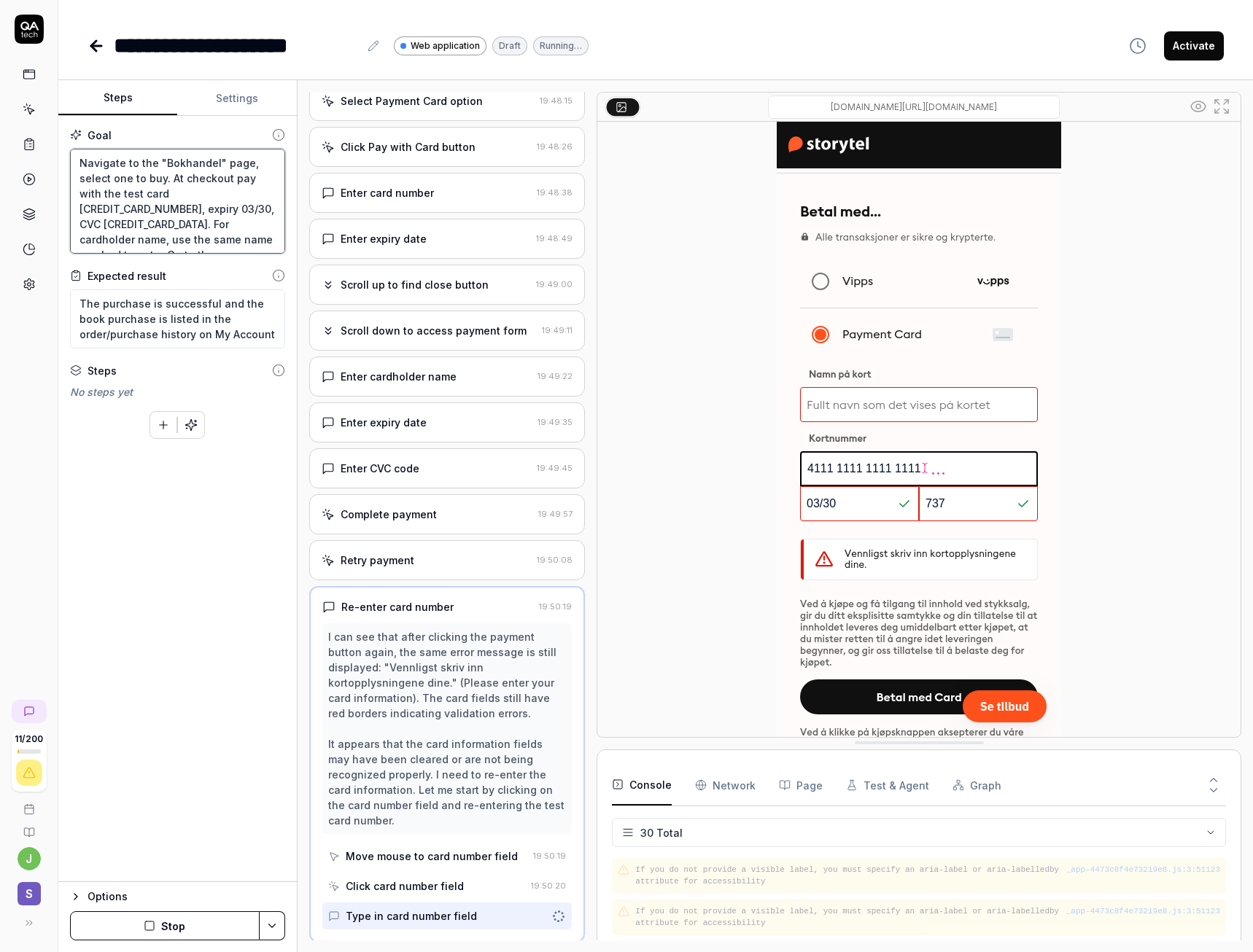
type textarea "Navigate to the "Bokhandel" page, select one to buy. At checkout pay with the t…"
type textarea "*"
type textarea "Navigate to the "Bokhandel" page, select one to buy. At checkout pay with the t…"
type textarea "*"
type textarea "Navigate to the "Bokhandel" page, select one to buy. At checkout pay with the t…"
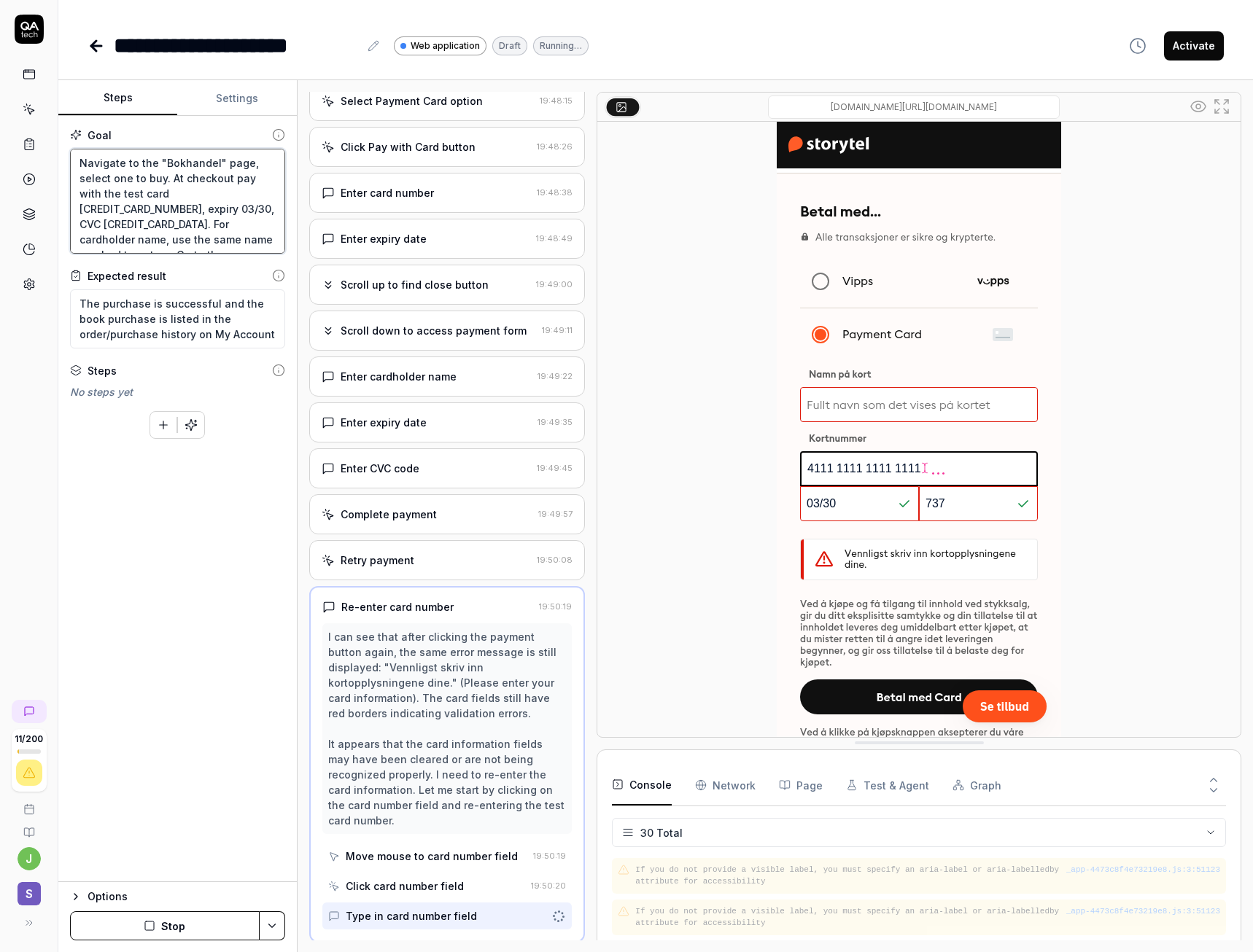
type textarea "*"
type textarea "Navigate to the "Bokhandel" page, select one to buy. At checkout pay with the t…"
type textarea "*"
type textarea "Navigate to the "Bokhandel" page, select one to buy. At checkout pay with the t…"
type textarea "*"
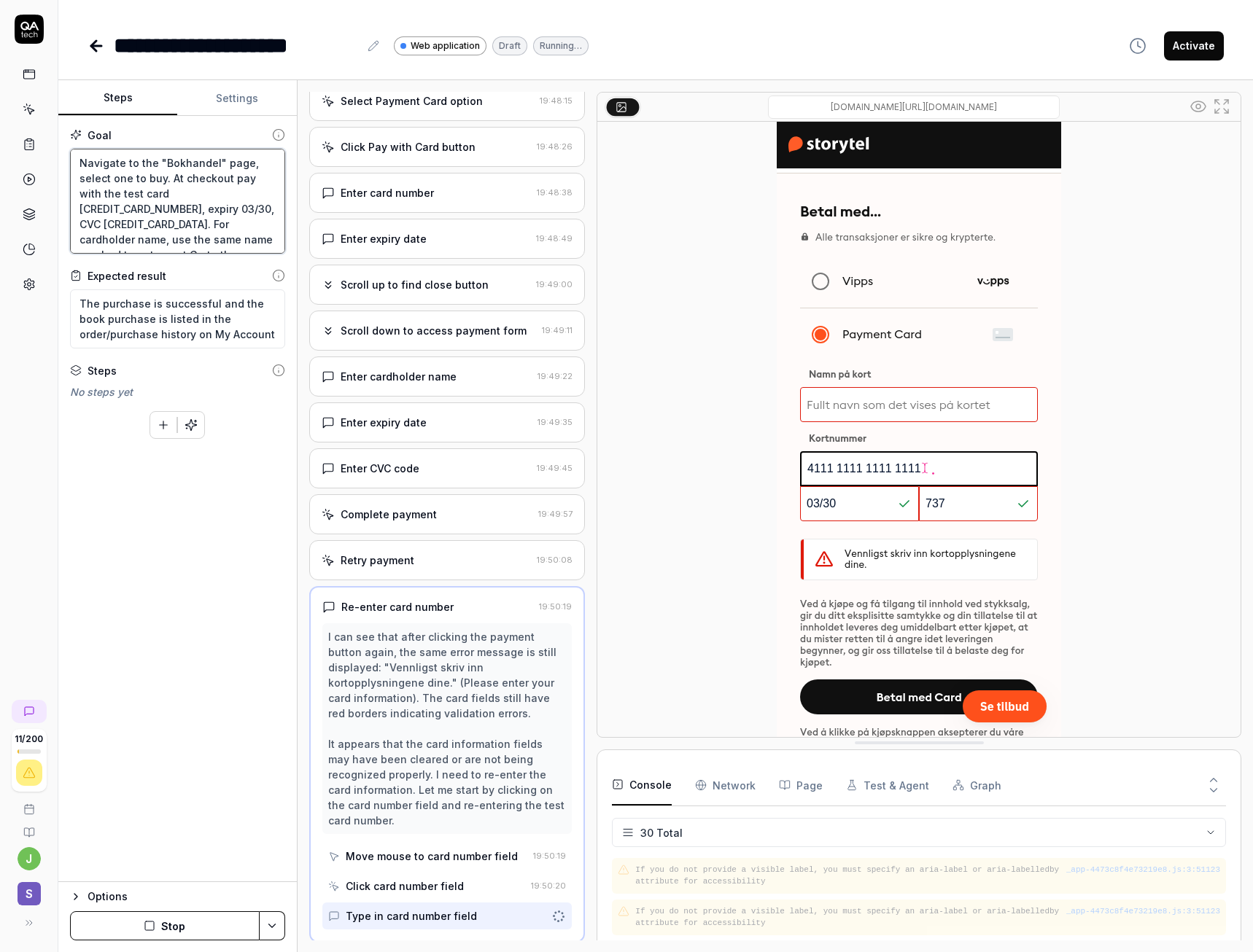
type textarea "Navigate to the "Bokhandel" page, select one to buy. At checkout pay with the t…"
type textarea "*"
type textarea "Navigate to the "Bokhandel" page, select one to buy. At checkout pay with the t…"
type textarea "*"
type textarea "Navigate to the "Bokhandel" page, select one to buy. At checkout pay with the t…"
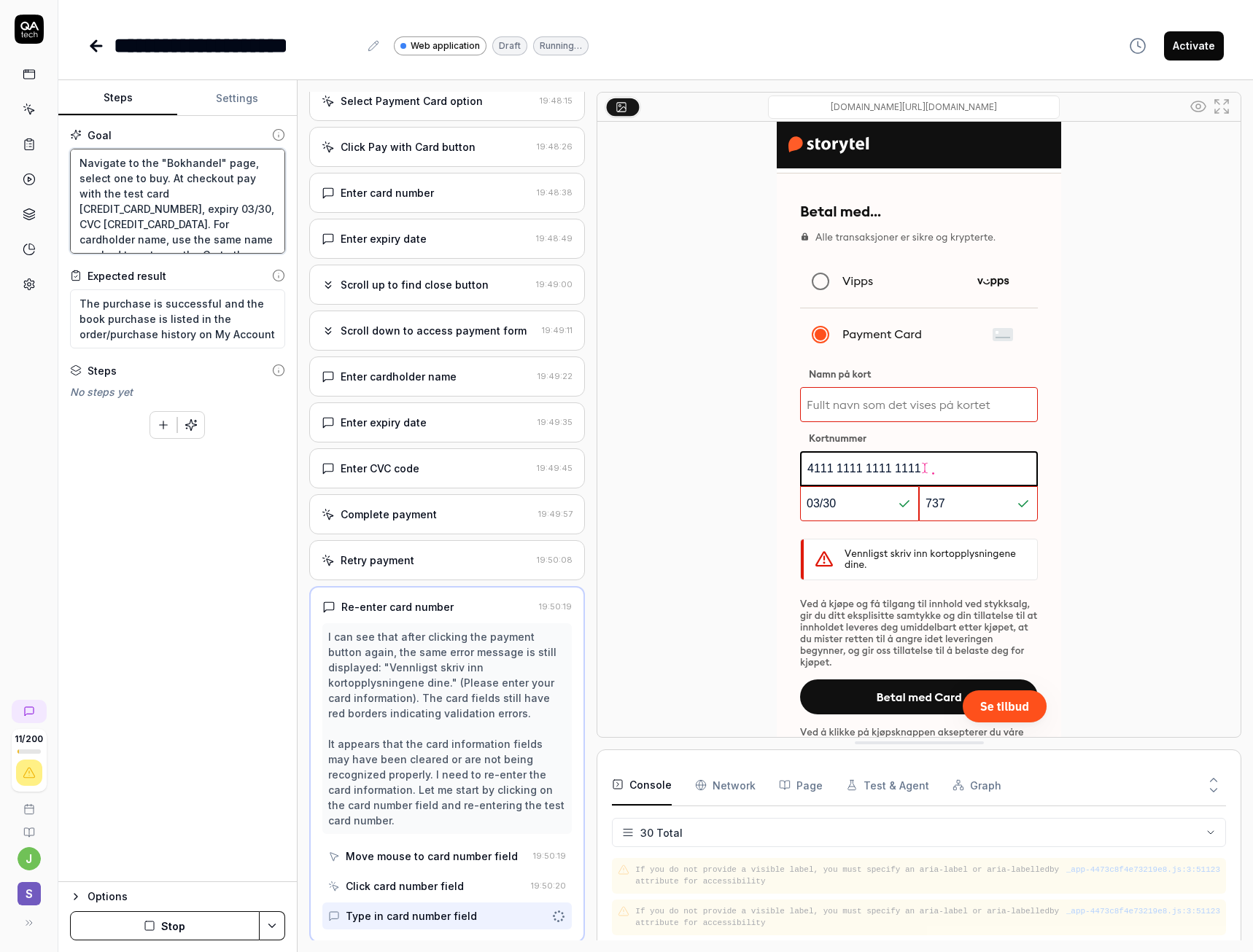
type textarea "*"
type textarea "Navigate to the "Bokhandel" page, select one to buy. At checkout pay with the t…"
type textarea "*"
type textarea "Navigate to the "Bokhandel" page, select one to buy. At checkout pay with the t…"
type textarea "*"
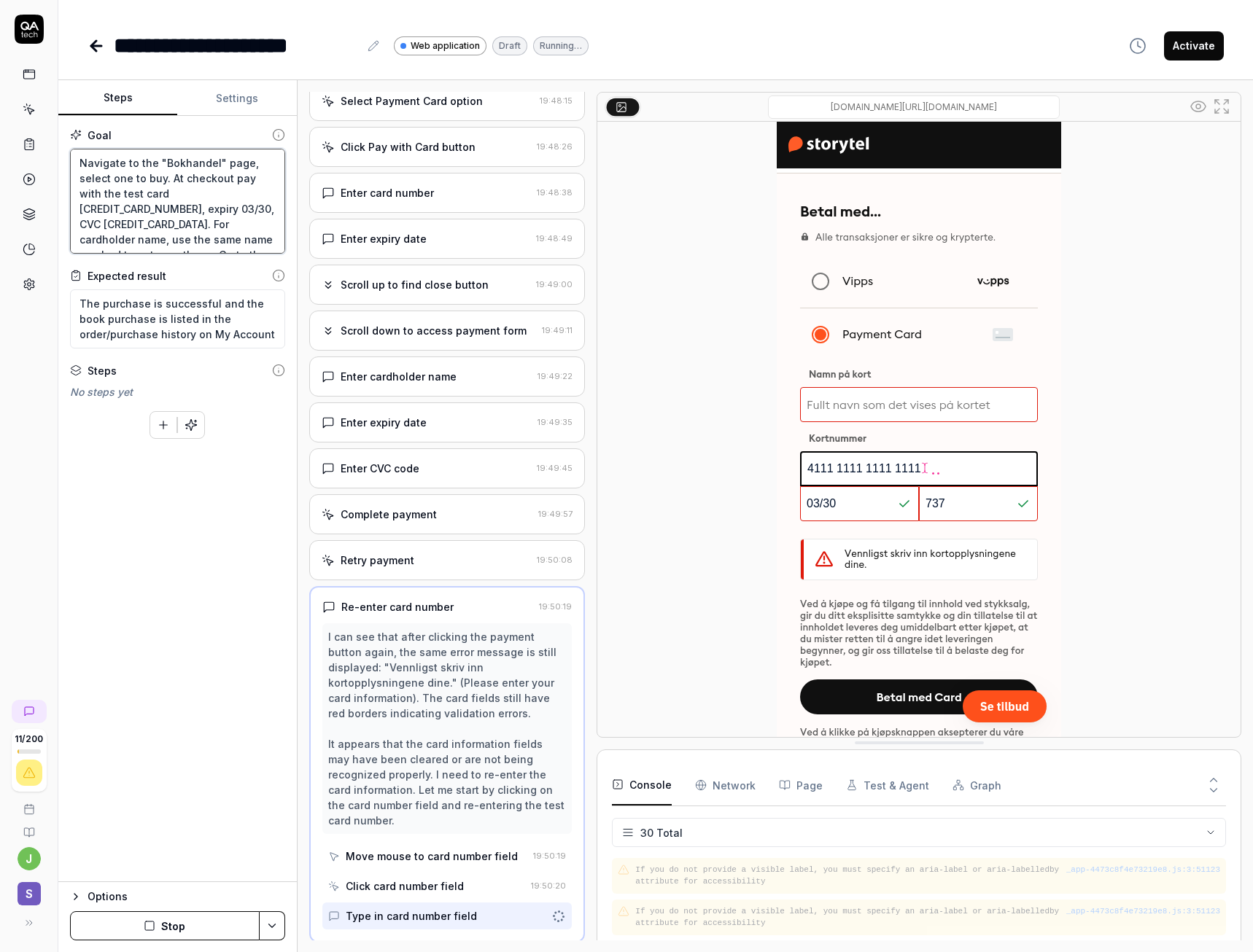
type textarea "Navigate to the "Bokhandel" page, select one to buy. At checkout pay with the t…"
type textarea "*"
type textarea "Navigate to the "Bokhandel" page, select one to buy. At checkout pay with the t…"
type textarea "*"
type textarea "Navigate to the "Bokhandel" page, select one to buy. At checkout pay with the t…"
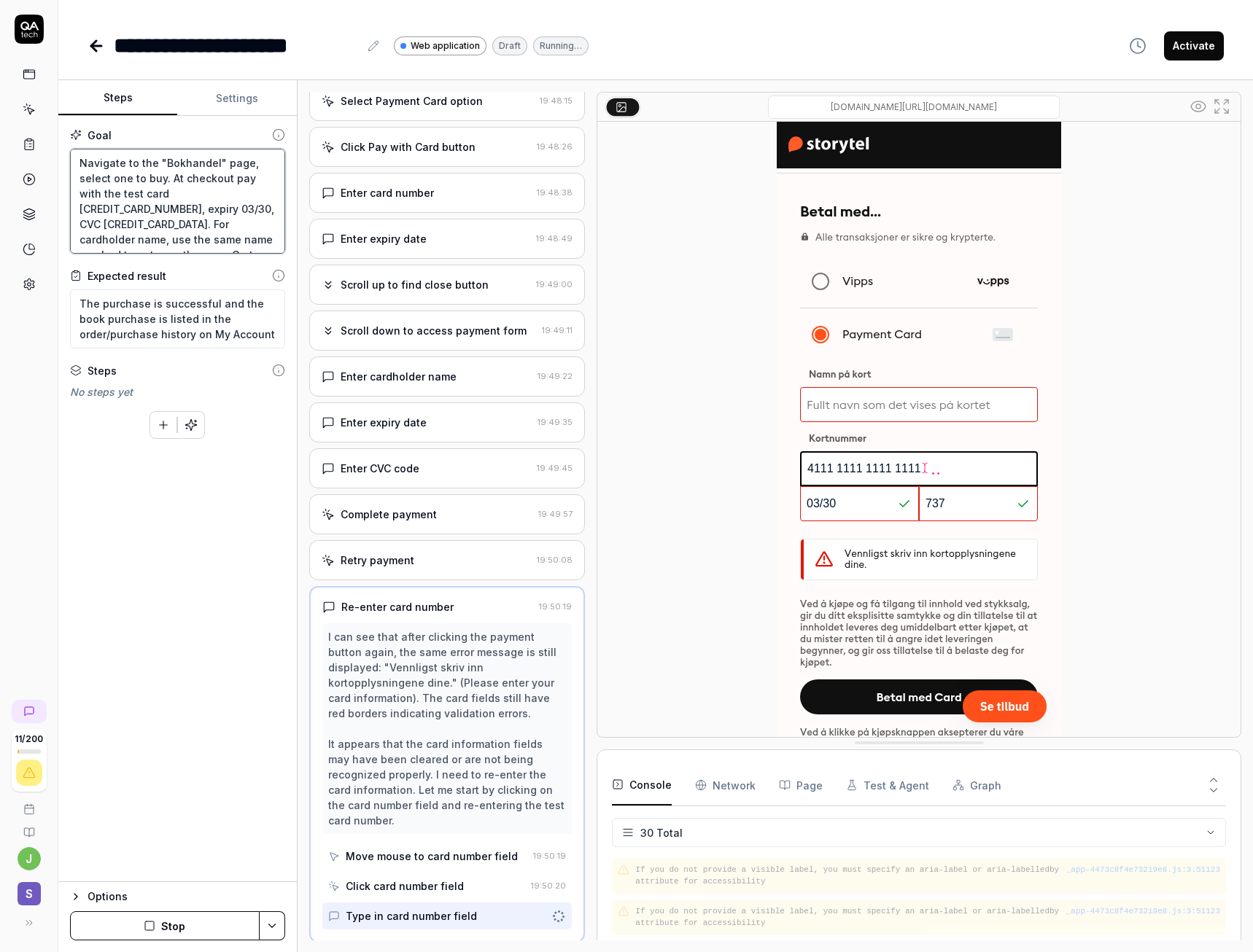
type textarea "*"
type textarea "Navigate to the "Bokhandel" page, select one to buy. At checkout pay with the t…"
type textarea "*"
type textarea "Navigate to the "Bokhandel" page, select one to buy. At checkout pay with the t…"
type textarea "*"
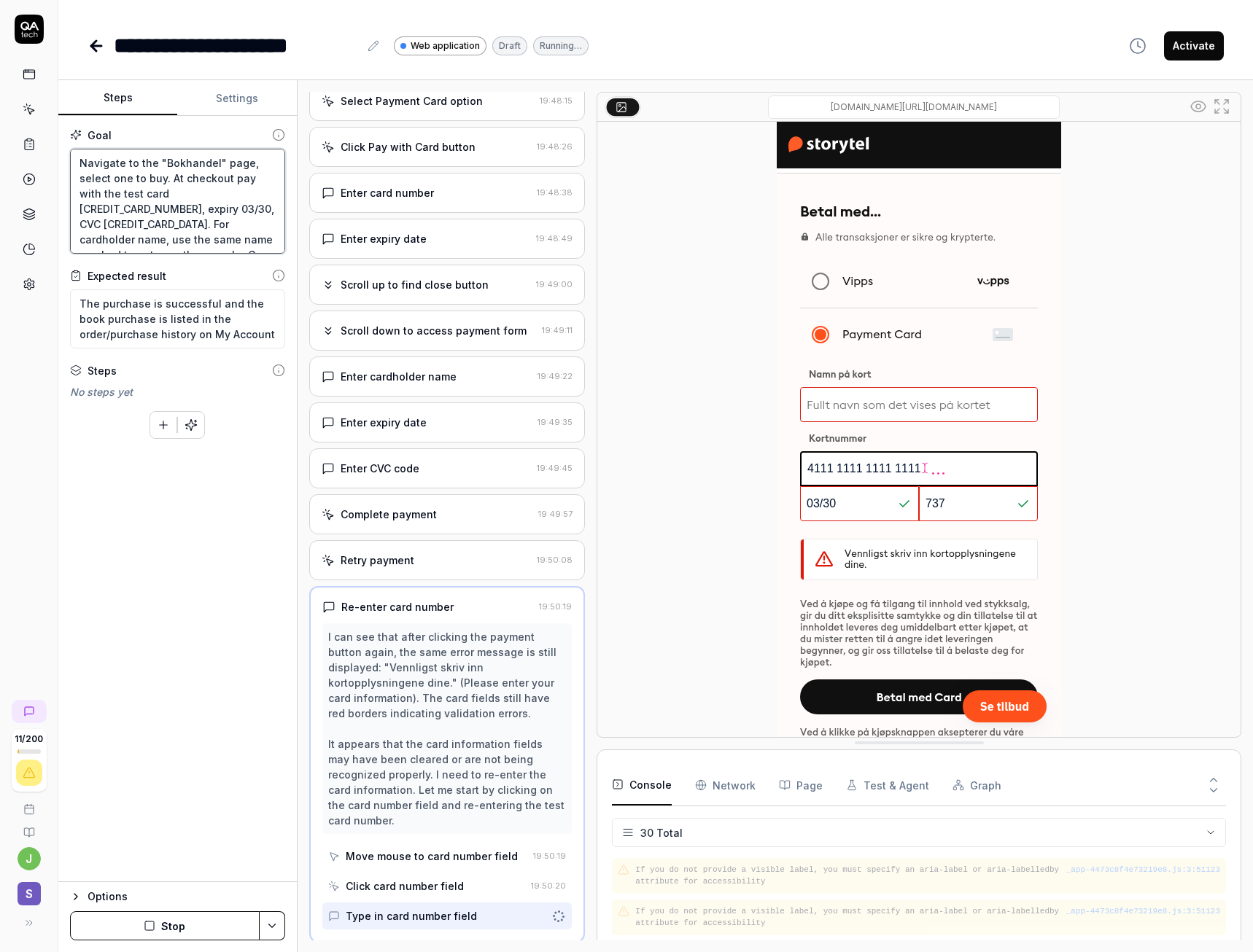
type textarea "Navigate to the "Bokhandel" page, select one to buy. At checkout pay with the t…"
type textarea "*"
type textarea "Navigate to the "Bokhandel" page, select one to buy. At checkout pay with the t…"
type textarea "*"
type textarea "Navigate to the "Bokhandel" page, select one to buy. At checkout pay with the t…"
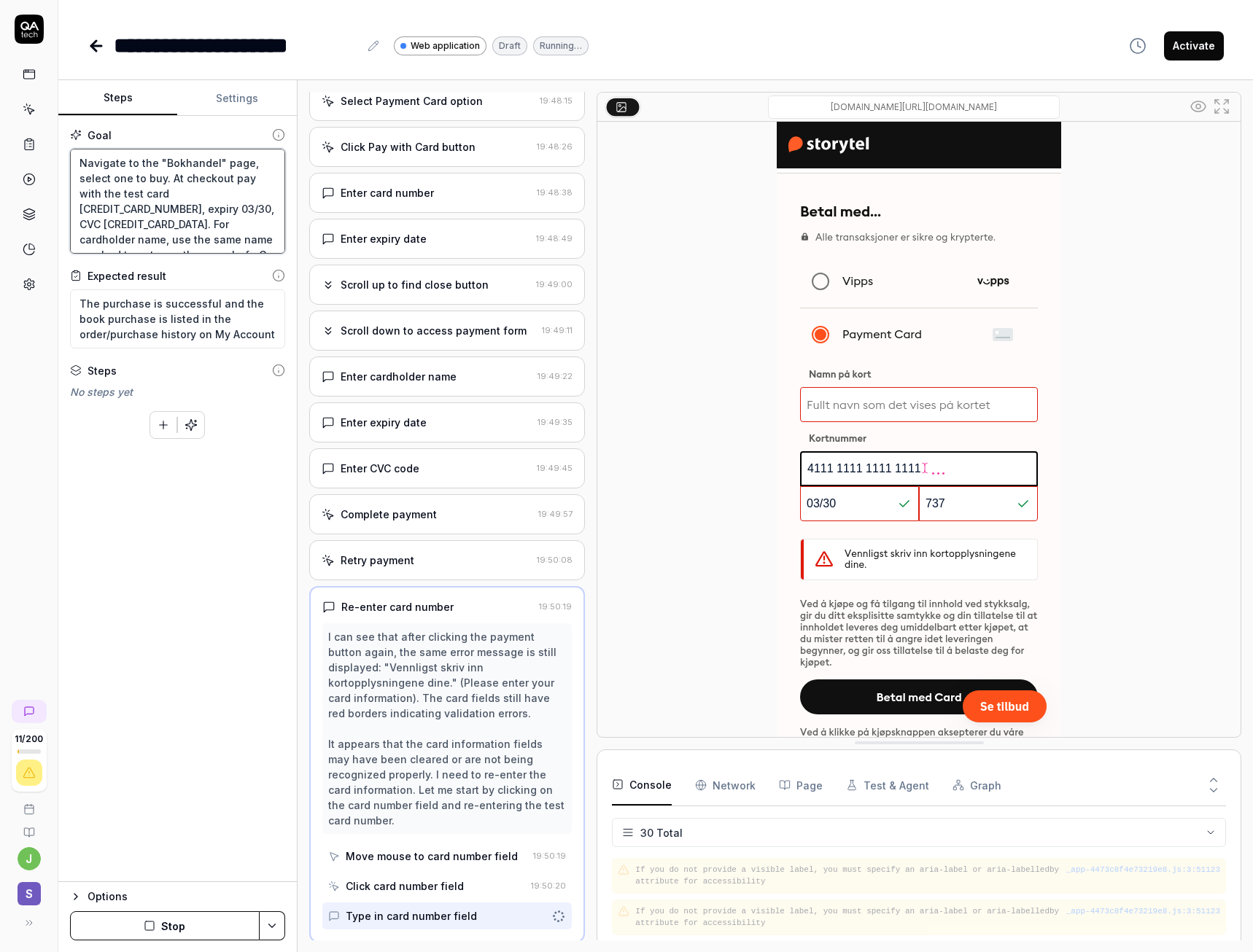
type textarea "*"
type textarea "Navigate to the "Bokhandel" page, select one to buy. At checkout pay with the t…"
type textarea "*"
type textarea "Navigate to the "Bokhandel" page, select one to buy. At checkout pay with the t…"
type textarea "*"
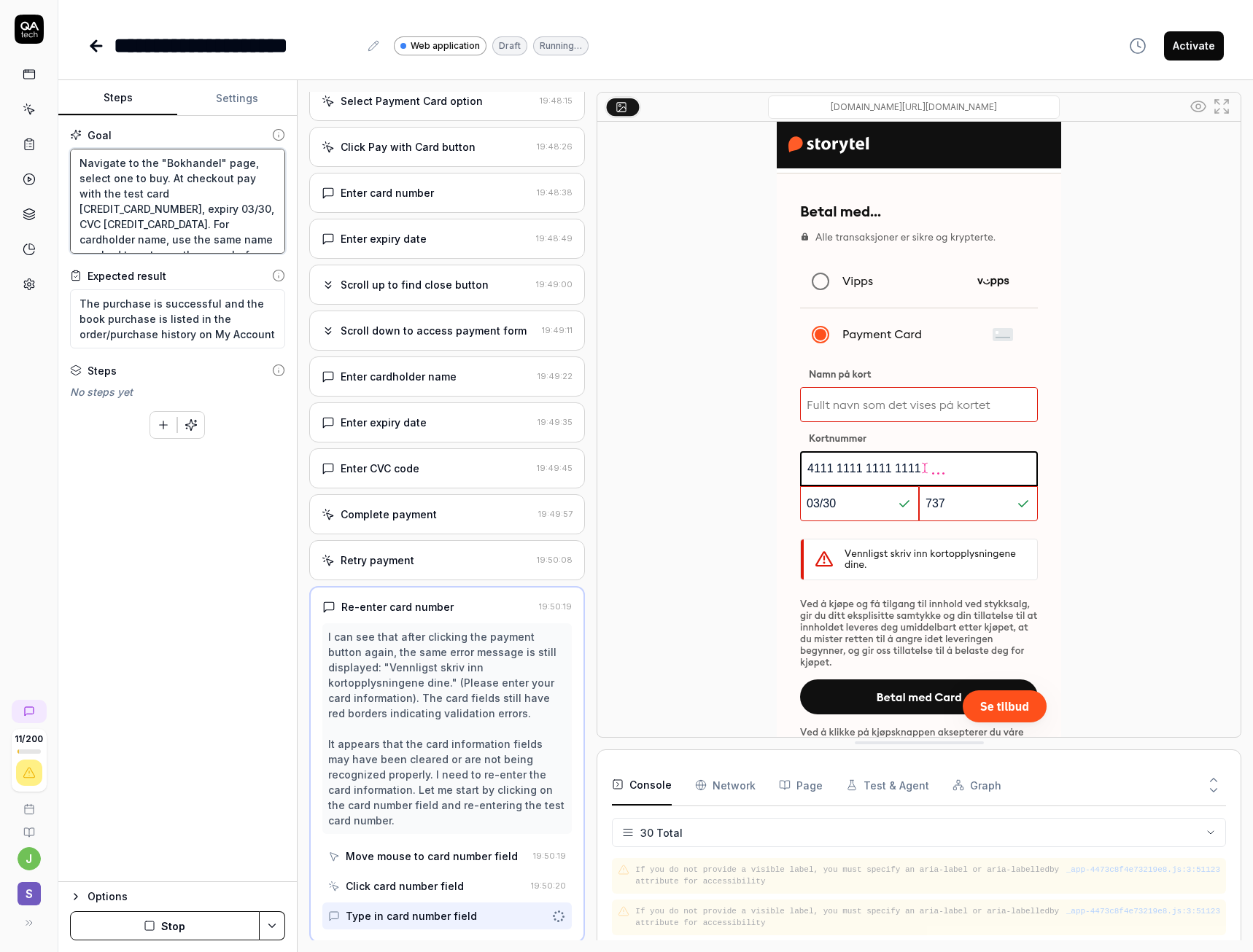
type textarea "Navigate to the "Bokhandel" page, select one to buy. At checkout pay with the t…"
type textarea "*"
type textarea "Navigate to the "Bokhandel" page, select one to buy. At checkout pay with the t…"
type textarea "*"
type textarea "Navigate to the "Bokhandel" page, select one to buy. At checkout pay with the t…"
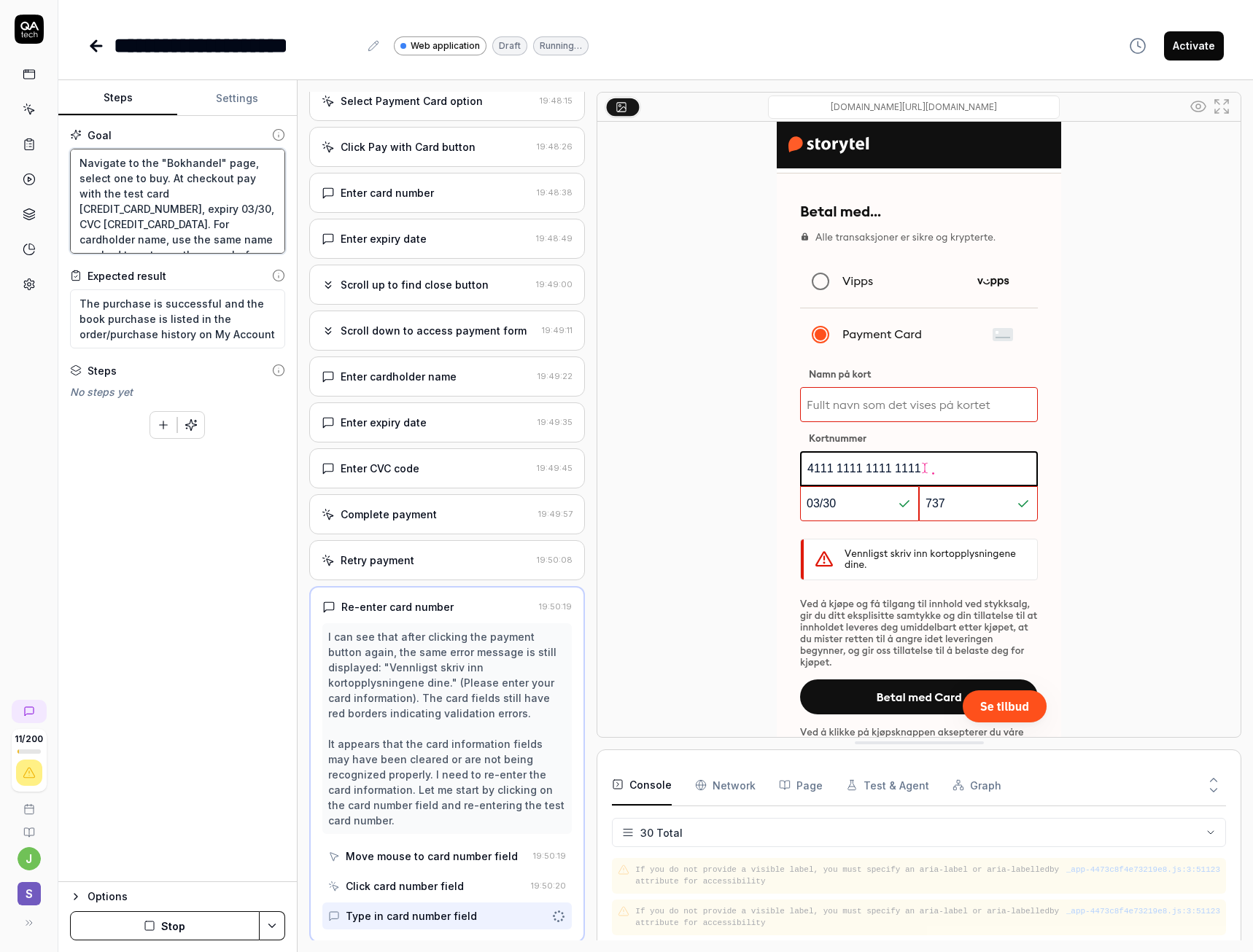
type textarea "*"
type textarea "Navigate to the "Bokhandel" page, select one to buy. At checkout pay with the t…"
type textarea "*"
type textarea "Navigate to the "Bokhandel" page, select one to buy. At checkout pay with the t…"
type textarea "*"
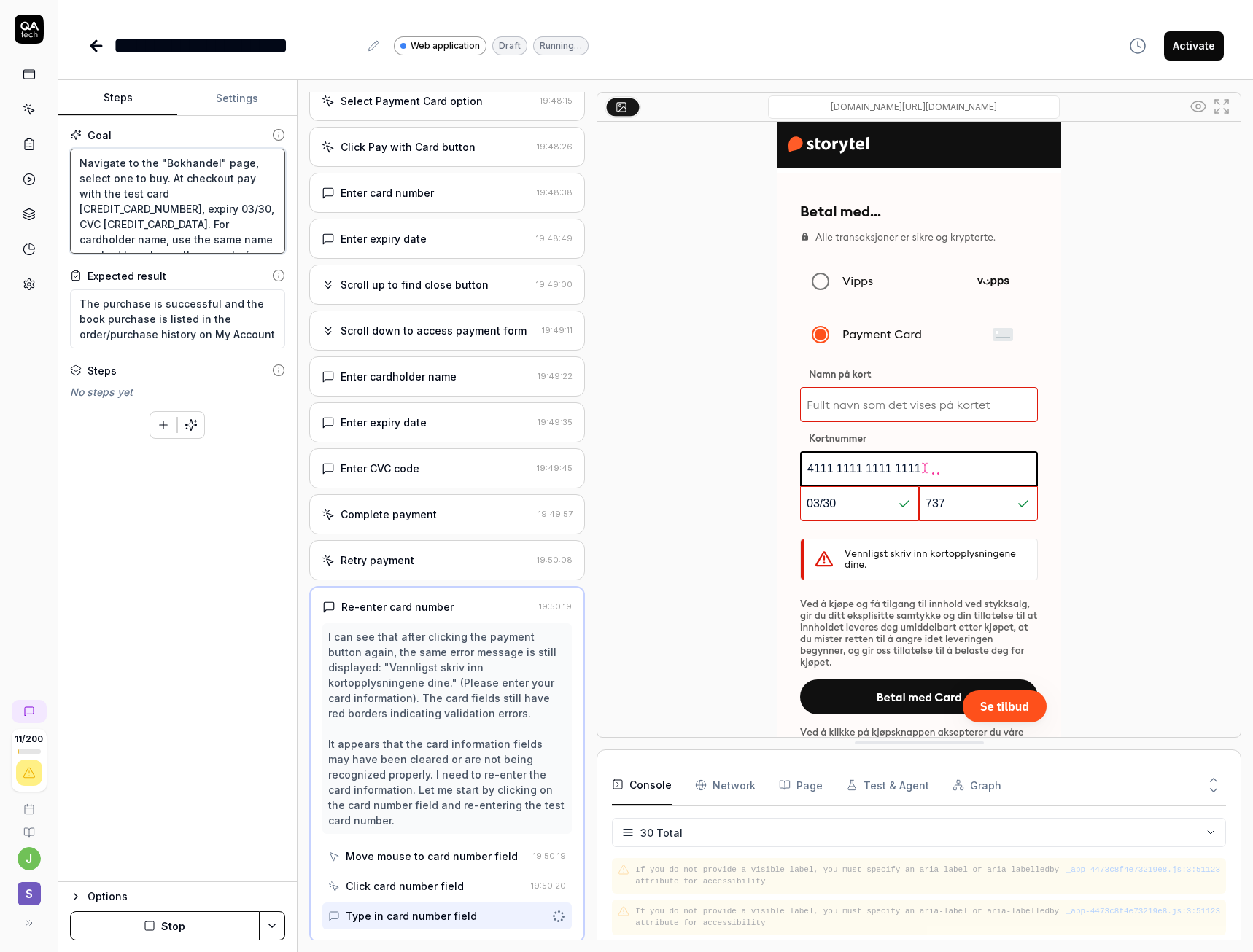
type textarea "Navigate to the "Bokhandel" page, select one to buy. At checkout pay with the t…"
type textarea "*"
type textarea "Navigate to the "Bokhandel" page, select one to buy. At checkout pay with the t…"
type textarea "*"
type textarea "Navigate to the "Bokhandel" page, select one to buy. At checkout pay with the t…"
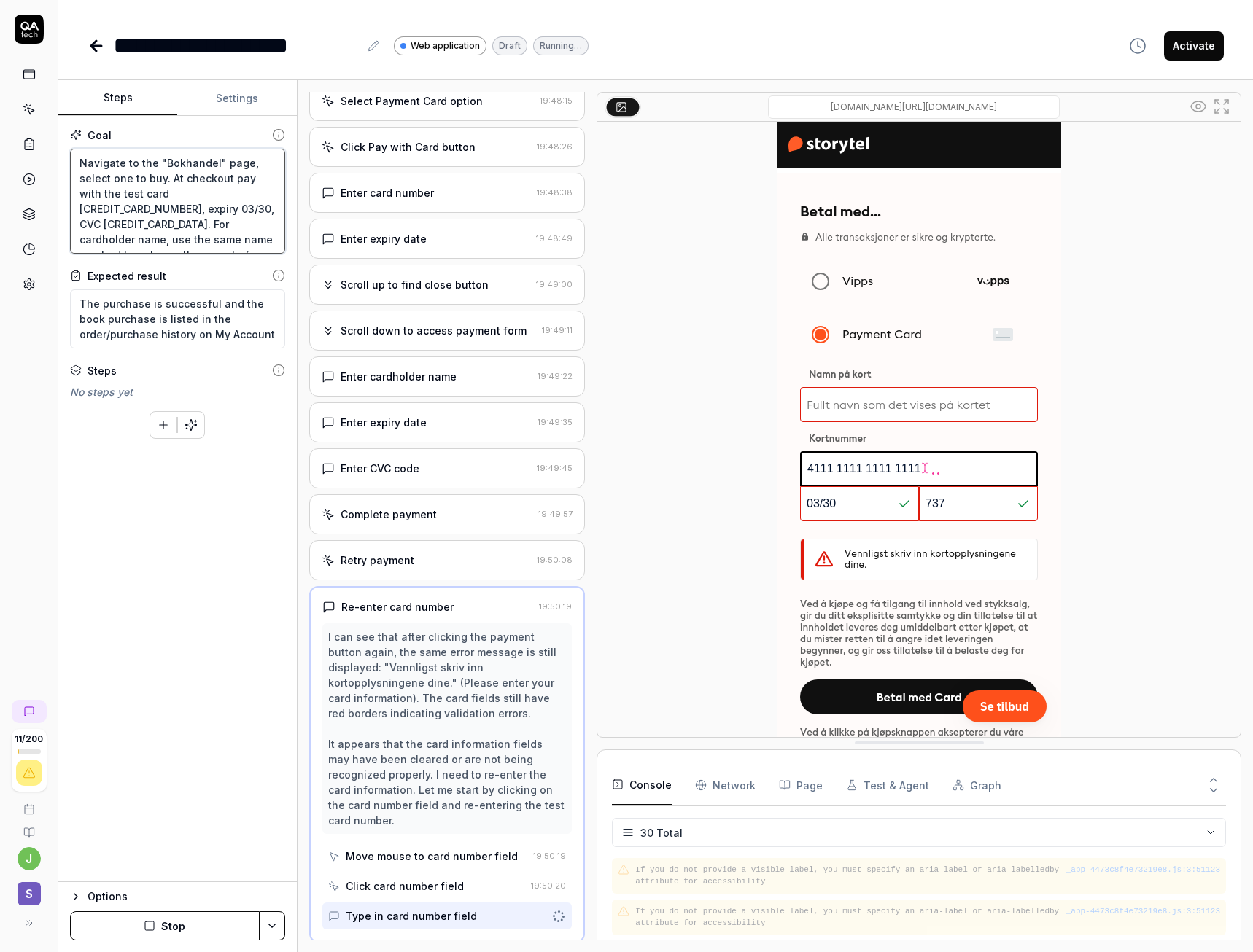
type textarea "*"
type textarea "Navigate to the "Bokhandel" page, select one to buy. At checkout pay with the t…"
type textarea "*"
type textarea "Navigate to the "Bokhandel" page, select one to buy. At checkout pay with the t…"
type textarea "*"
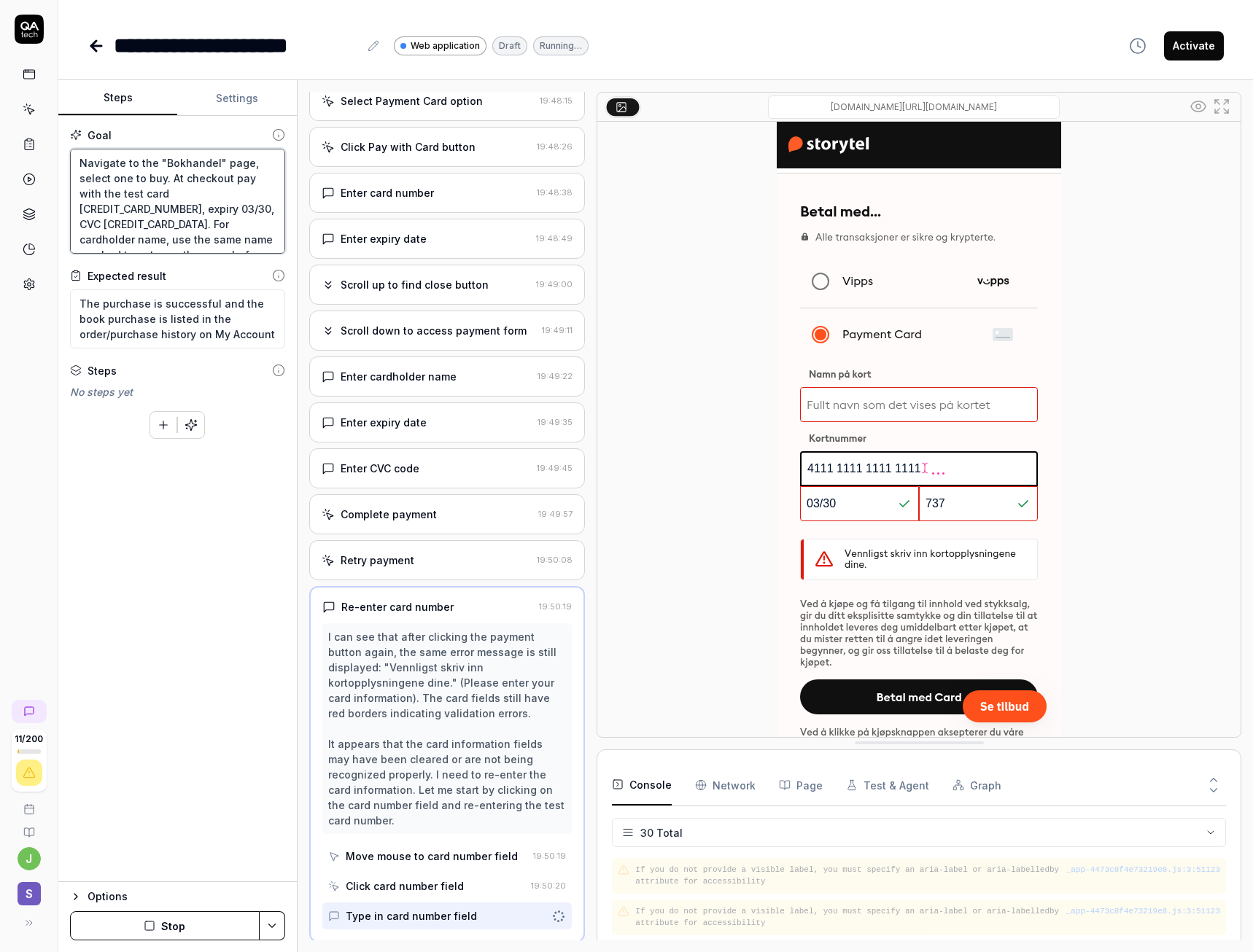
type textarea "Navigate to the "Bokhandel" page, select one to buy. At checkout pay with the t…"
type textarea "*"
type textarea "Navigate to the "Bokhandel" page, select one to buy. At checkout pay with the t…"
type textarea "*"
type textarea "Navigate to the "Bokhandel" page, select one to buy. At checkout pay with the t…"
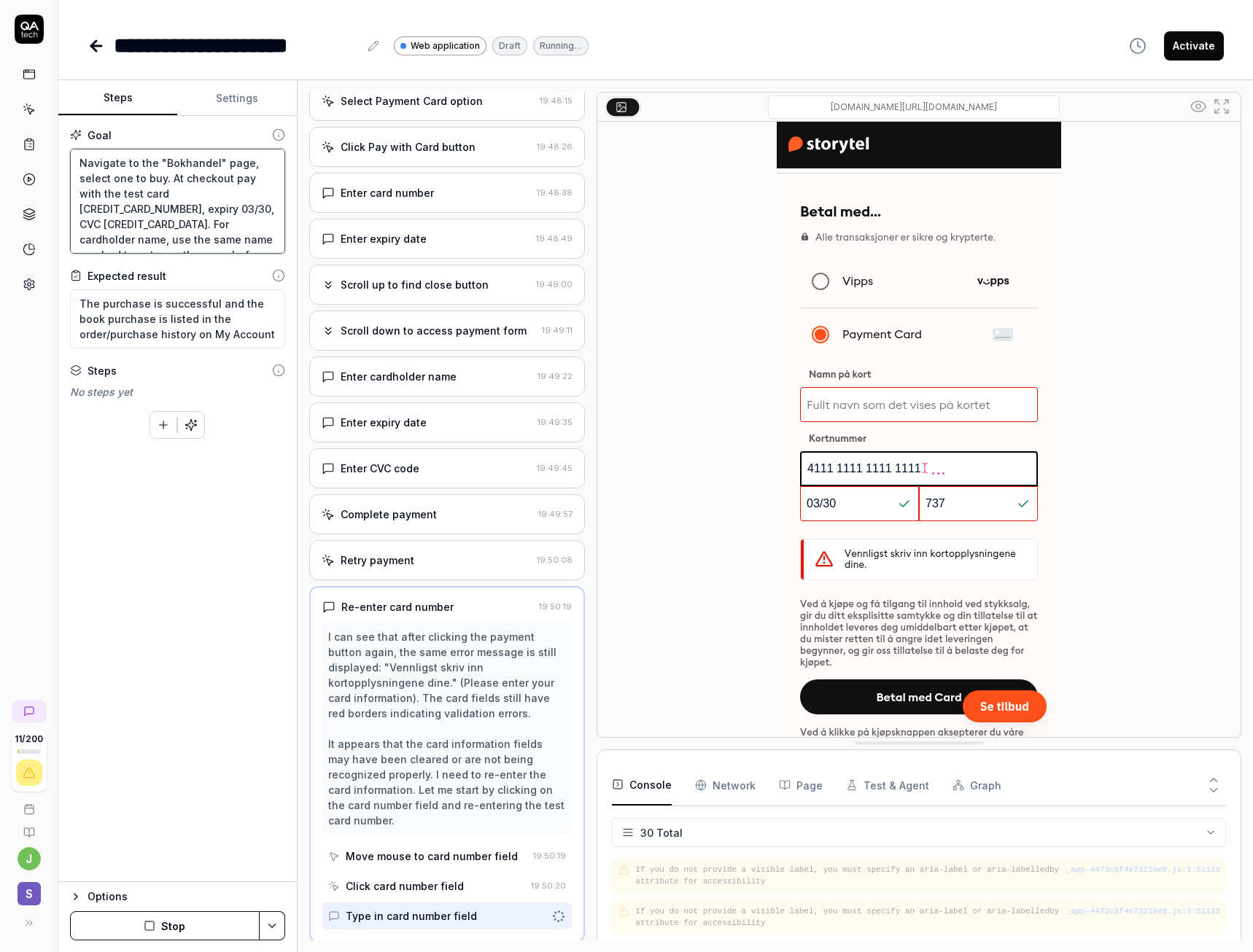
type textarea "*"
type textarea "Navigate to the "Bokhandel" page, select one to buy. At checkout pay with the t…"
drag, startPoint x: 135, startPoint y: 184, endPoint x: 116, endPoint y: 201, distance: 25.5
click at [78, 193] on textarea "Navigate to the "Bokhandel" page, select one to buy. At checkout pay with the t…" at bounding box center [177, 201] width 215 height 105
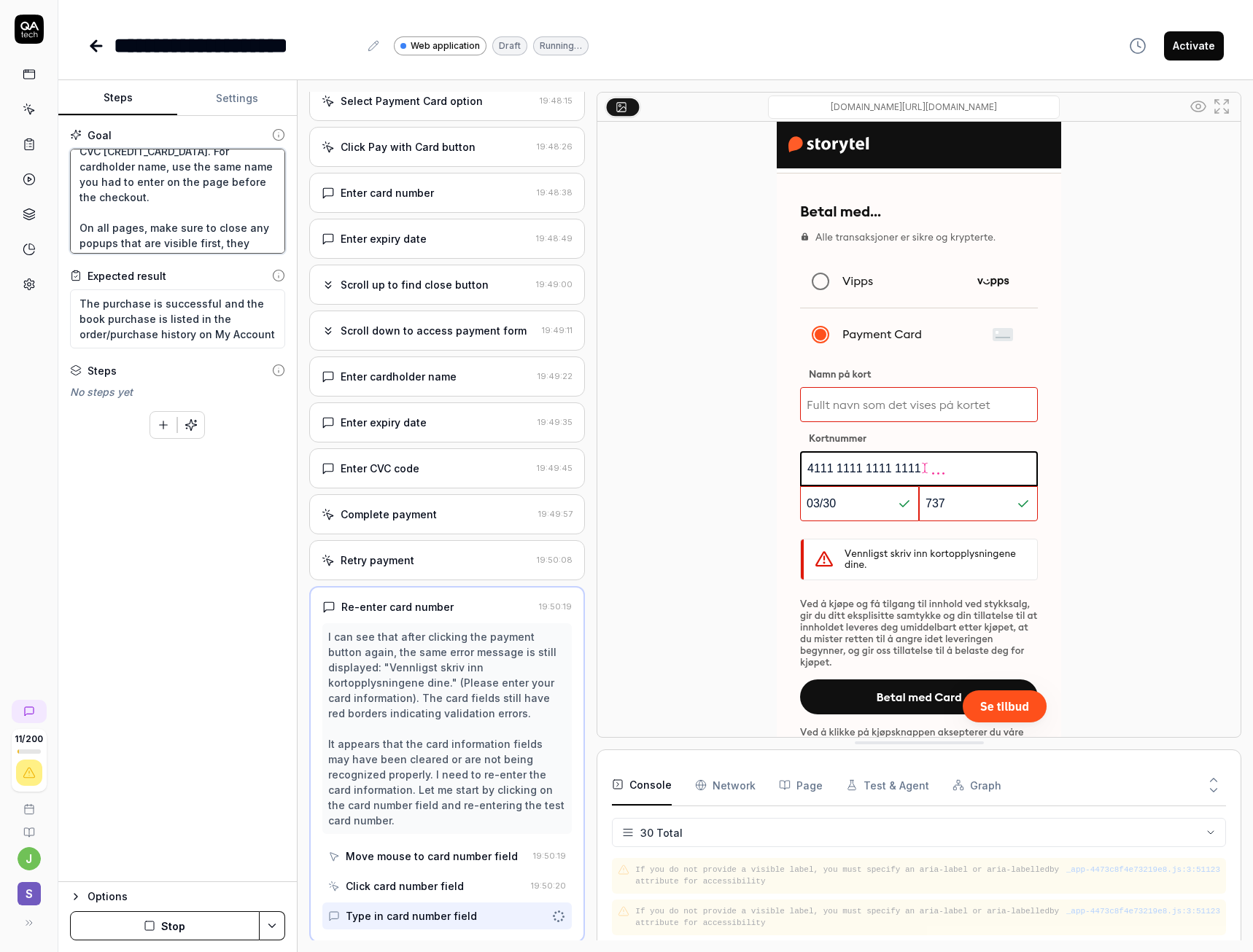
drag, startPoint x: 219, startPoint y: 171, endPoint x: 83, endPoint y: 191, distance: 137.5
click at [83, 191] on textarea "Navigate to the "Bokhandel" page, select one to buy. At checkout pay with the t…" at bounding box center [177, 201] width 215 height 105
click at [156, 177] on textarea "Navigate to the "Bokhandel" page, select one to buy. At checkout pay with the t…" at bounding box center [177, 201] width 215 height 105
paste textarea "After Go to the my account page, verify the book can be found in the purchase h…"
click at [103, 201] on textarea "Navigate to the "Bokhandel" page, select one to buy. At checkout pay with the t…" at bounding box center [177, 201] width 215 height 105
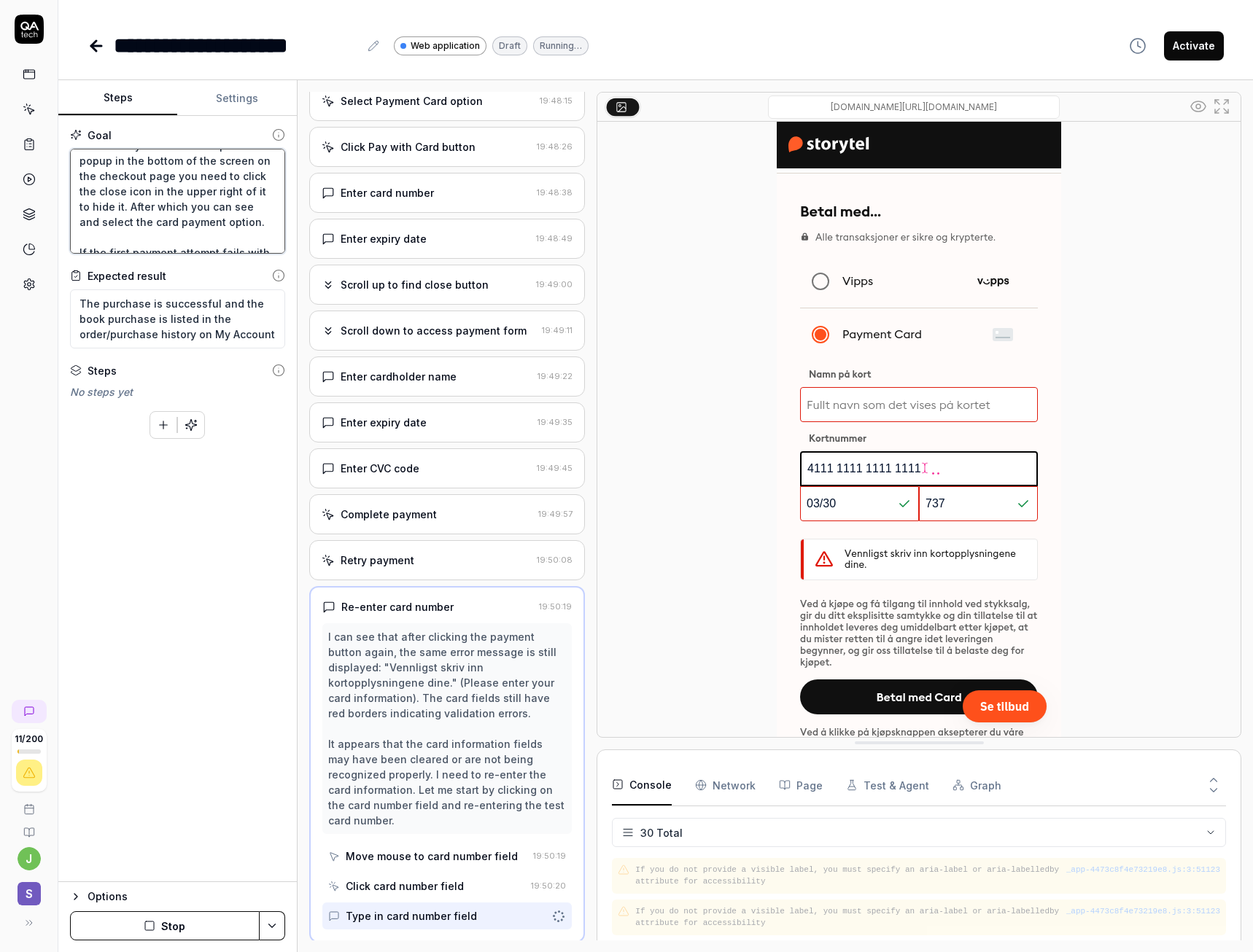
scroll to position [275, 0]
click at [172, 921] on button "Stop" at bounding box center [165, 926] width 190 height 29
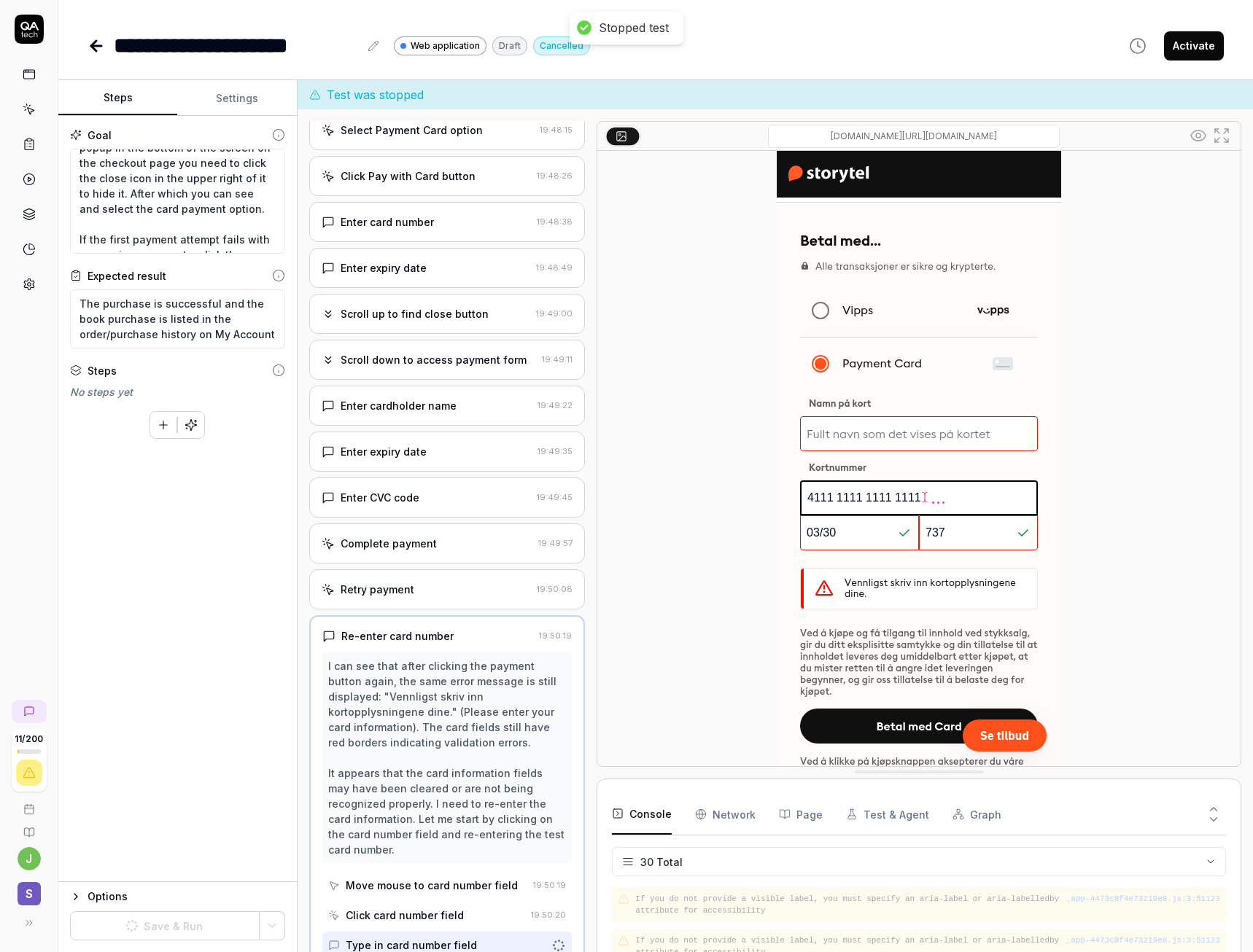
scroll to position [251, 0]
click at [166, 934] on button "Save & Run" at bounding box center [165, 926] width 190 height 29
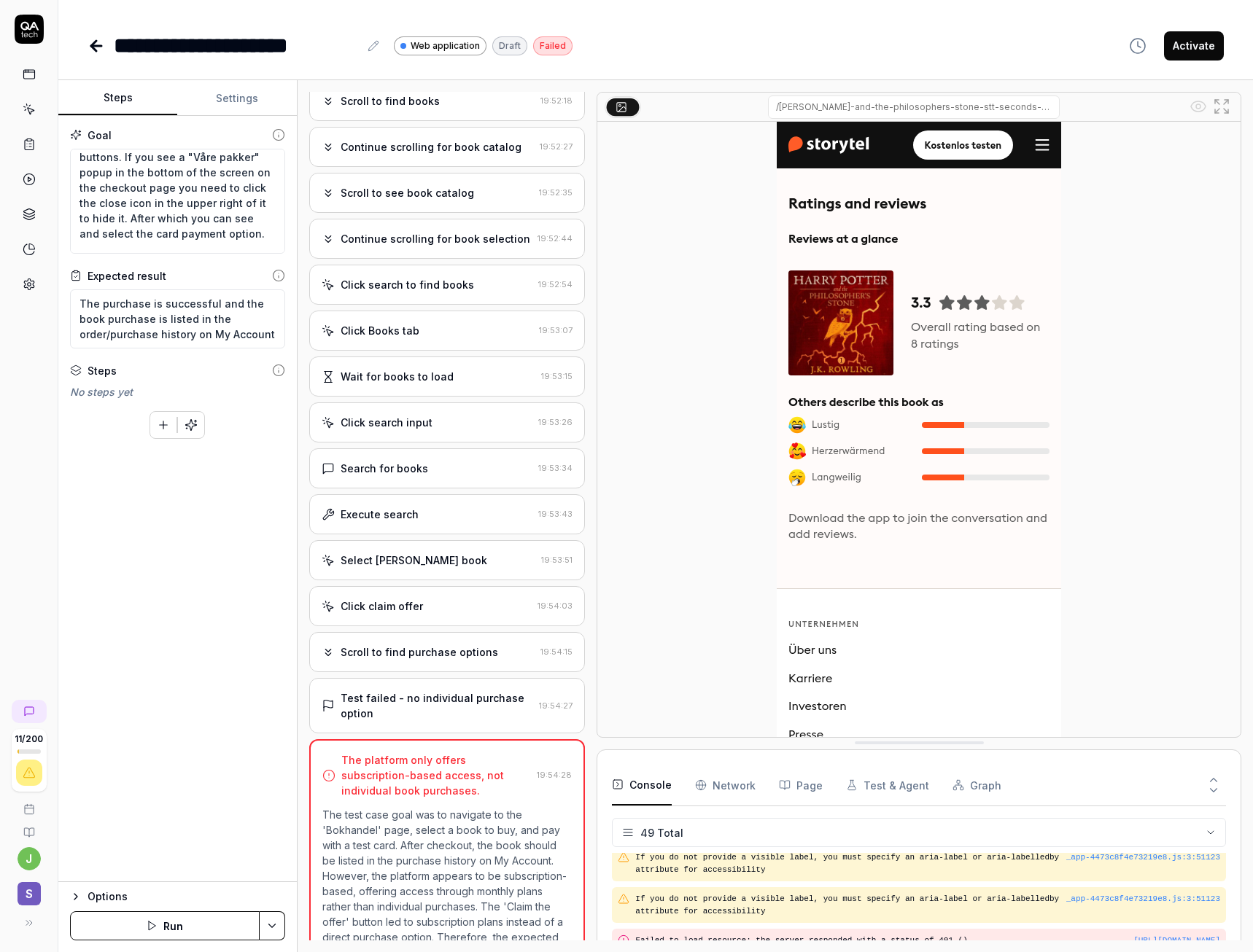
scroll to position [359, 0]
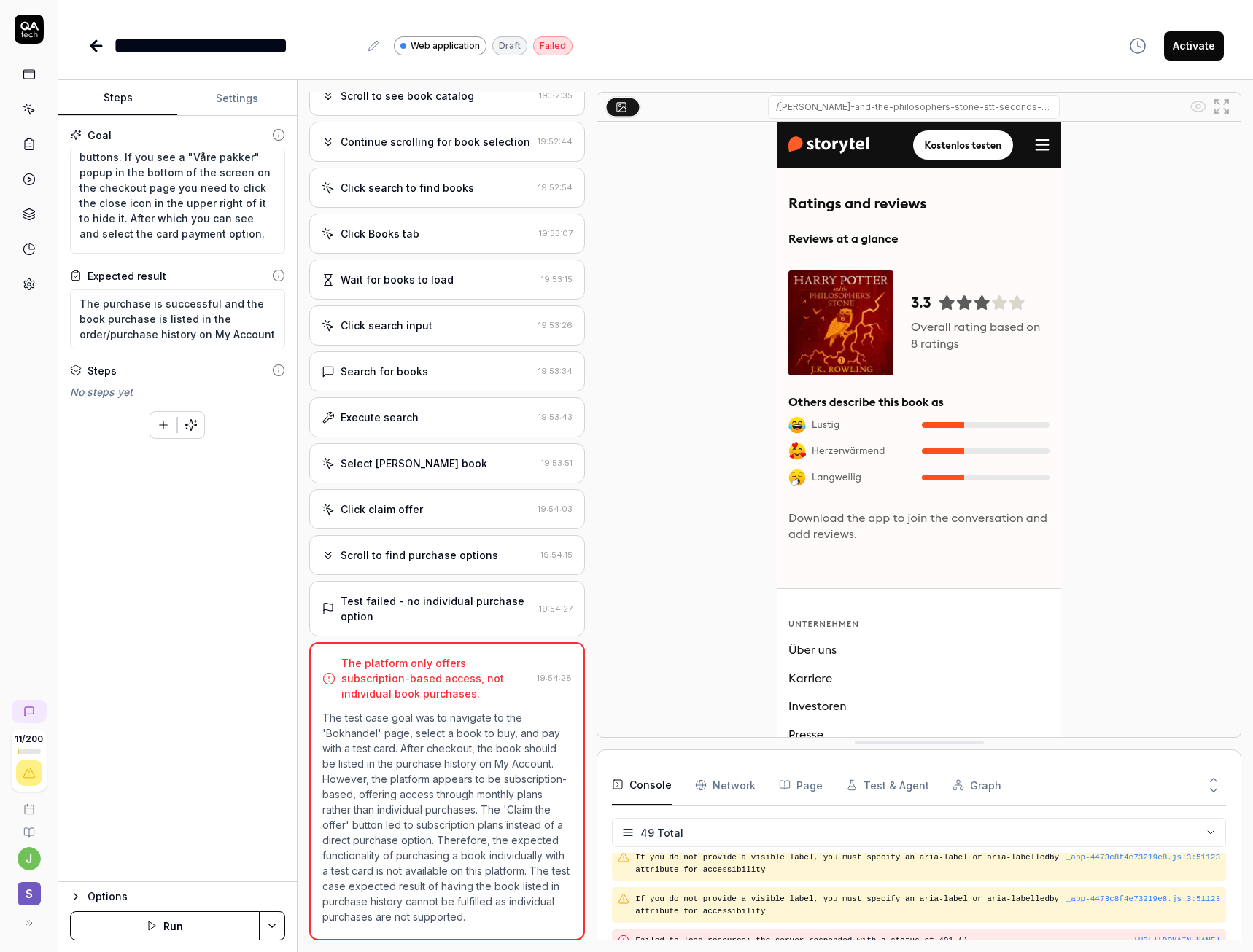
click at [117, 903] on div "Options" at bounding box center [186, 897] width 198 height 18
click at [222, 889] on button "Test05 Default" at bounding box center [177, 885] width 215 height 29
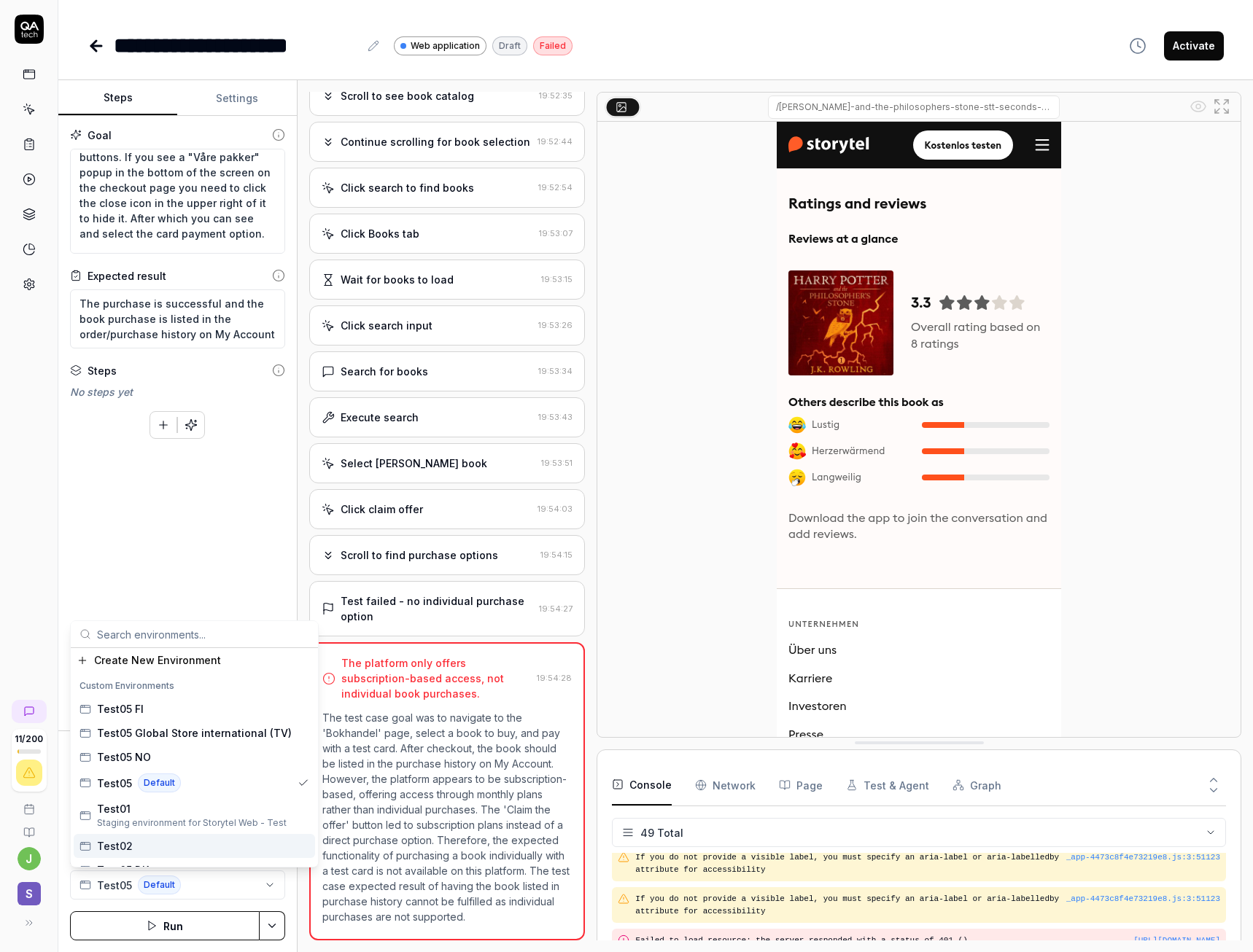
scroll to position [66, 0]
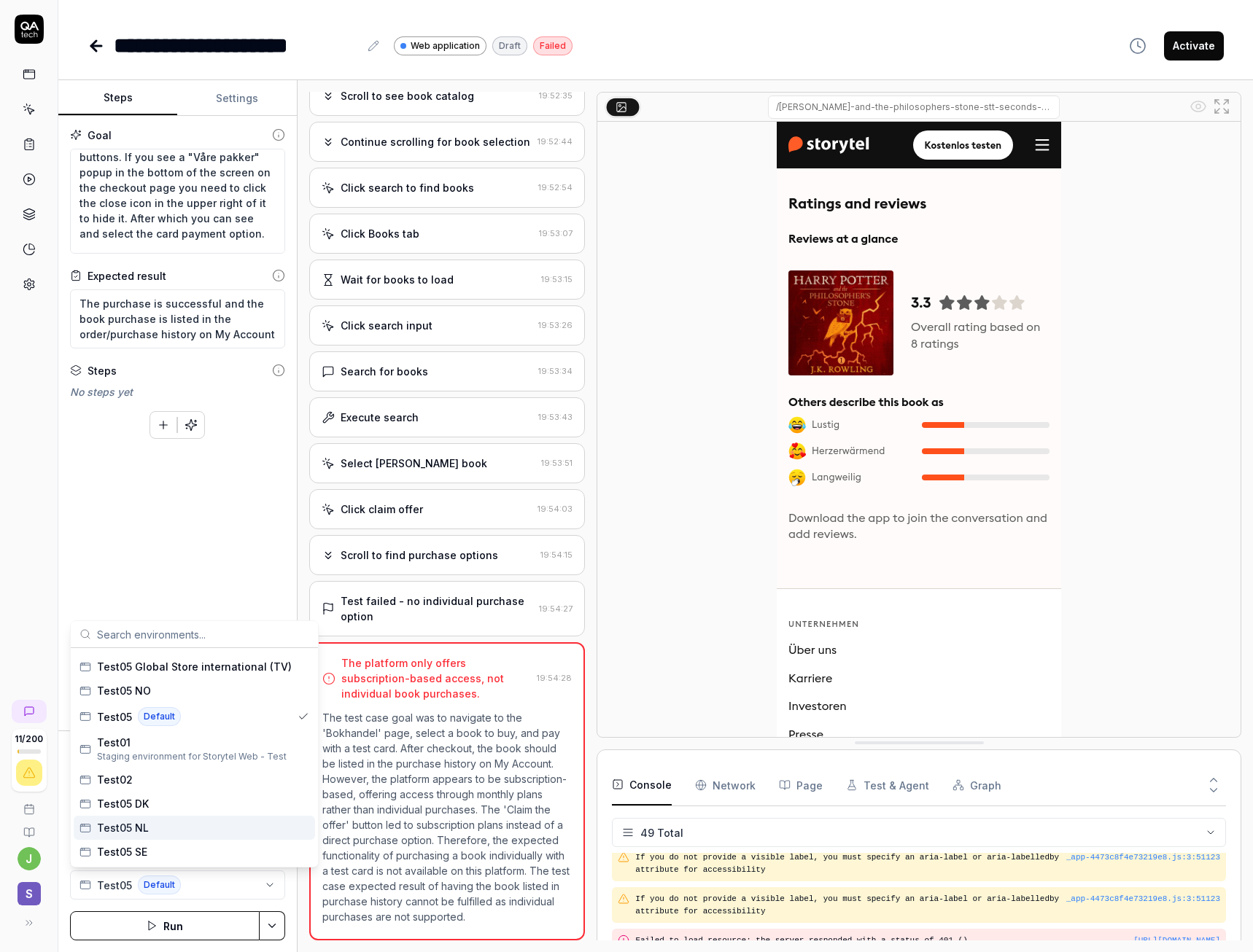
click at [169, 826] on div "Test05 NL" at bounding box center [195, 827] width 241 height 24
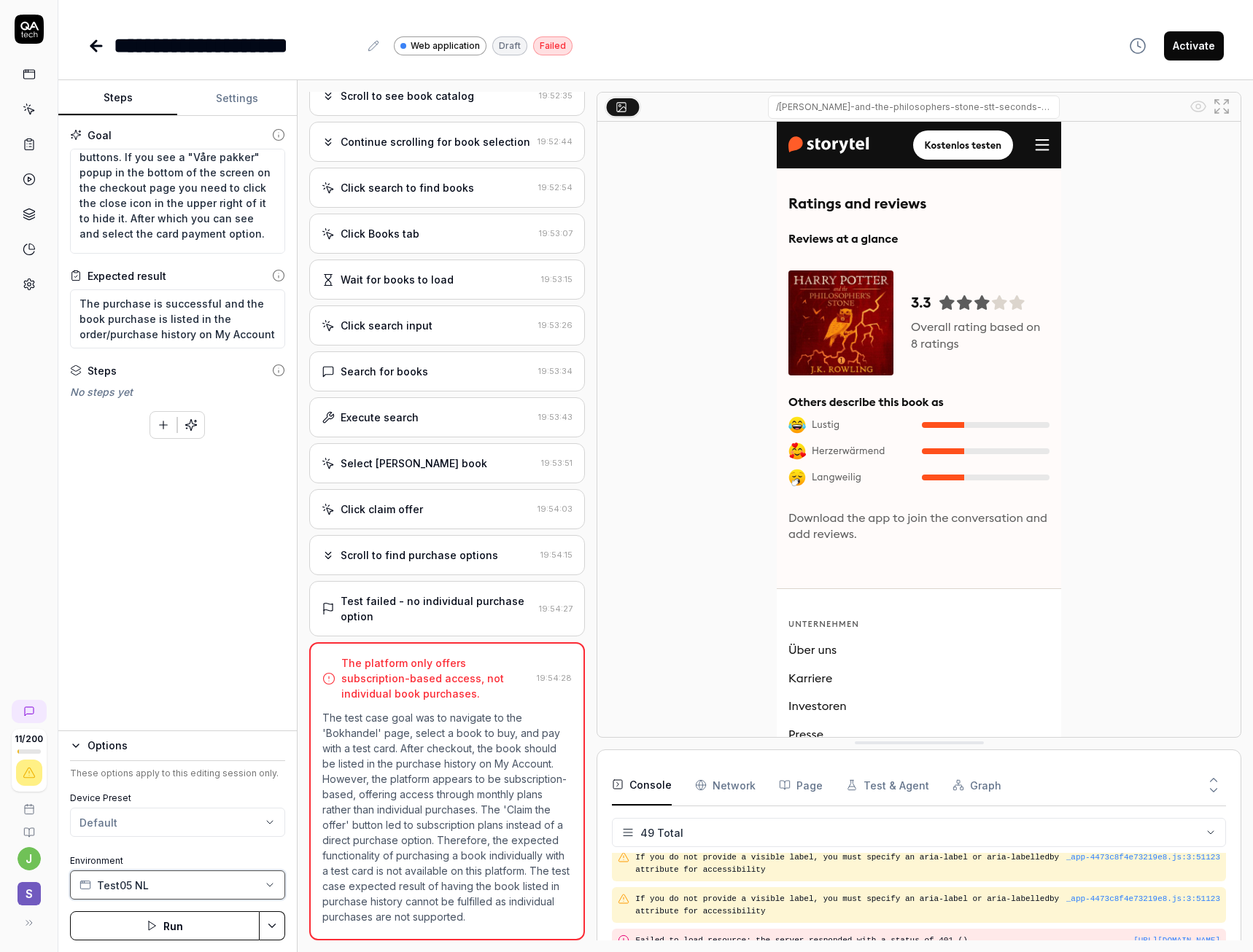
click at [203, 884] on button "Test05 NL" at bounding box center [177, 885] width 215 height 29
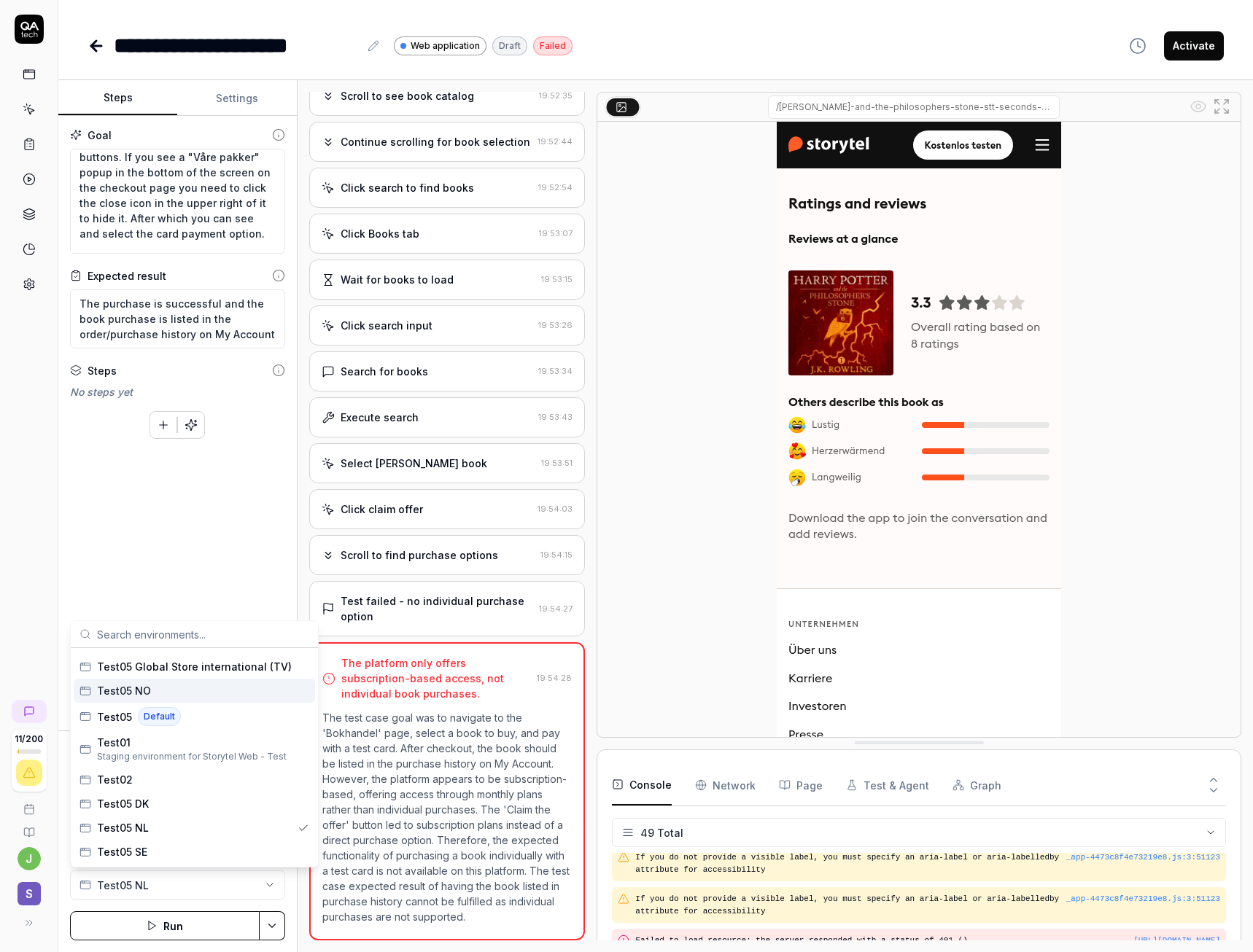
click at [188, 695] on div "Test05 NO" at bounding box center [195, 690] width 241 height 24
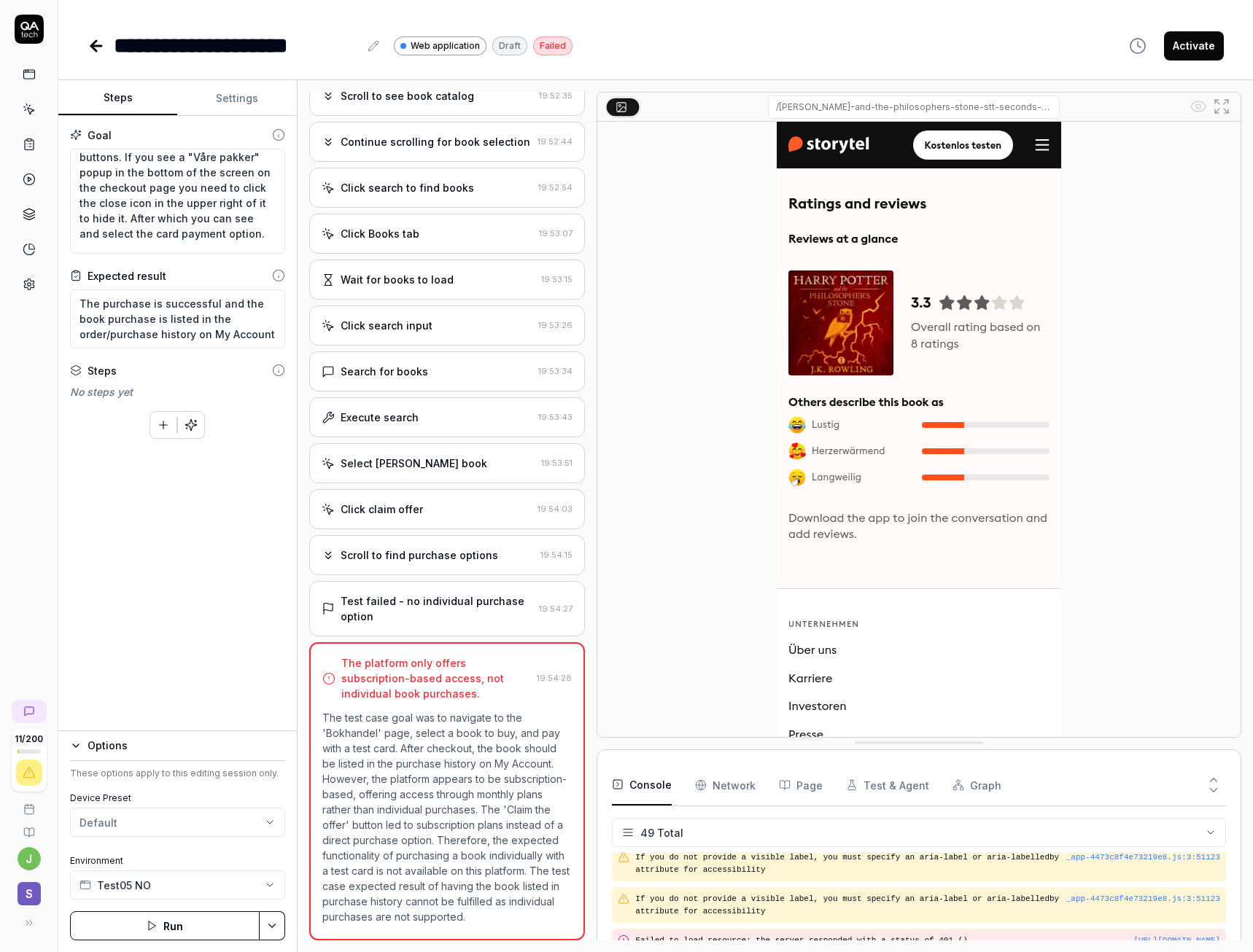
click at [163, 922] on button "Run" at bounding box center [165, 926] width 190 height 29
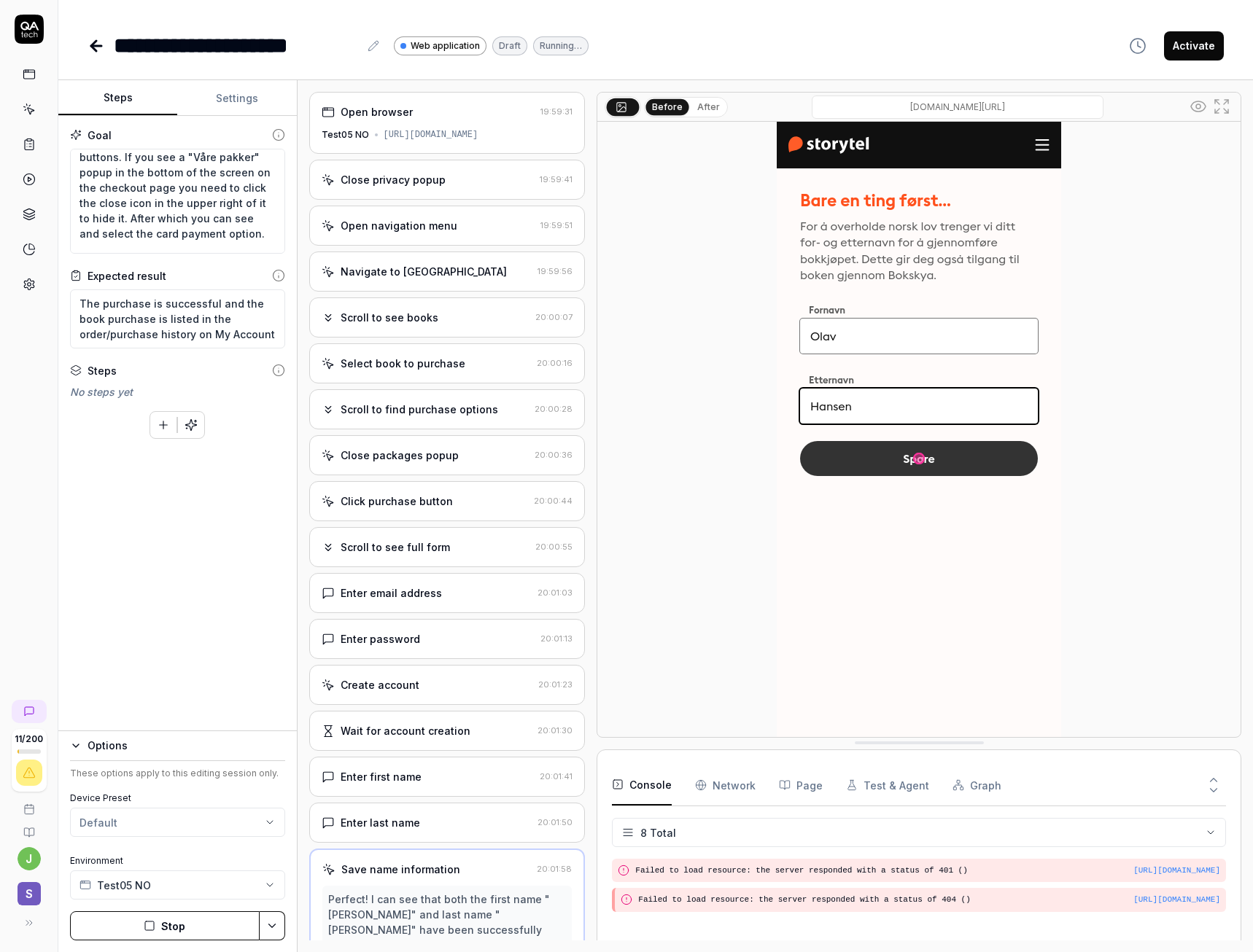
scroll to position [143, 0]
